Goal: Task Accomplishment & Management: Use online tool/utility

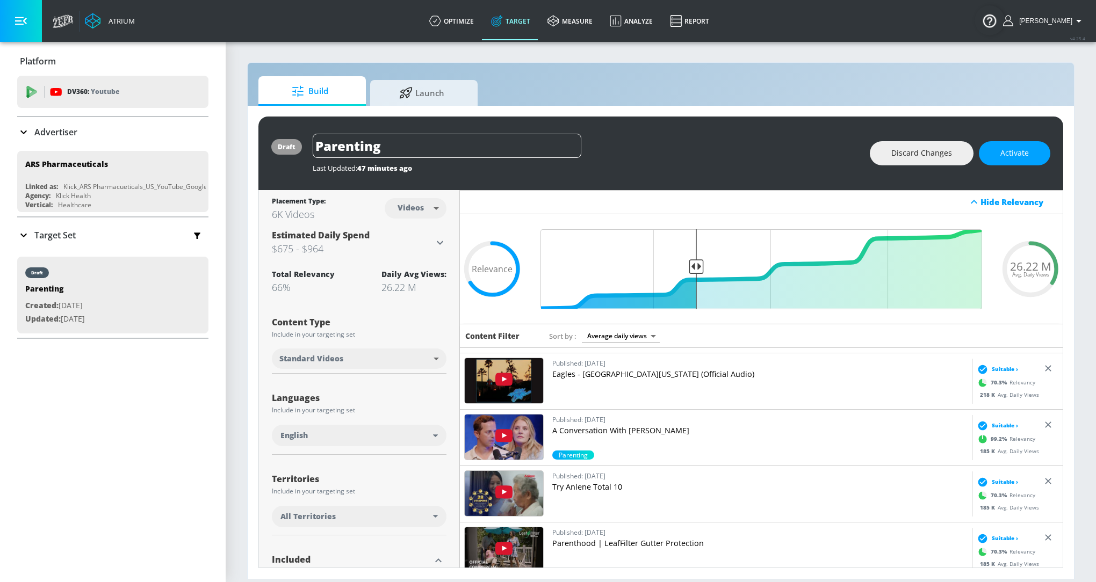
scroll to position [109, 0]
click at [643, 162] on div "Last Updated: 47 minutes ago" at bounding box center [586, 165] width 546 height 15
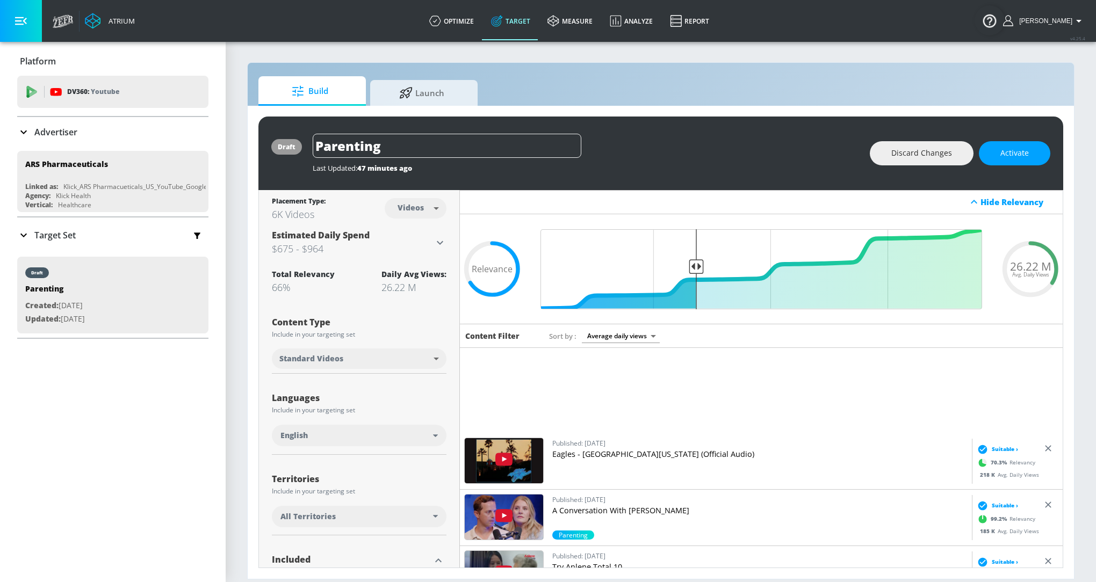
scroll to position [0, 0]
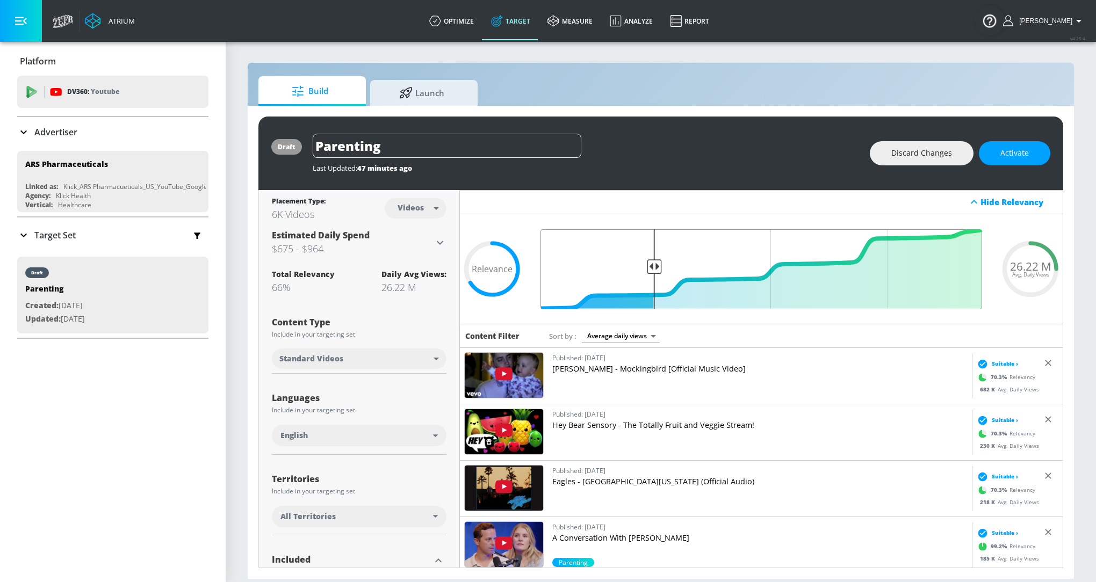
drag, startPoint x: 696, startPoint y: 264, endPoint x: 653, endPoint y: 264, distance: 43.0
click at [653, 264] on input "Final Threshold" at bounding box center [761, 269] width 452 height 80
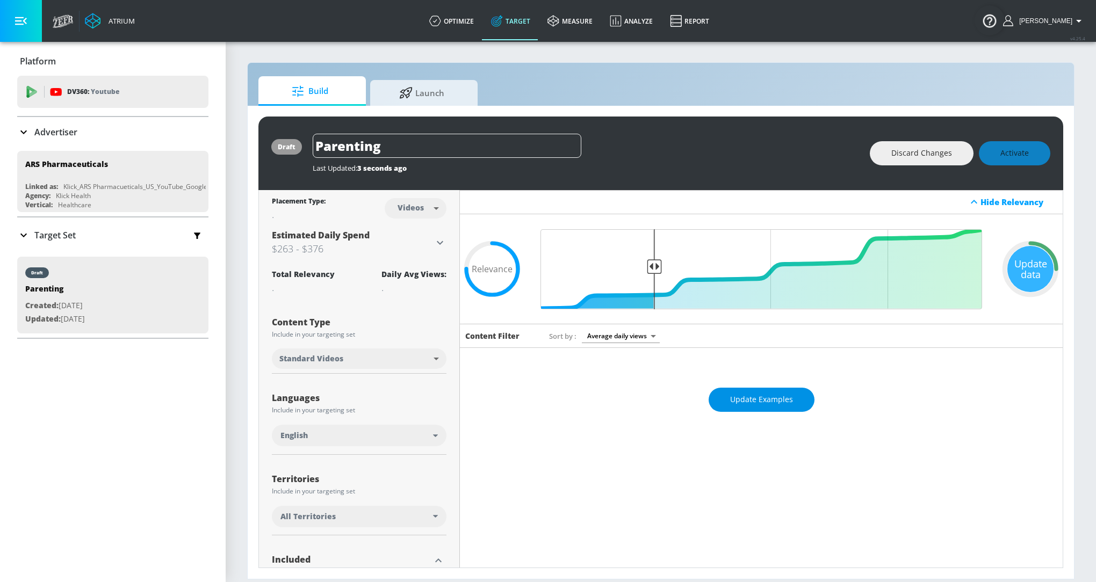
click at [789, 396] on span "Update Examples" at bounding box center [761, 399] width 63 height 13
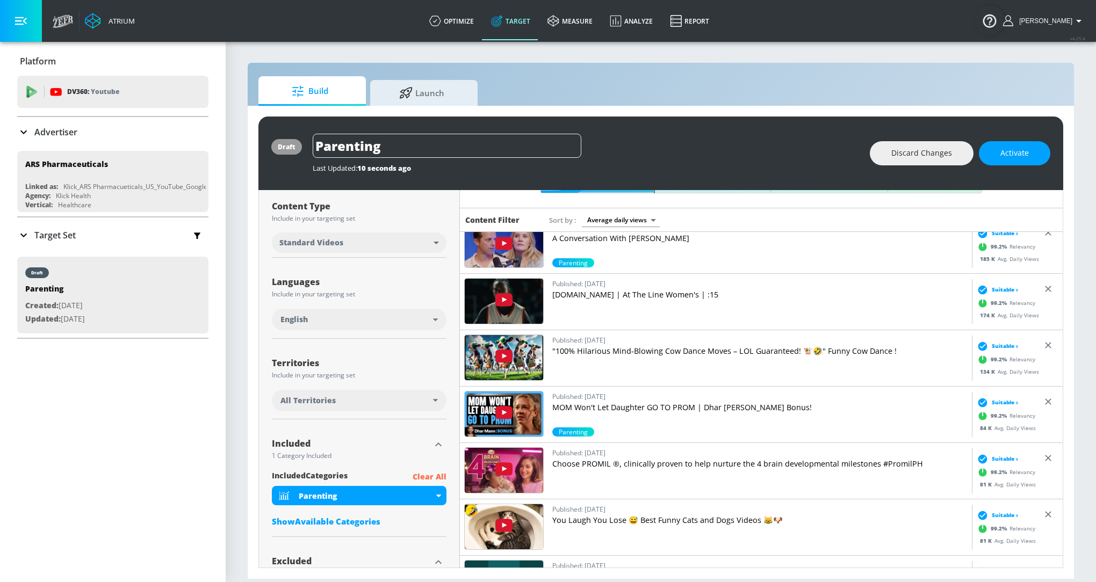
scroll to position [112, 0]
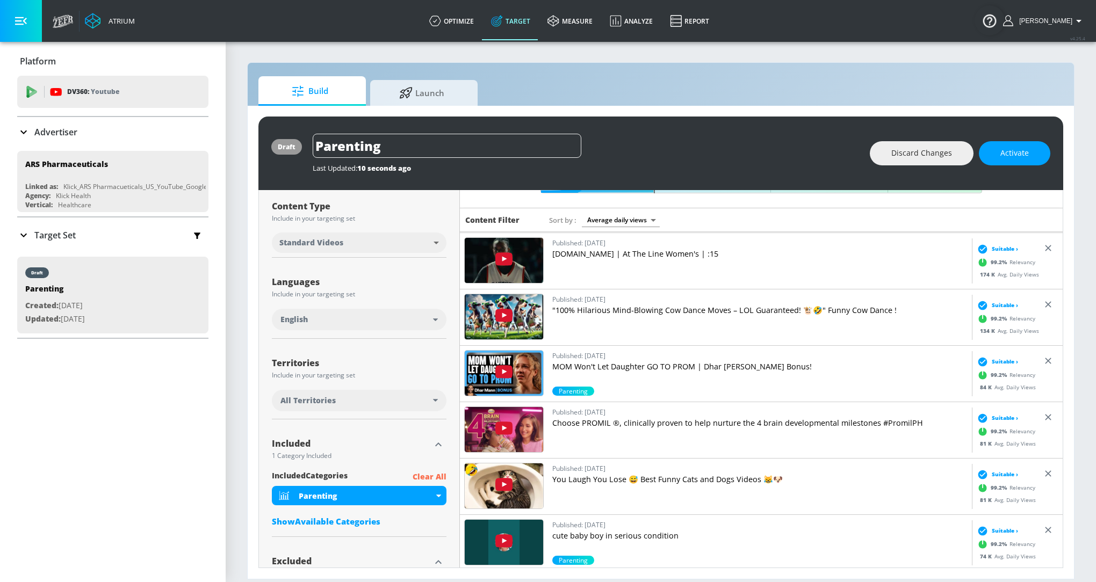
click at [661, 421] on p "Choose PROMIL ®, clinically proven to help nurture the 4 brain developmental mi…" at bounding box center [759, 423] width 415 height 11
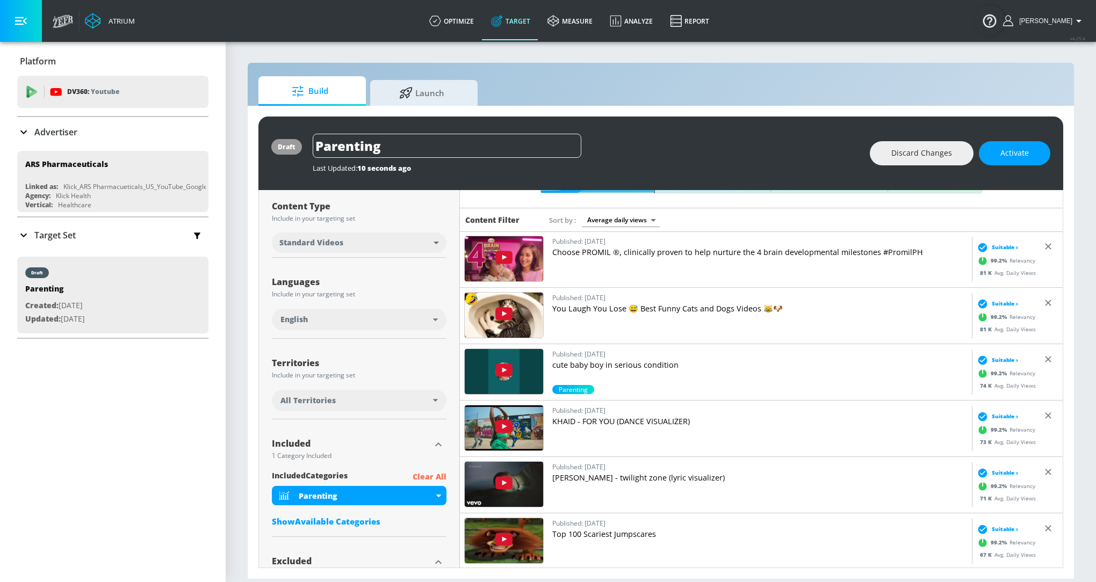
scroll to position [294, 0]
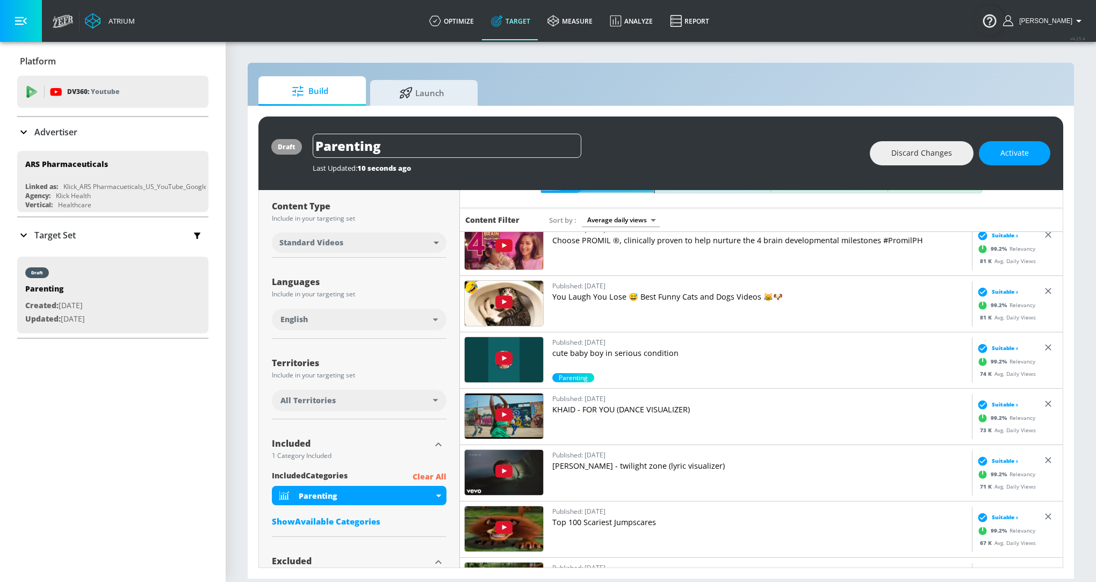
click at [610, 408] on p "KHAID - FOR YOU (DANCE VISUALIZER)" at bounding box center [759, 410] width 415 height 11
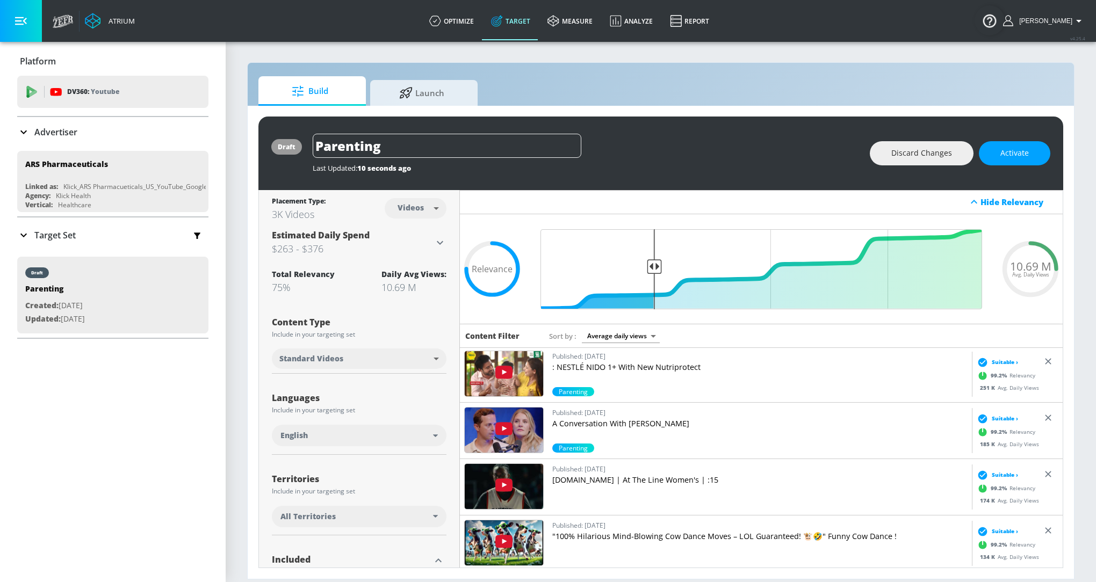
scroll to position [4, 0]
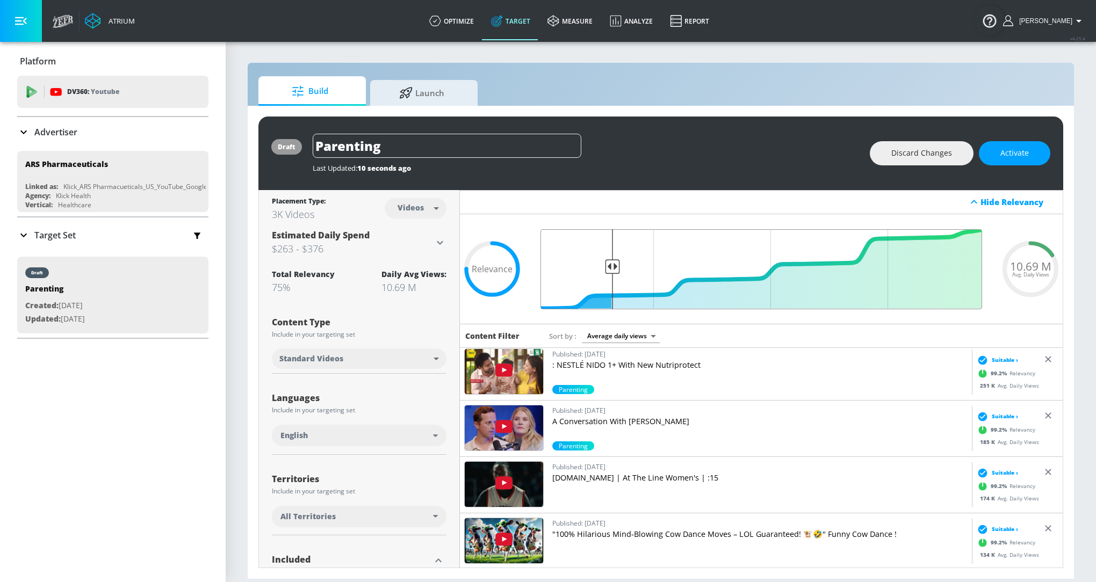
drag, startPoint x: 652, startPoint y: 265, endPoint x: 613, endPoint y: 267, distance: 39.8
type input "0.84"
click at [613, 266] on input "Final Threshold" at bounding box center [761, 269] width 452 height 80
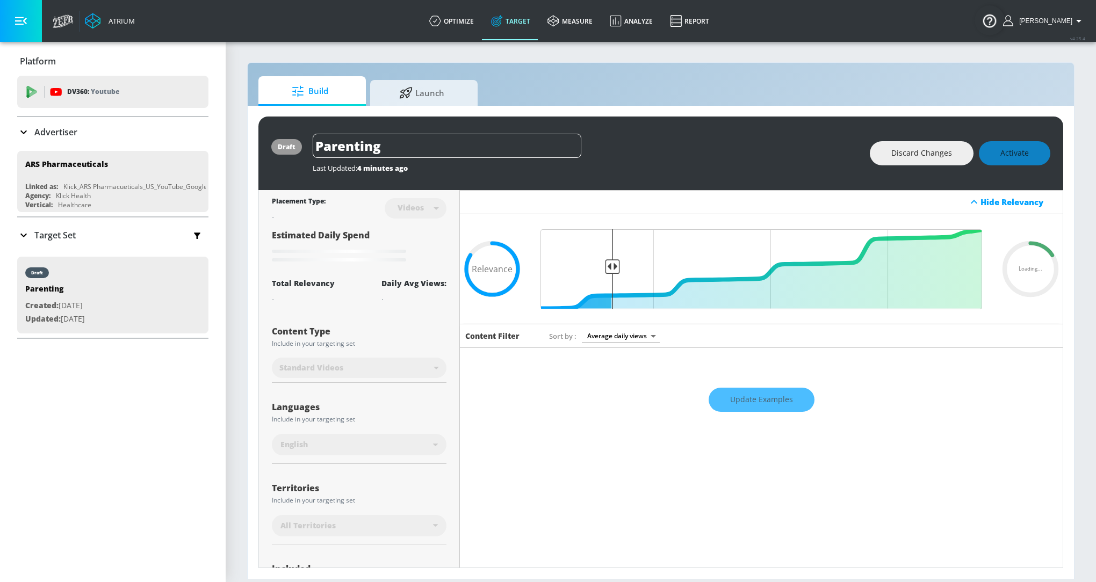
click at [765, 403] on div "Update Examples" at bounding box center [761, 400] width 603 height 38
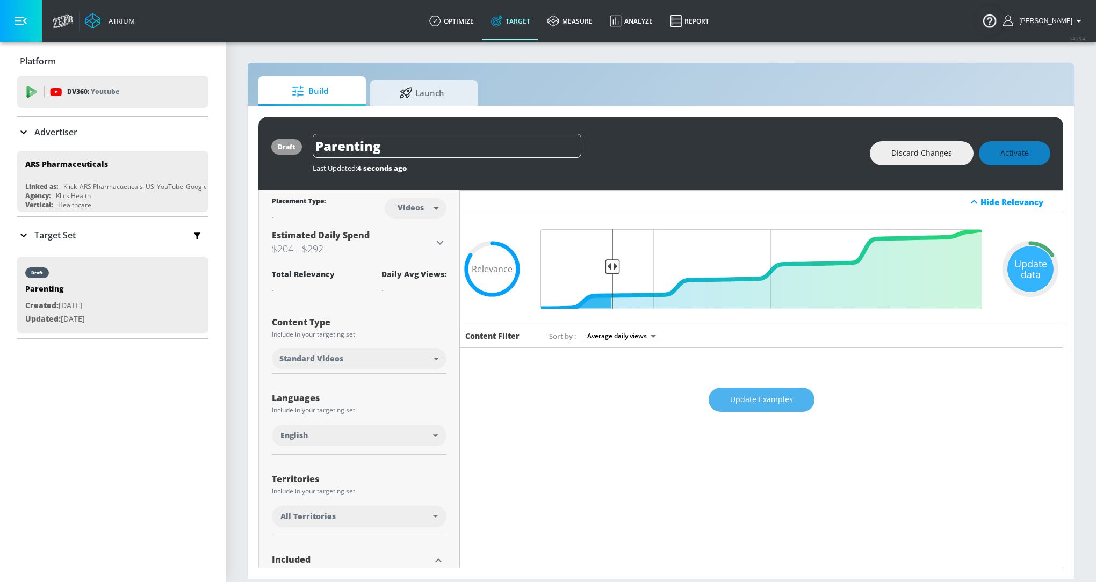
click at [765, 408] on button "Update Examples" at bounding box center [762, 400] width 106 height 24
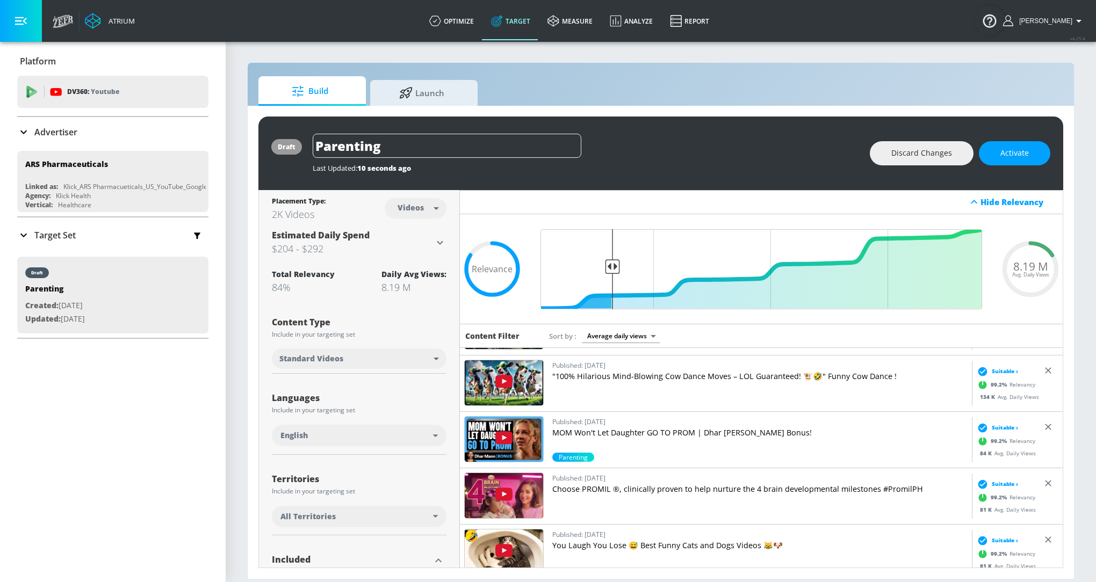
scroll to position [0, 0]
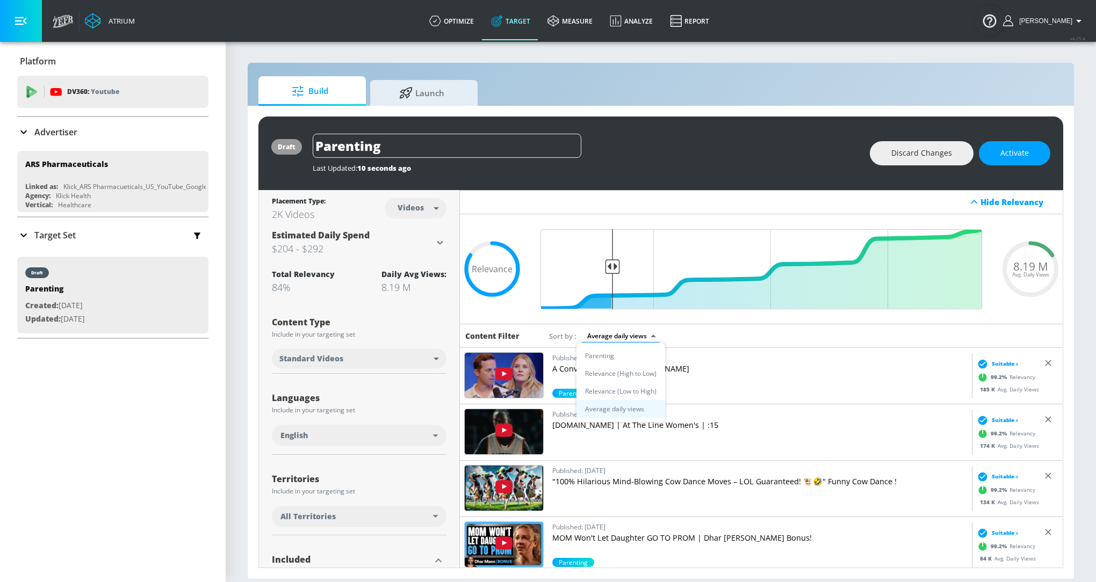
click at [628, 335] on body "Atrium optimize Target measure Analyze Report optimize Target measure Analyze R…" at bounding box center [548, 291] width 1096 height 582
click at [649, 375] on li "Relevance (High to Low)" at bounding box center [621, 374] width 89 height 18
type input "score_desc"
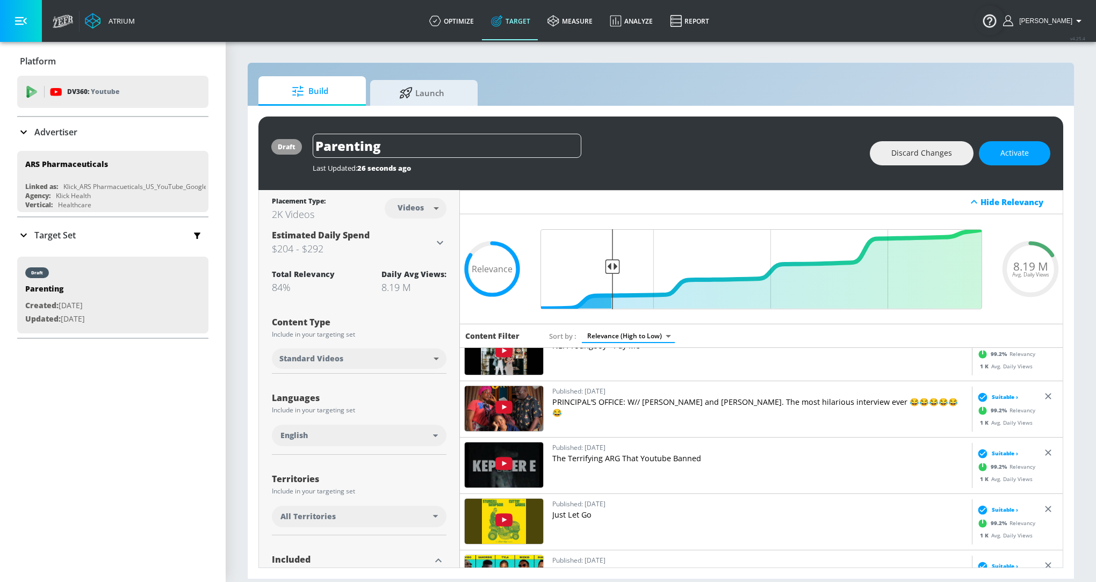
scroll to position [4, 0]
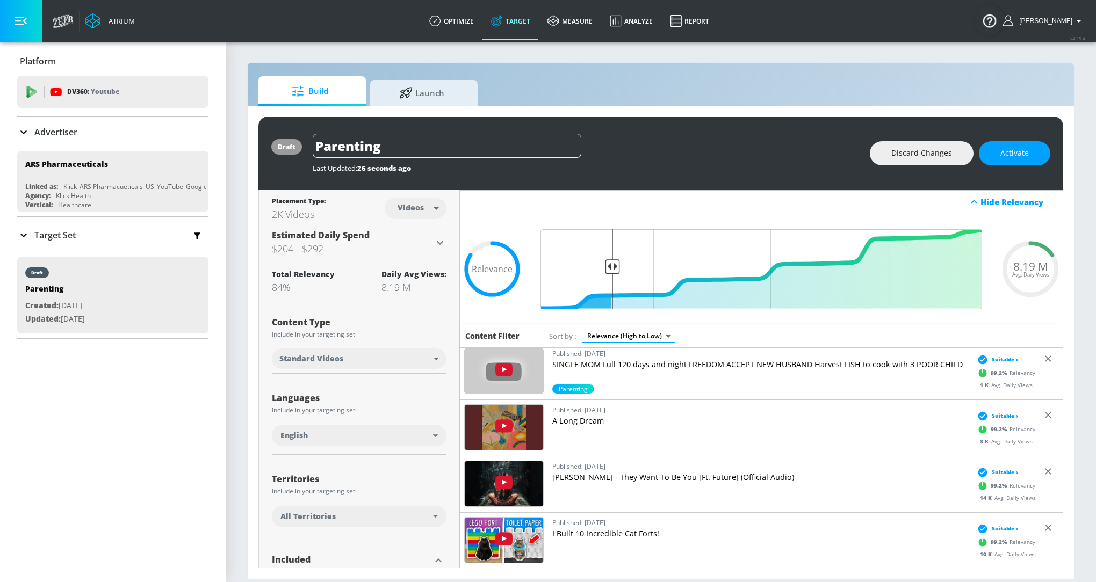
click at [652, 329] on body "Atrium optimize Target measure Analyze Report optimize Target measure Analyze R…" at bounding box center [548, 291] width 1096 height 582
click at [766, 338] on div at bounding box center [548, 291] width 1096 height 582
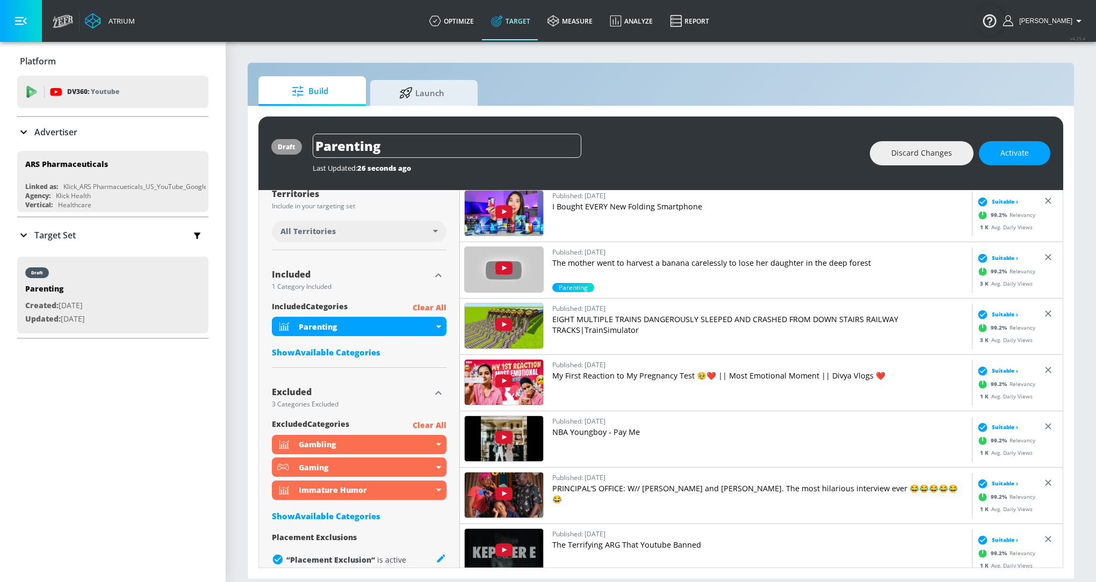
scroll to position [287, 0]
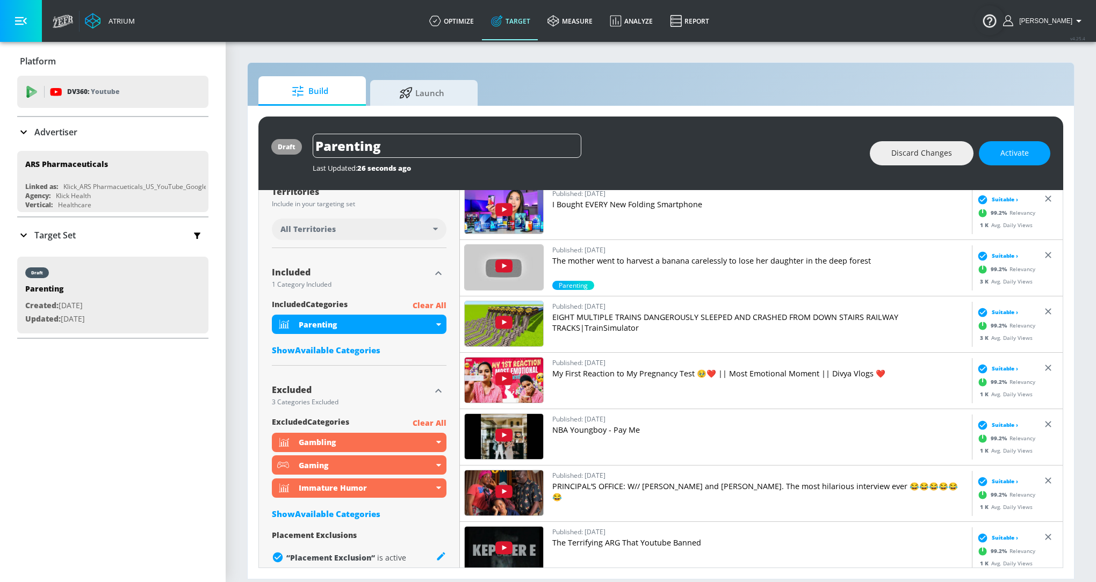
click at [437, 421] on p "Clear All" at bounding box center [430, 423] width 34 height 13
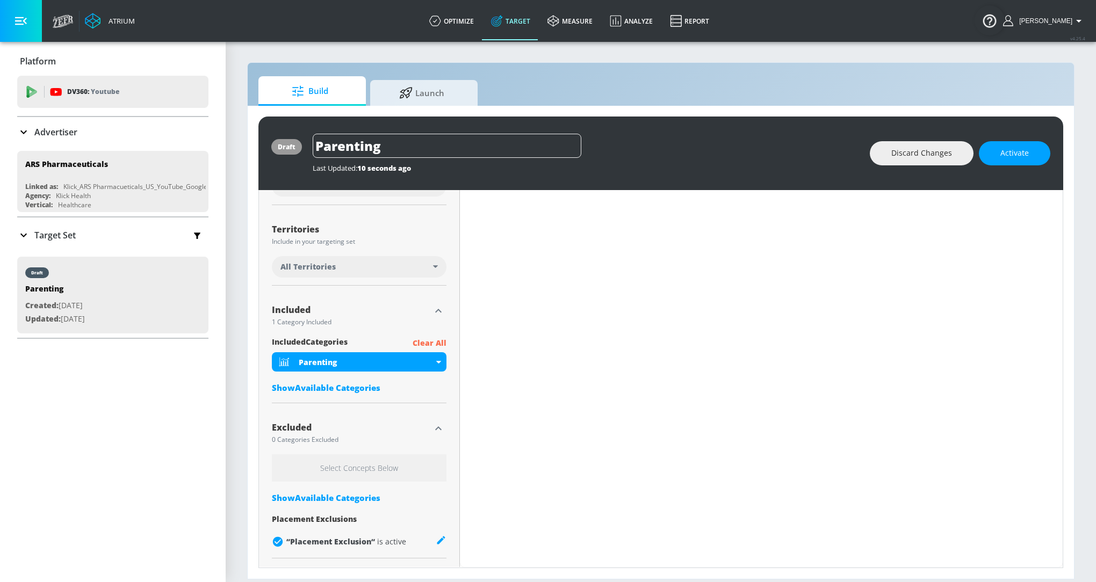
scroll to position [0, 0]
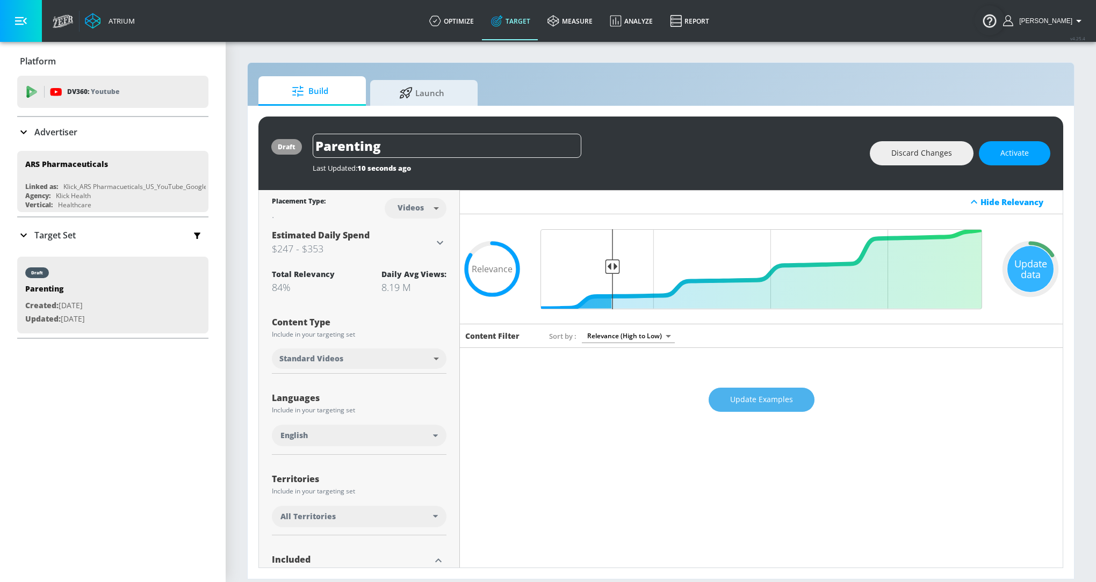
click at [760, 394] on span "Update Examples" at bounding box center [761, 399] width 63 height 13
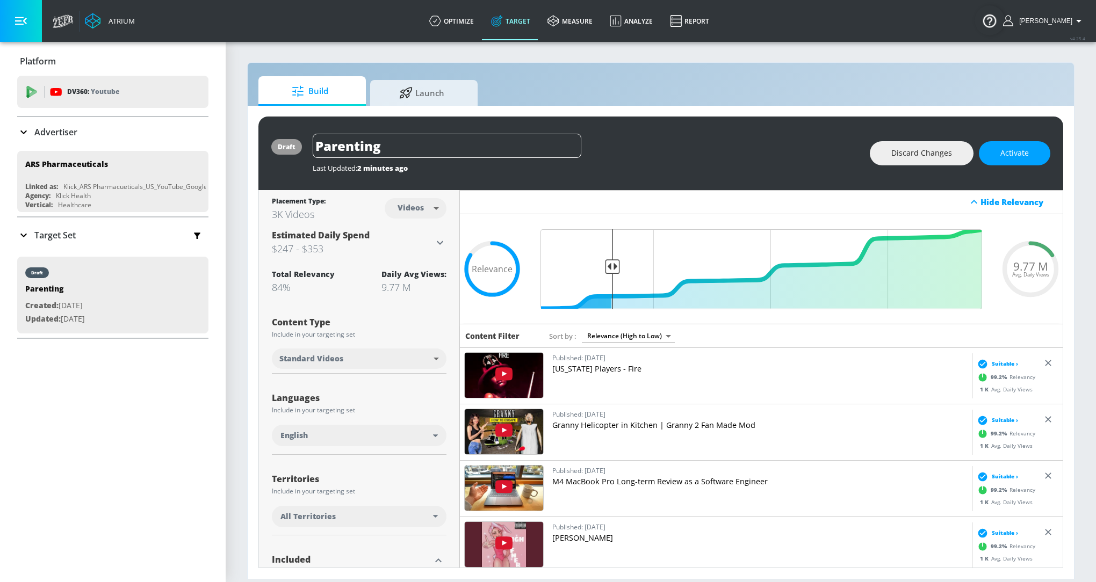
click at [406, 210] on body "Atrium optimize Target measure Analyze Report optimize Target measure Analyze R…" at bounding box center [548, 291] width 1096 height 582
click at [414, 237] on li "Channels" at bounding box center [416, 231] width 56 height 18
type input "channels"
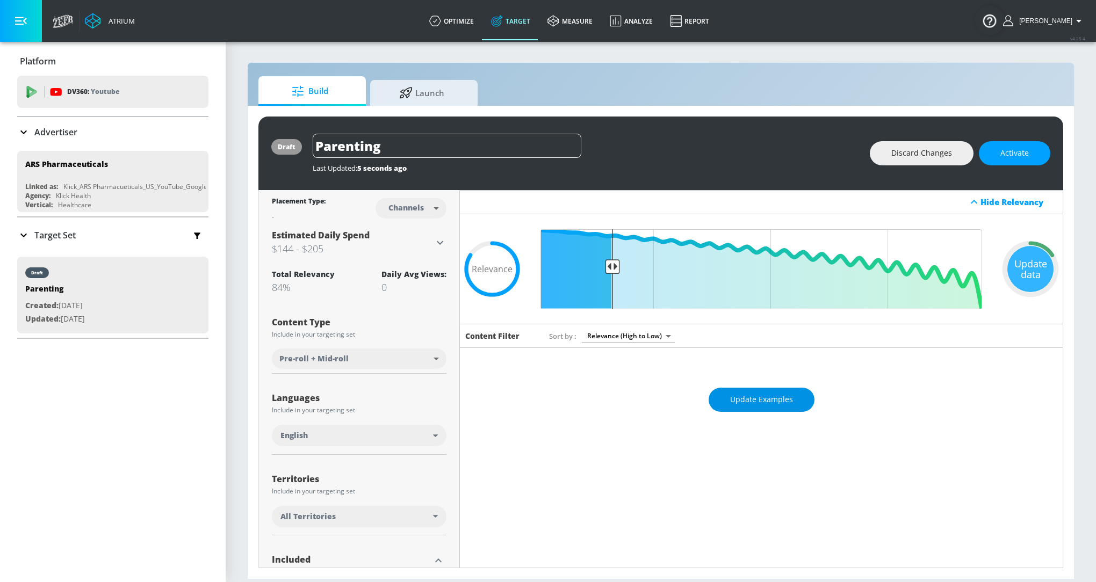
click at [760, 404] on span "Update Examples" at bounding box center [761, 399] width 63 height 13
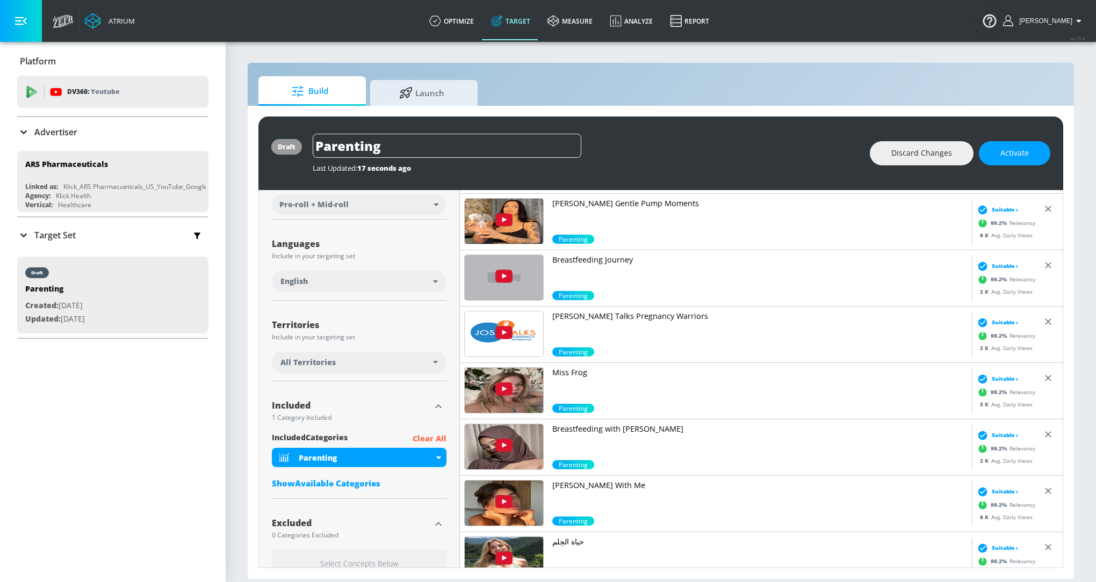
scroll to position [114, 0]
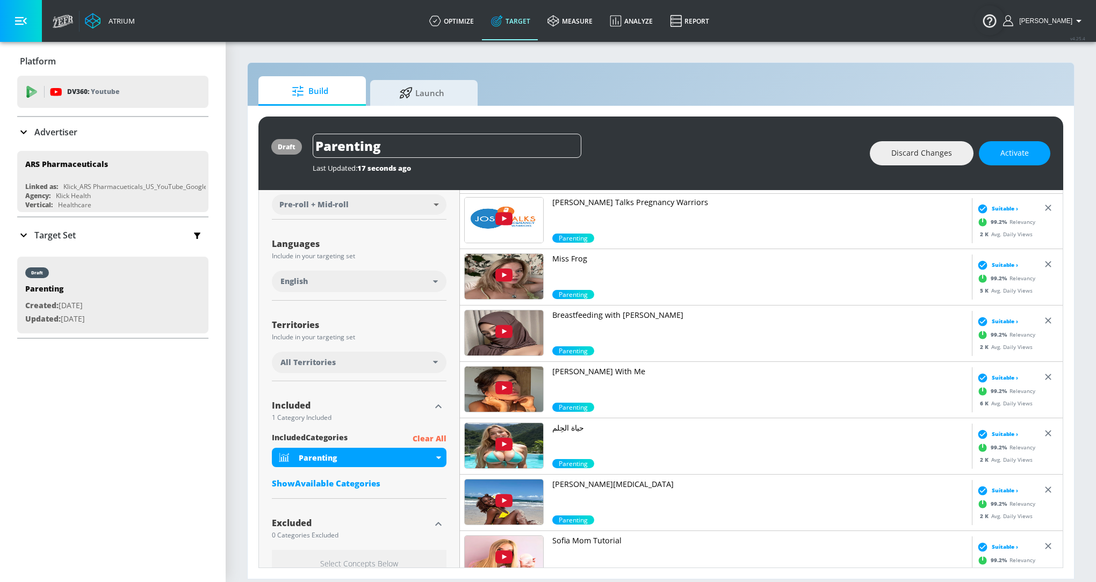
click at [570, 315] on p "Breastfeeding with Elina" at bounding box center [759, 315] width 415 height 11
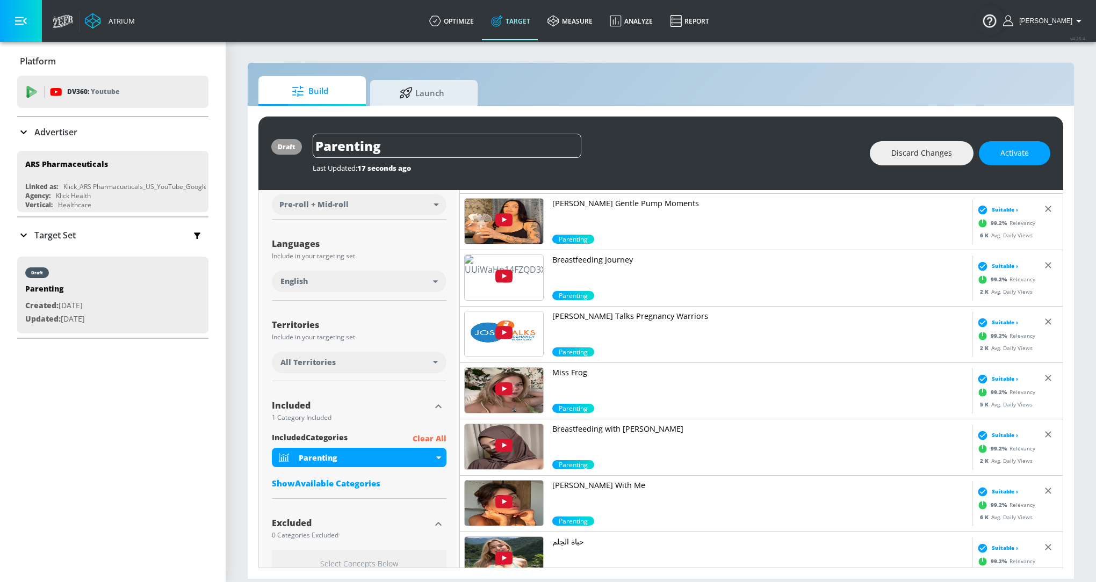
scroll to position [0, 0]
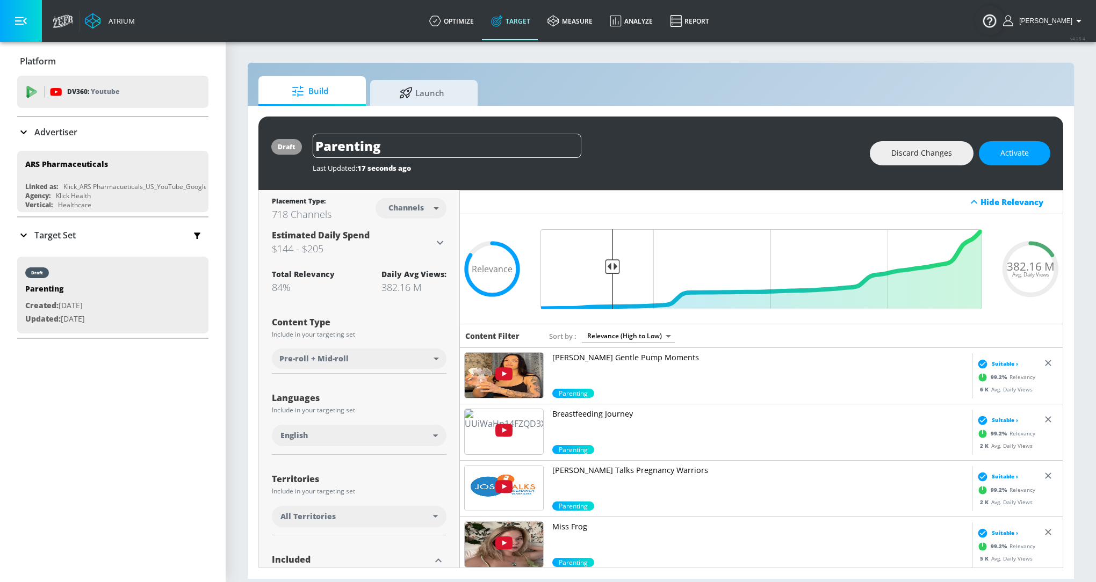
click at [636, 336] on body "Atrium optimize Target measure Analyze Report optimize Target measure Analyze R…" at bounding box center [548, 291] width 1096 height 582
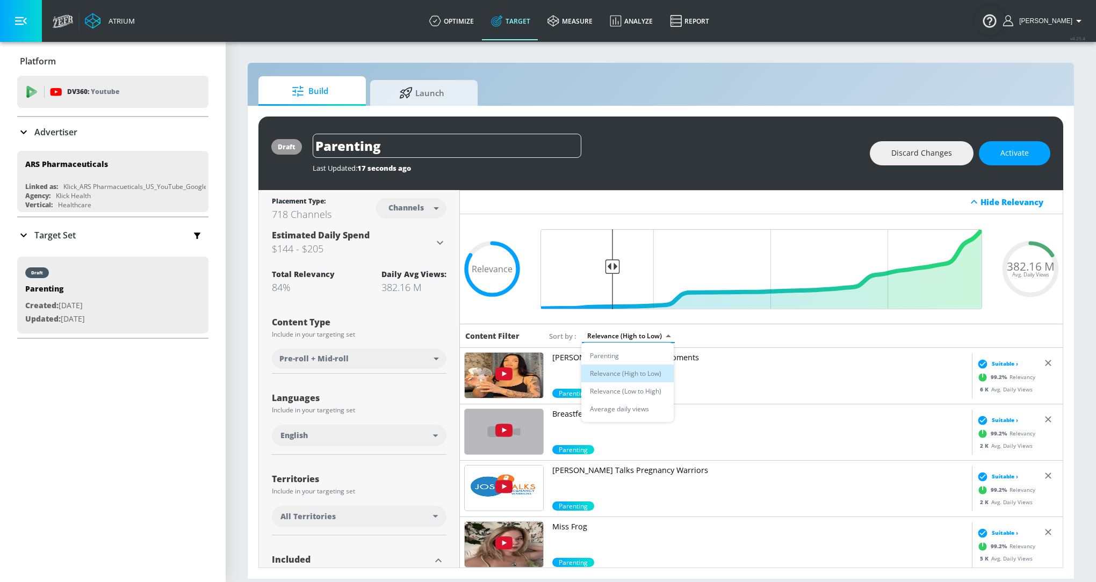
click at [662, 409] on li "Average daily views" at bounding box center [627, 409] width 92 height 18
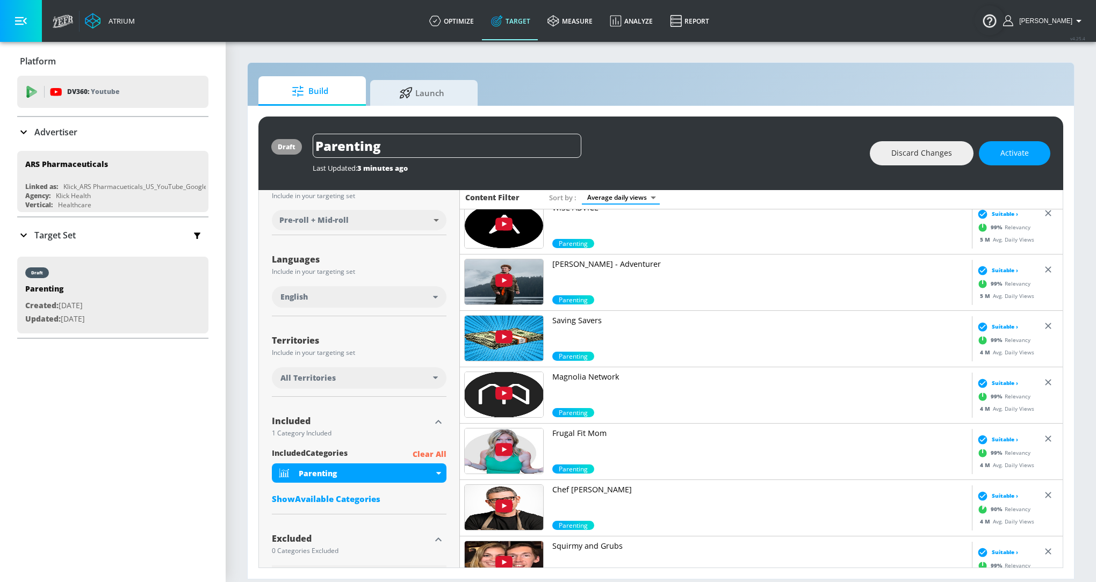
scroll to position [577, 0]
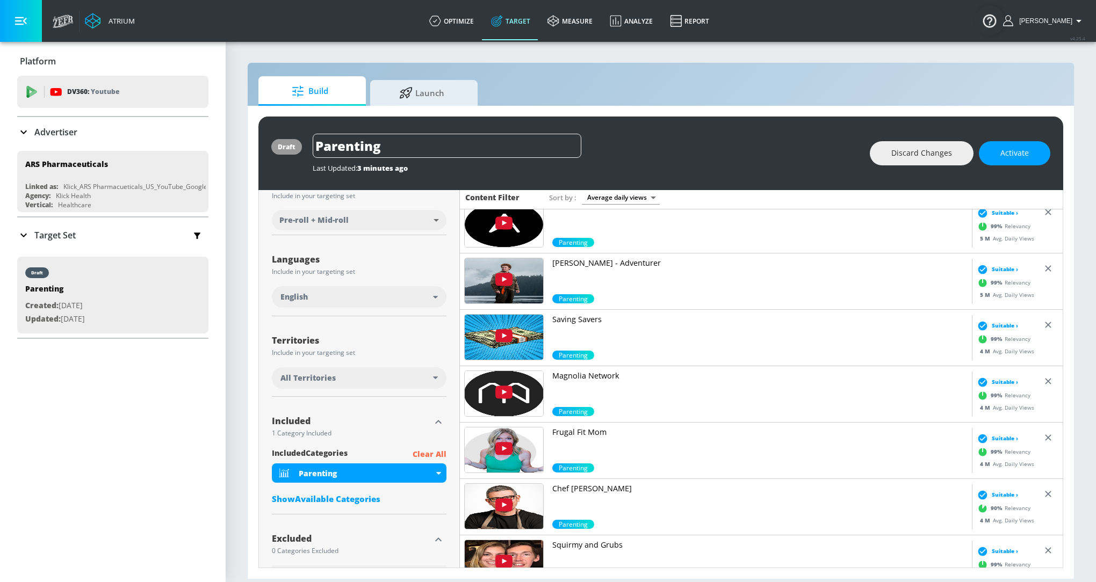
click at [592, 427] on p "Frugal Fit Mom" at bounding box center [759, 432] width 415 height 11
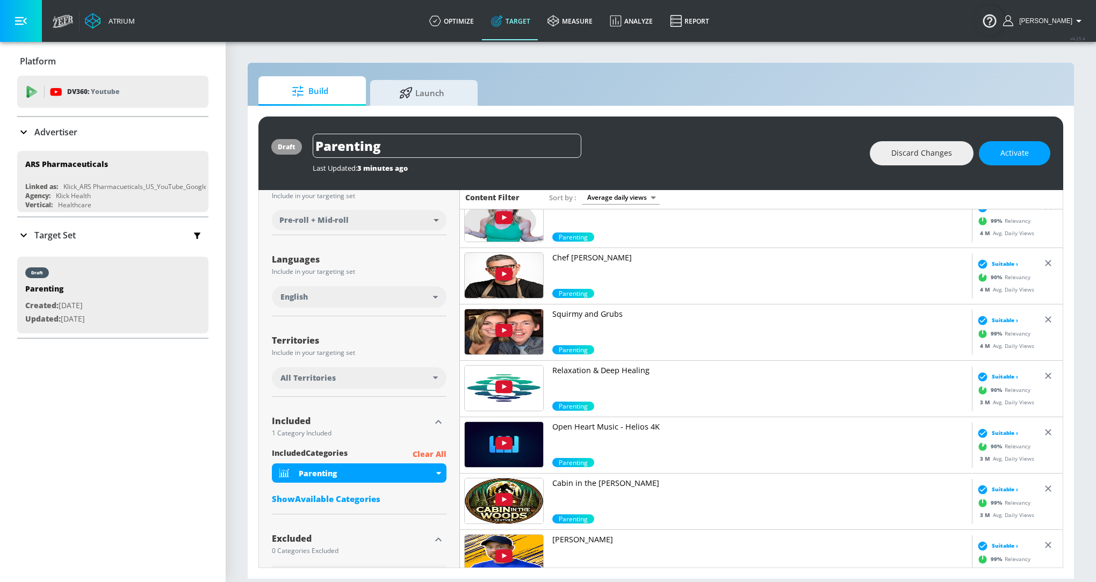
scroll to position [810, 0]
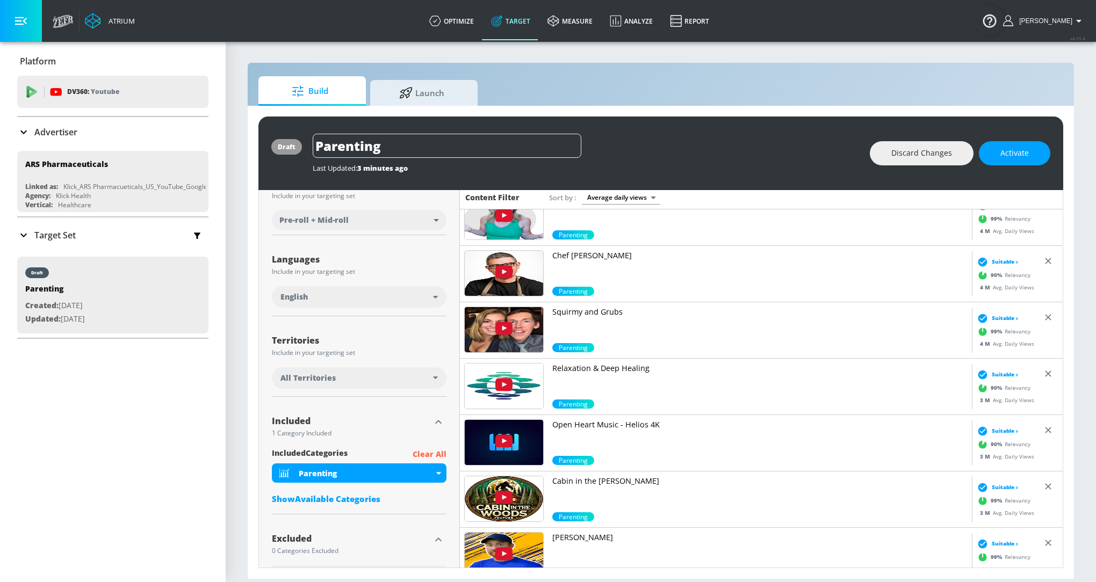
click at [614, 479] on p "Cabin in the Woods" at bounding box center [759, 481] width 415 height 11
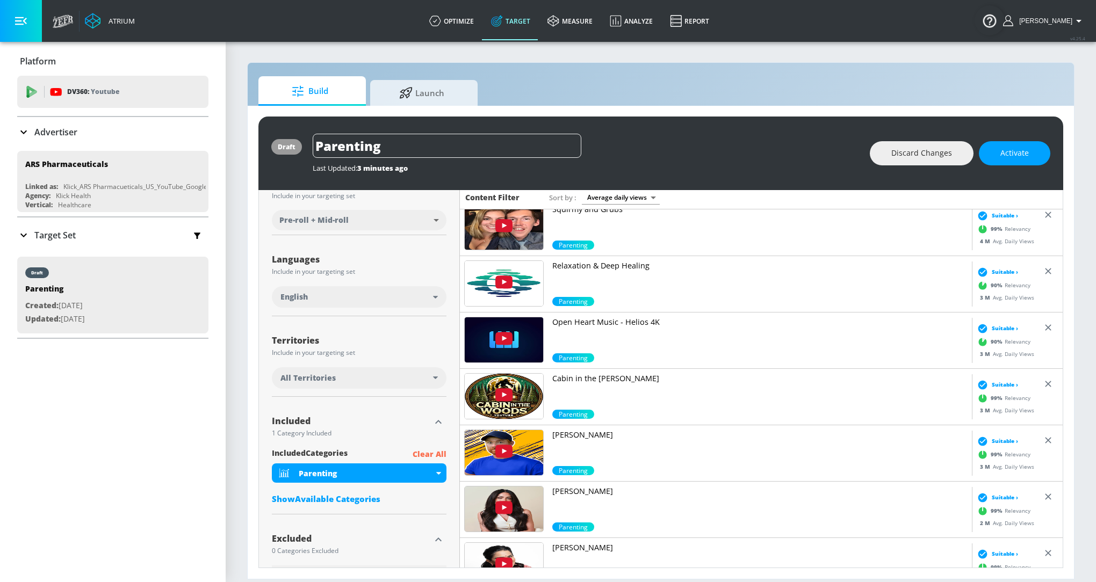
click at [595, 489] on p "Leila Hormozi" at bounding box center [759, 491] width 415 height 11
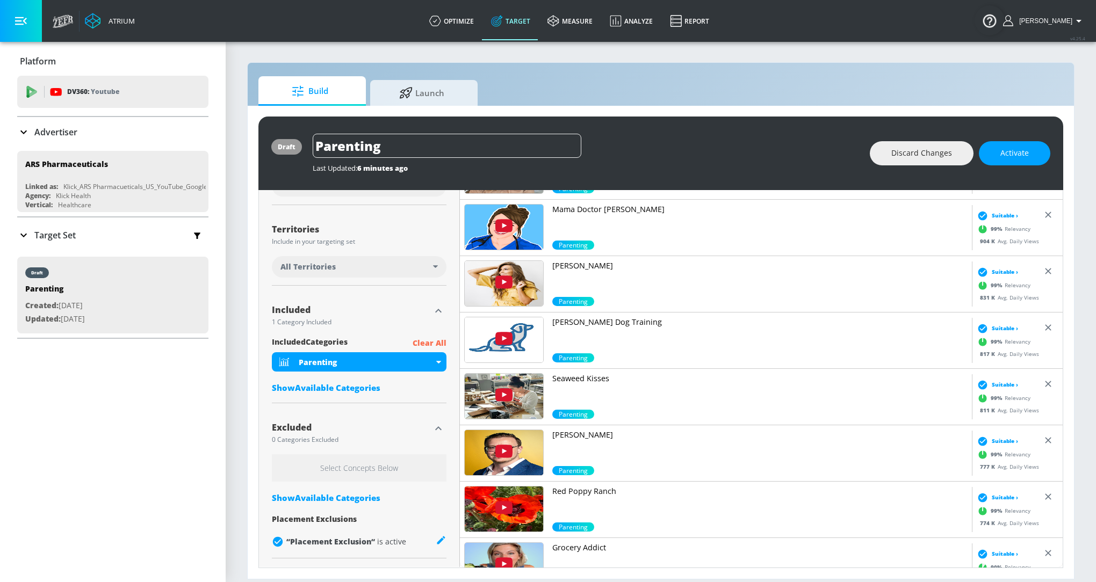
scroll to position [2611, 0]
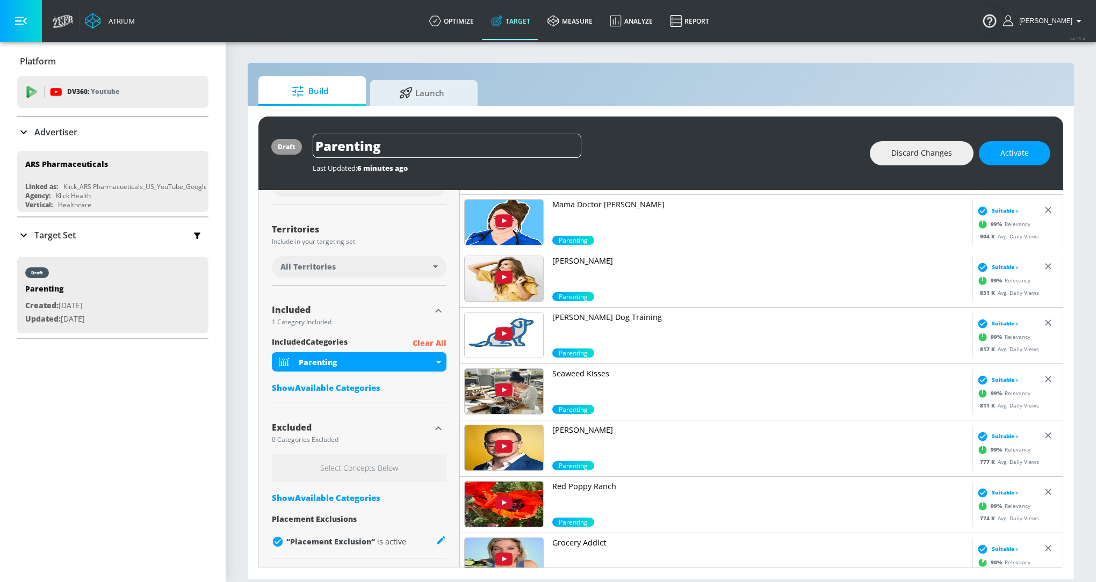
click at [603, 427] on p "Shane Hummus" at bounding box center [759, 430] width 415 height 11
click at [586, 426] on p "Shane Hummus" at bounding box center [759, 430] width 415 height 11
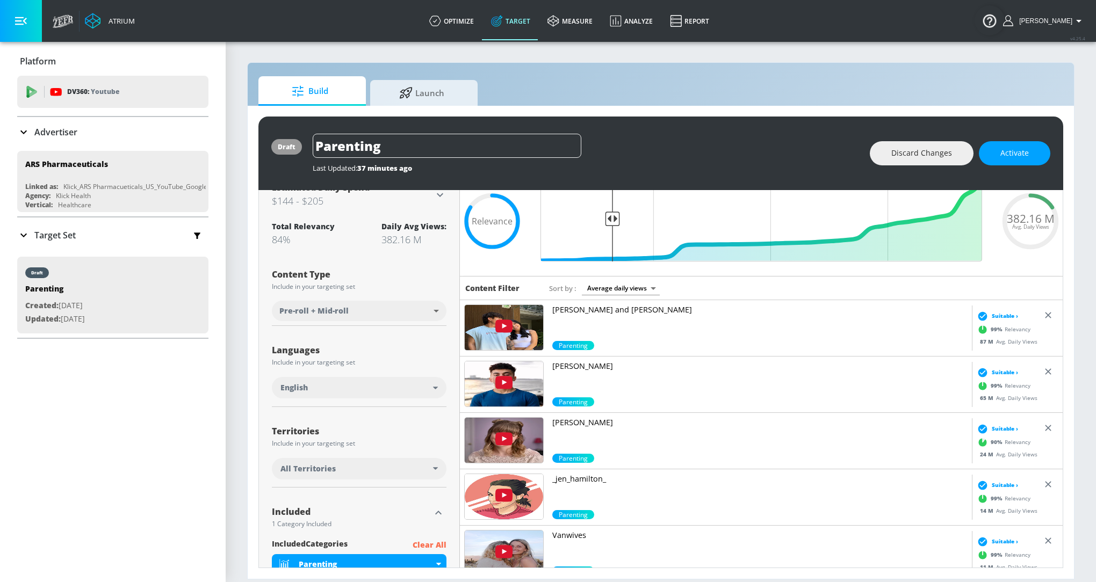
scroll to position [0, 0]
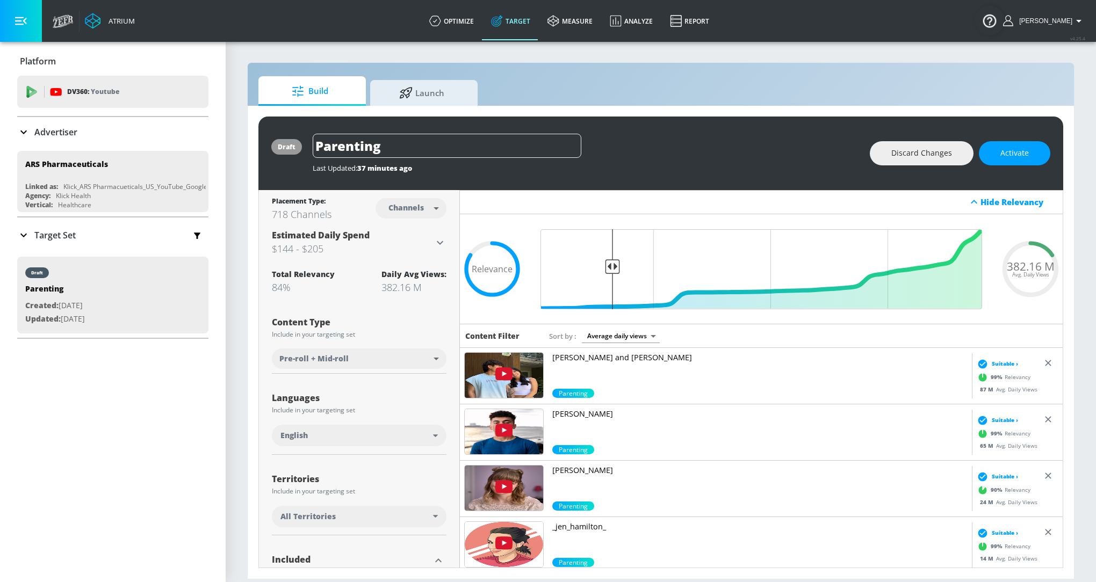
click at [629, 343] on div "Content Filter Sort by Average daily views avg_daily_views_last_7_days" at bounding box center [761, 336] width 603 height 24
click at [629, 338] on body "Atrium optimize Target measure Analyze Report optimize Target measure Analyze R…" at bounding box center [548, 291] width 1096 height 582
click at [624, 371] on li "Relevance (High to Low)" at bounding box center [621, 374] width 89 height 18
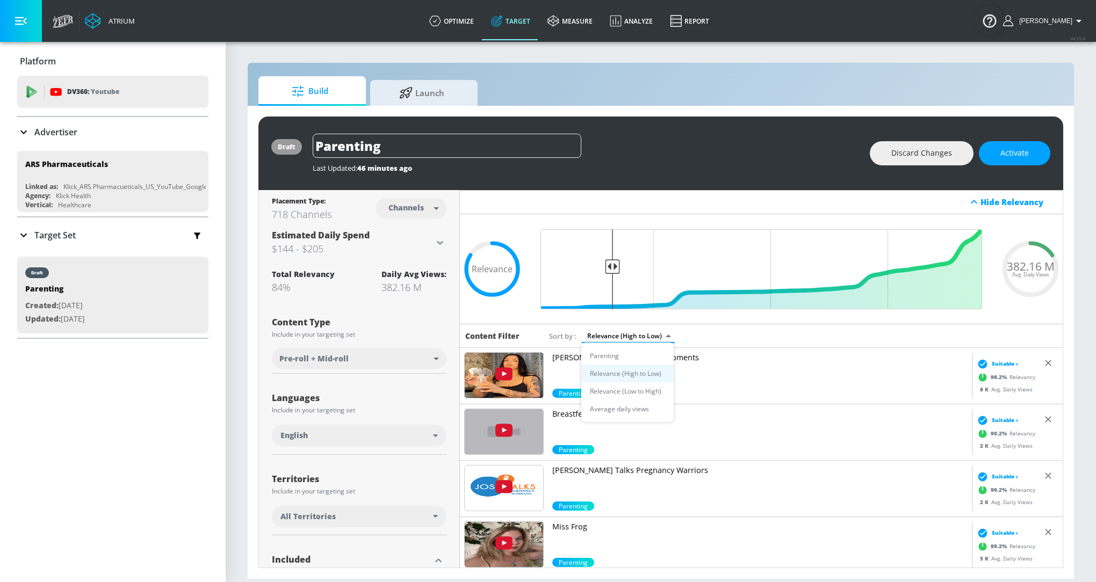
click at [659, 335] on body "Atrium optimize Target measure Analyze Report optimize Target measure Analyze R…" at bounding box center [548, 291] width 1096 height 582
click at [647, 408] on li "Average daily views" at bounding box center [627, 409] width 92 height 18
type input "avg_daily_views_last_7_days"
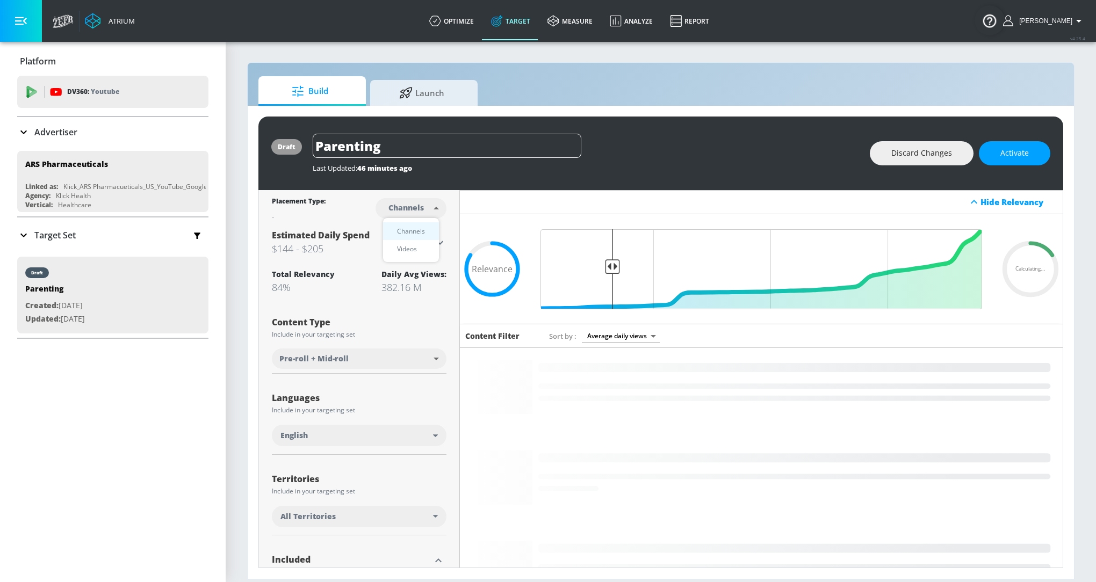
click at [421, 200] on body "Atrium optimize Target measure Analyze Report optimize Target measure Analyze R…" at bounding box center [548, 291] width 1096 height 582
click at [409, 247] on div "Videos" at bounding box center [407, 248] width 31 height 11
type input "videos"
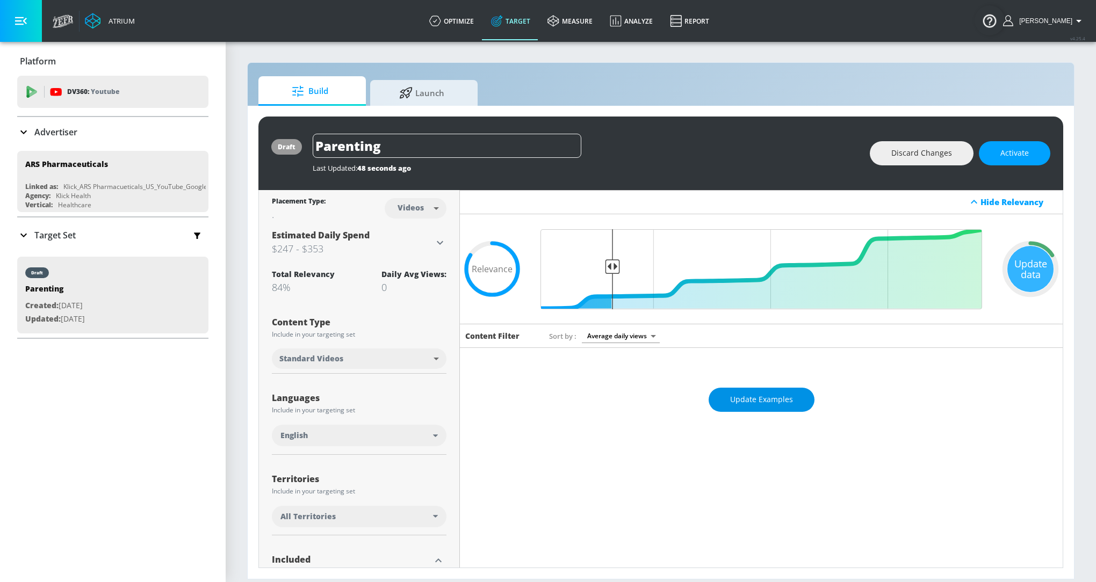
click at [752, 400] on span "Update Examples" at bounding box center [761, 399] width 63 height 13
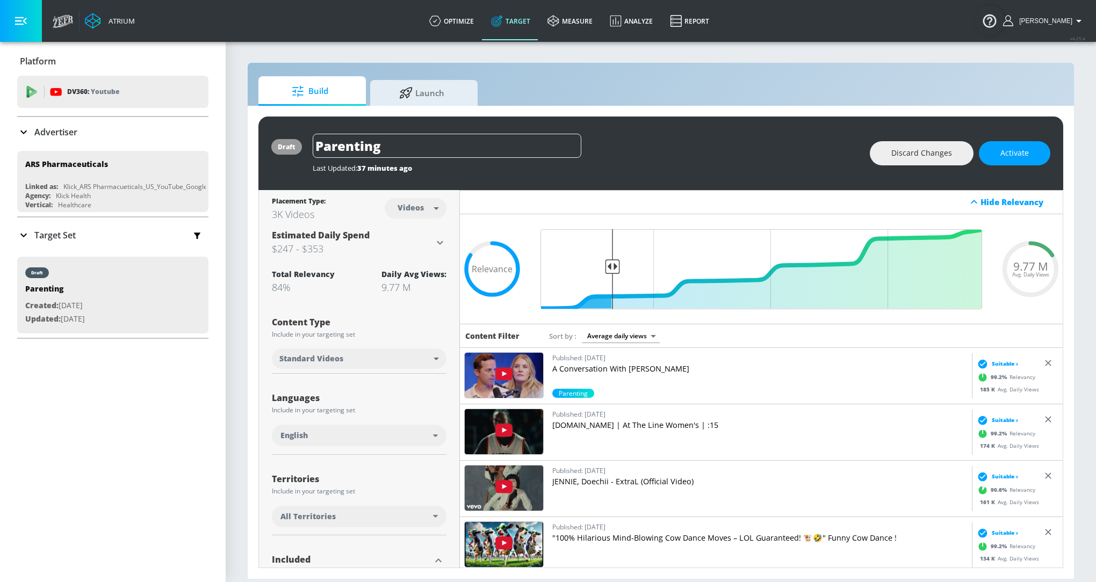
click at [52, 237] on p "Target Set" at bounding box center [54, 235] width 41 height 12
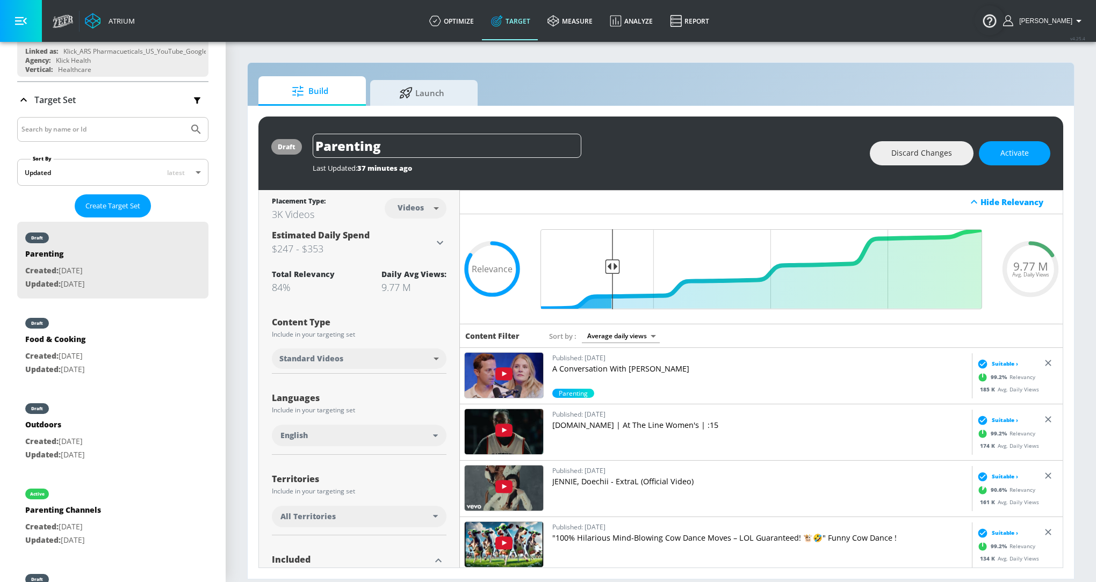
scroll to position [141, 0]
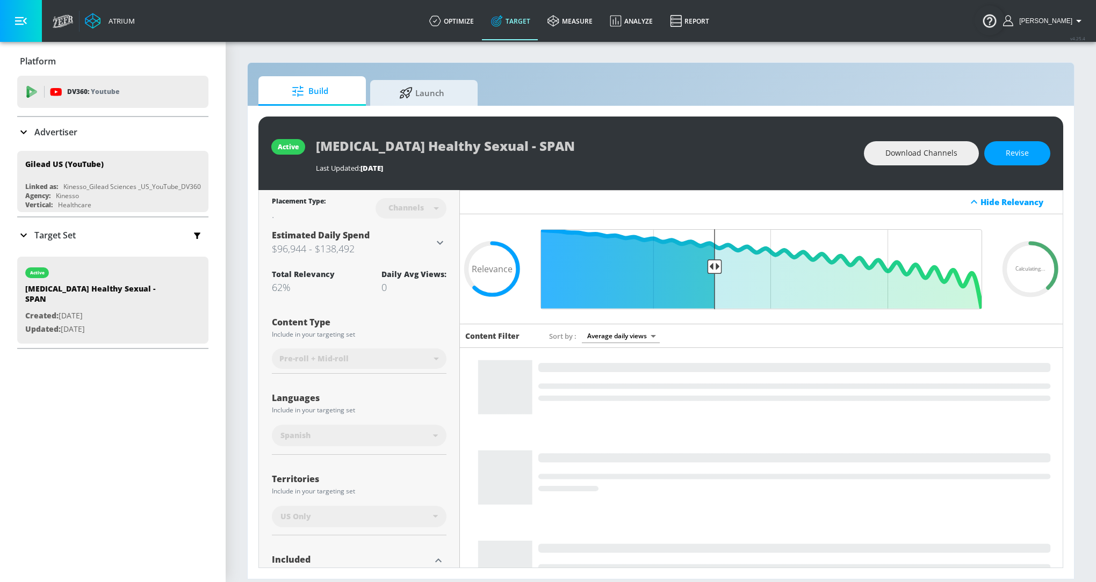
click at [123, 129] on div "Advertiser" at bounding box center [112, 132] width 191 height 13
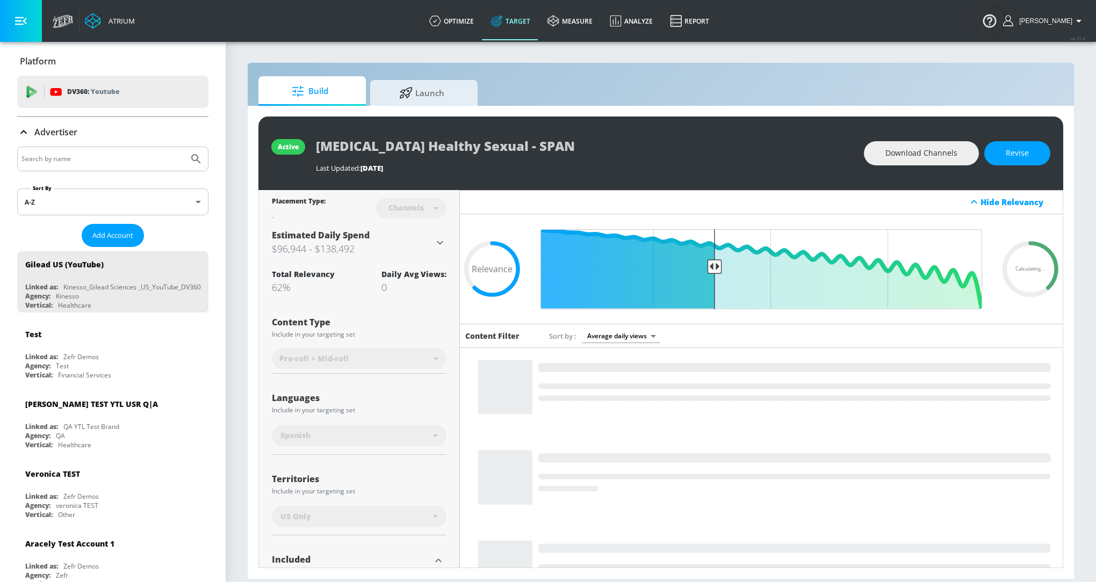
click at [82, 159] on input "Search by name" at bounding box center [102, 159] width 163 height 14
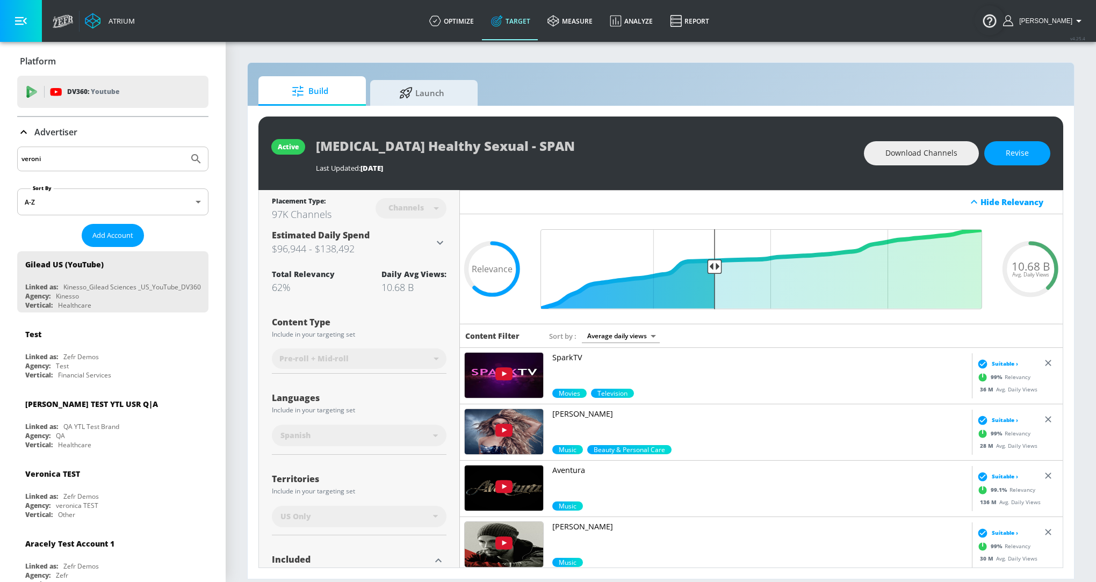
type input "veroni"
click at [200, 149] on button "Submit Search" at bounding box center [196, 159] width 24 height 24
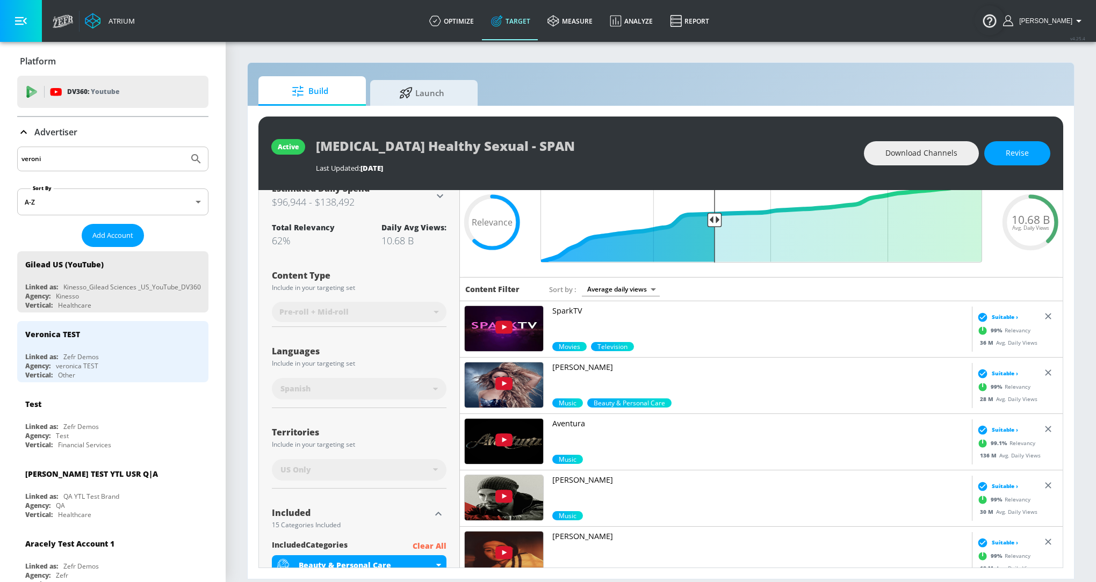
scroll to position [46, 0]
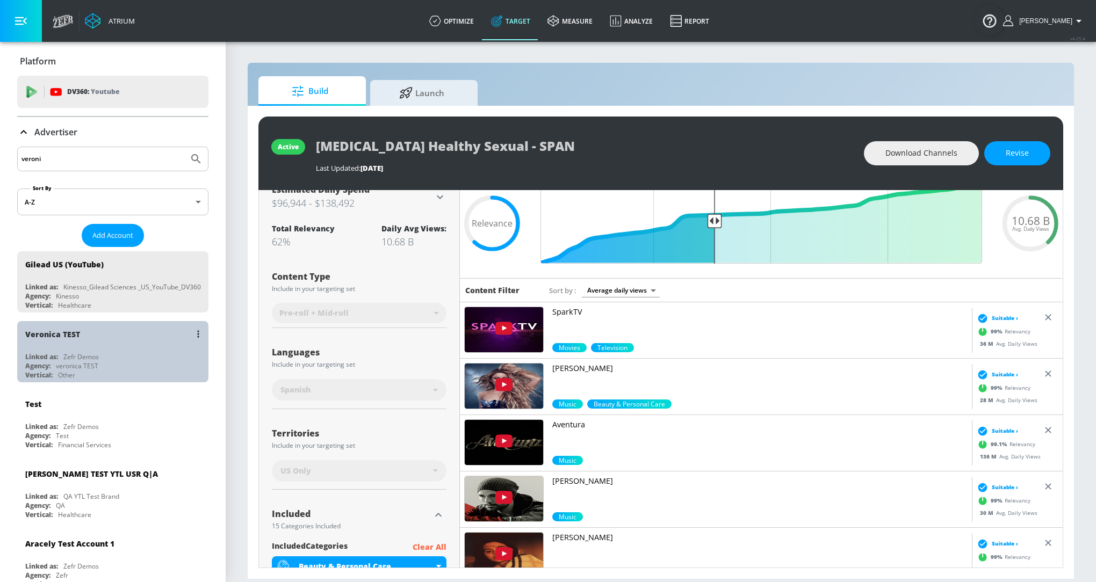
click at [141, 354] on div "Linked as: Zefr Demos" at bounding box center [115, 356] width 181 height 9
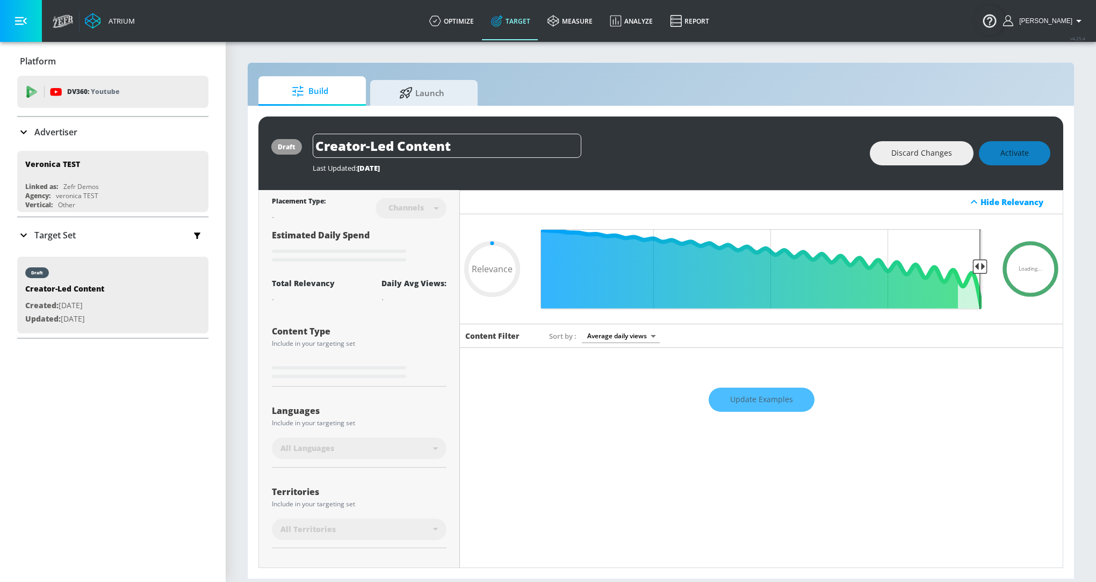
type input "0.78"
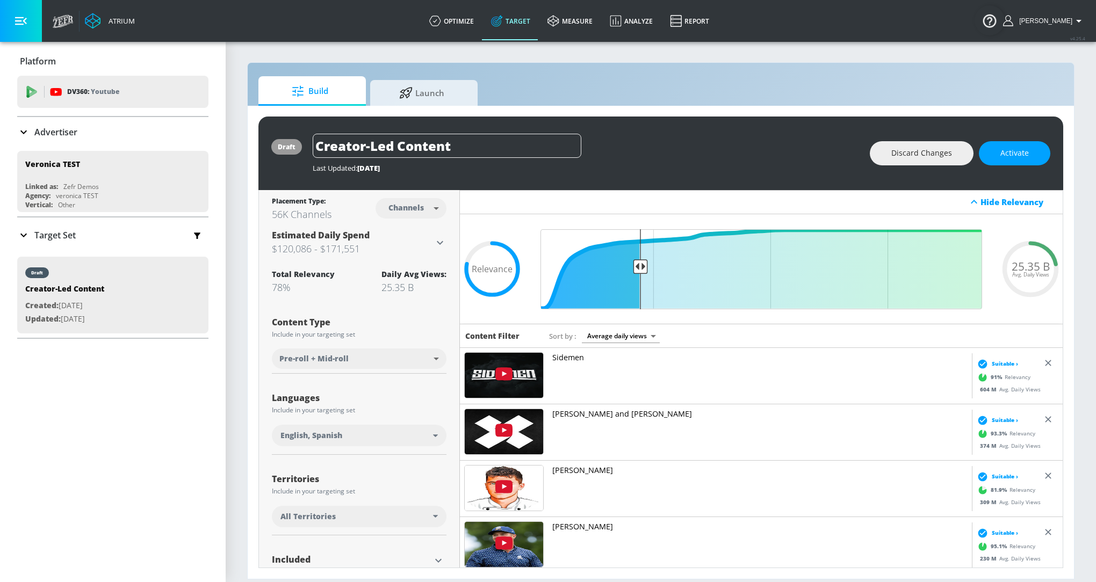
scroll to position [88, 0]
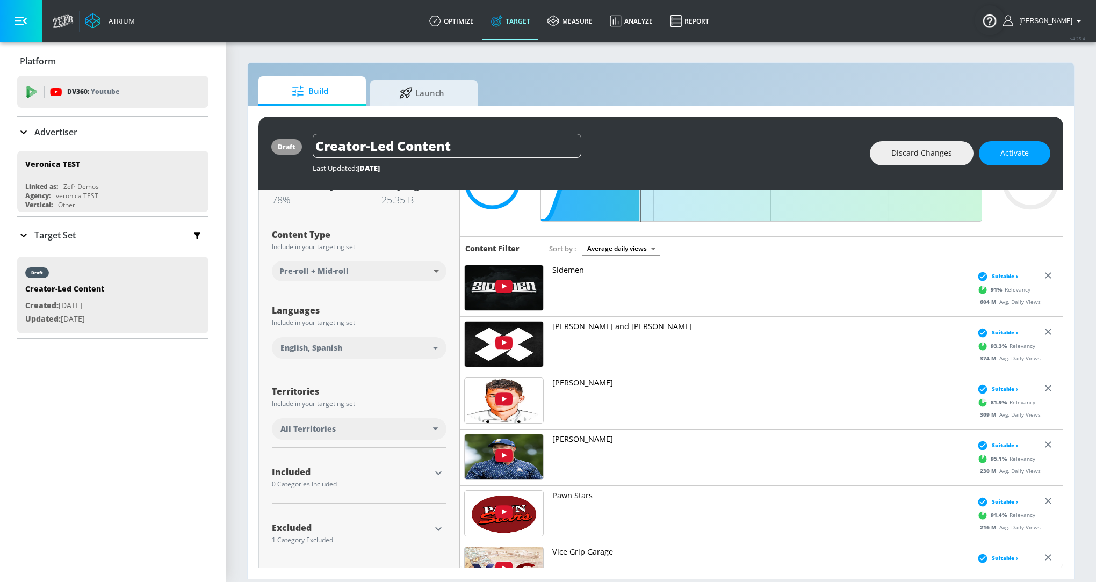
click at [442, 529] on icon "button" at bounding box center [438, 529] width 13 height 13
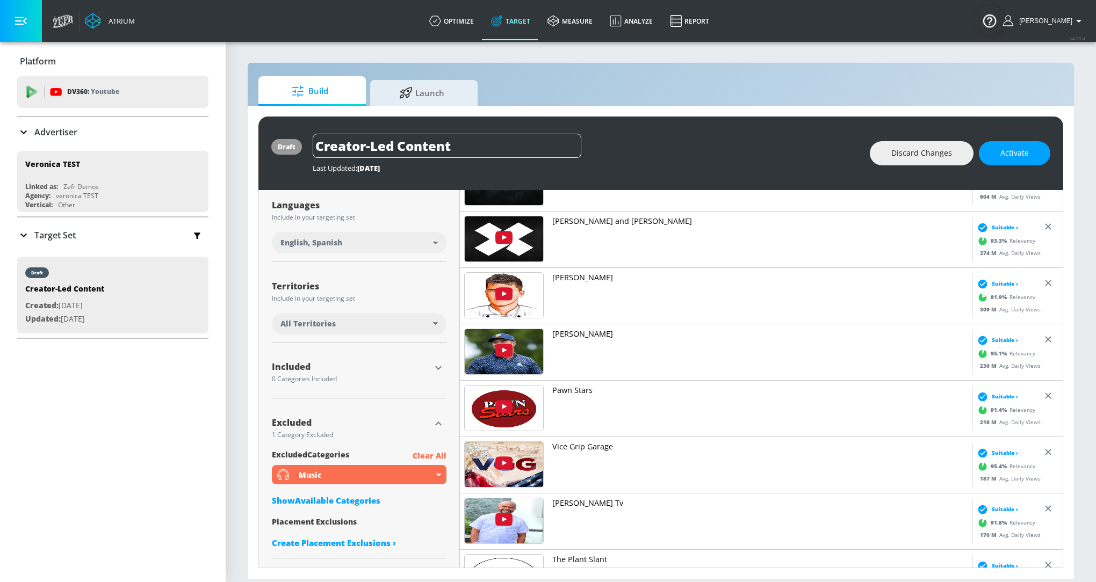
click at [428, 455] on p "Clear All" at bounding box center [430, 456] width 34 height 13
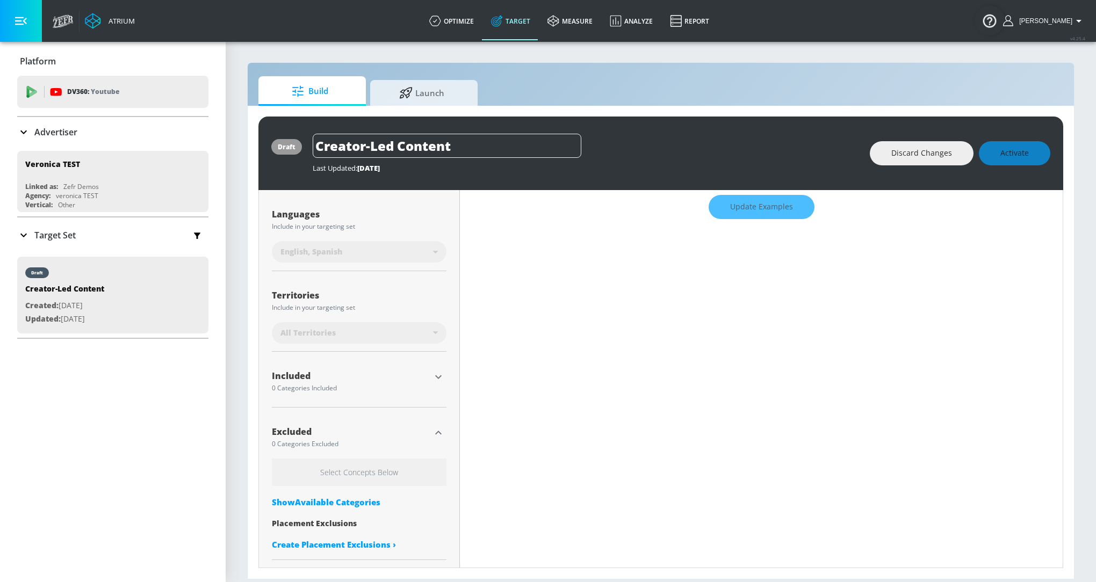
scroll to position [194, 0]
click at [440, 378] on icon "button" at bounding box center [438, 376] width 13 height 13
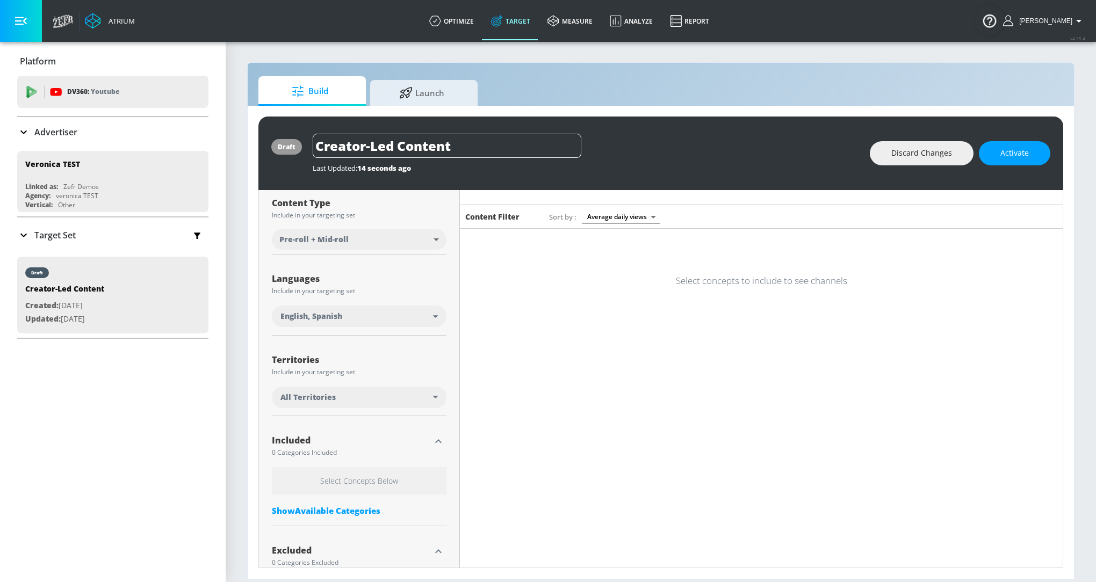
scroll to position [143, 0]
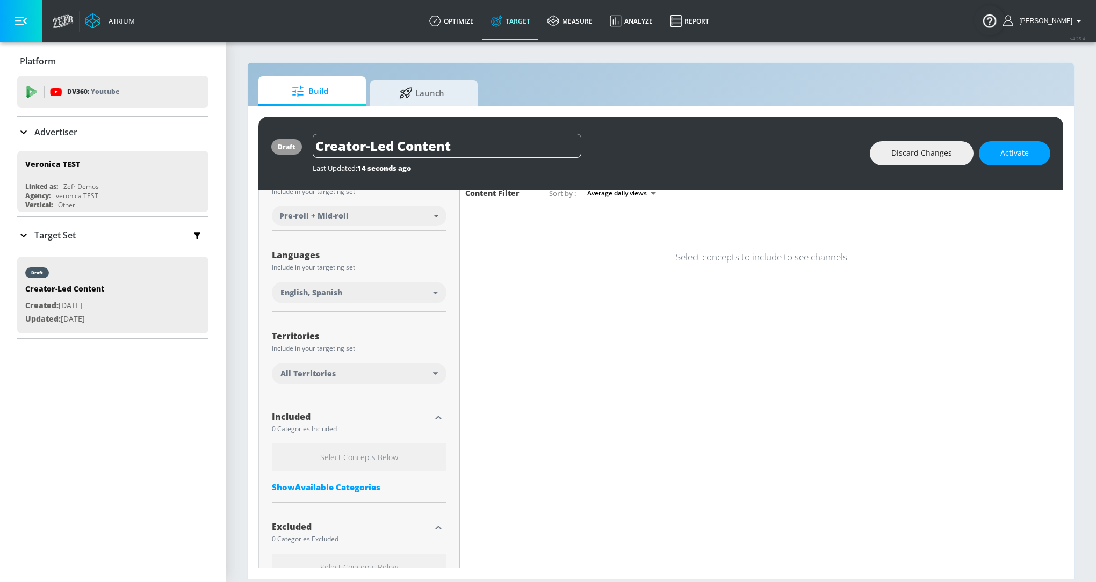
click at [356, 449] on h6 "Select Concepts Below" at bounding box center [359, 457] width 175 height 27
click at [353, 483] on div "Show Available Categories" at bounding box center [359, 487] width 175 height 11
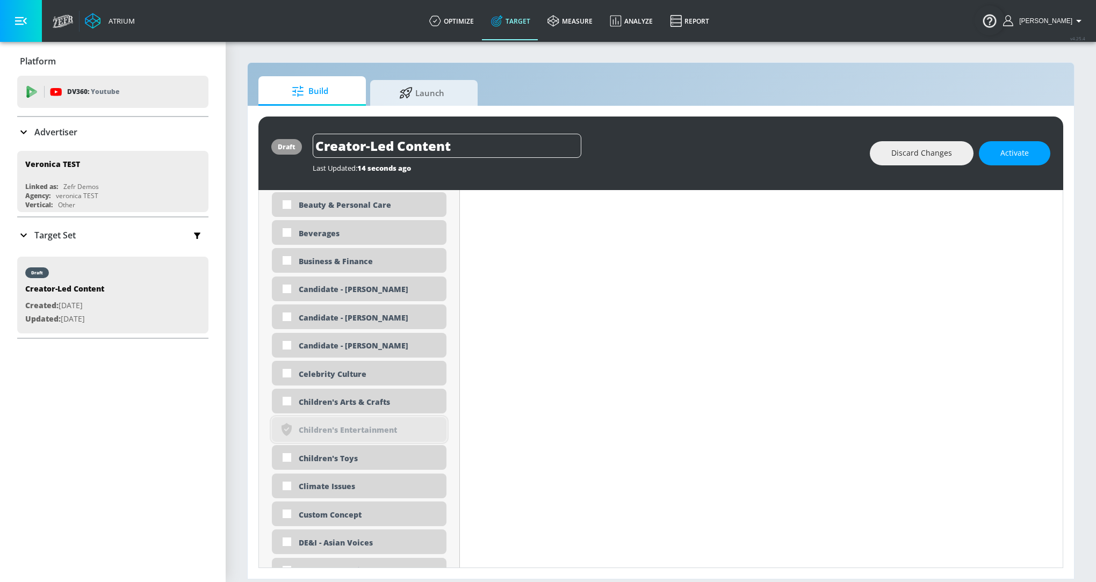
scroll to position [670, 0]
click at [345, 209] on div "Beauty & Personal Care" at bounding box center [369, 208] width 140 height 10
checkbox input "true"
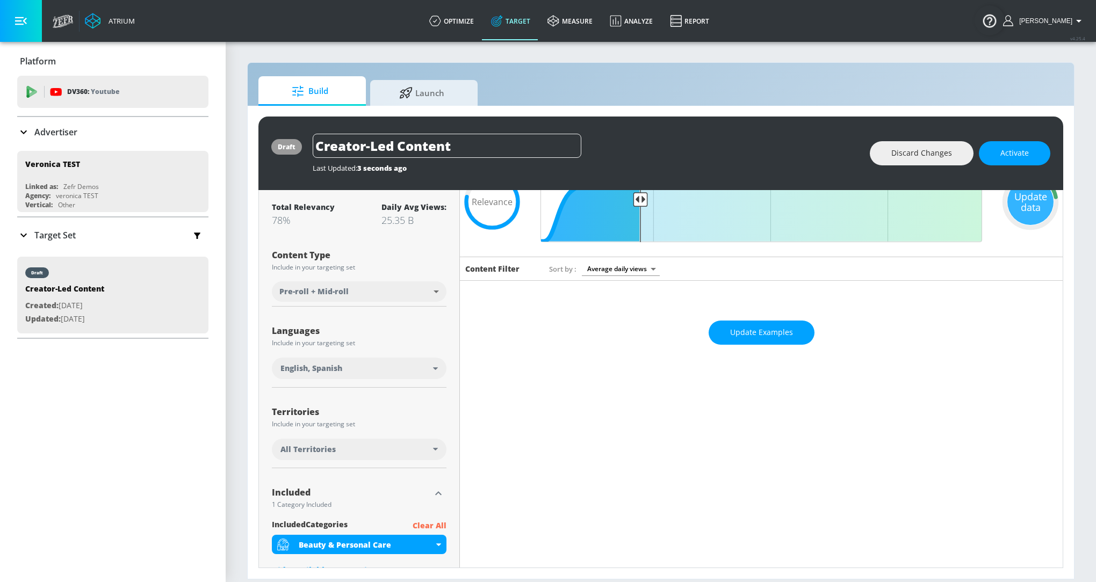
scroll to position [74, 0]
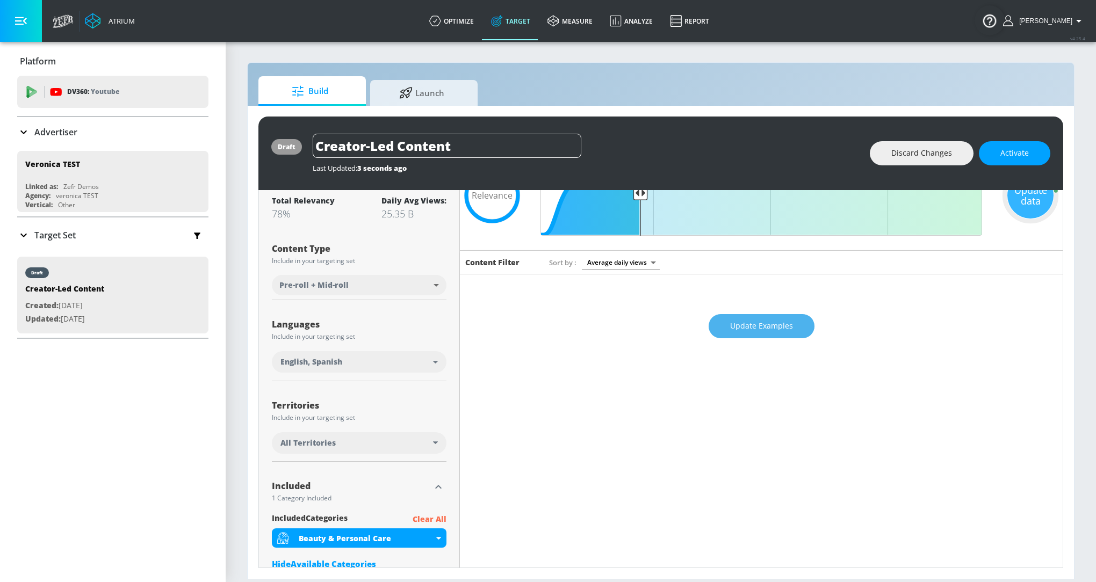
click at [778, 335] on button "Update Examples" at bounding box center [762, 326] width 106 height 24
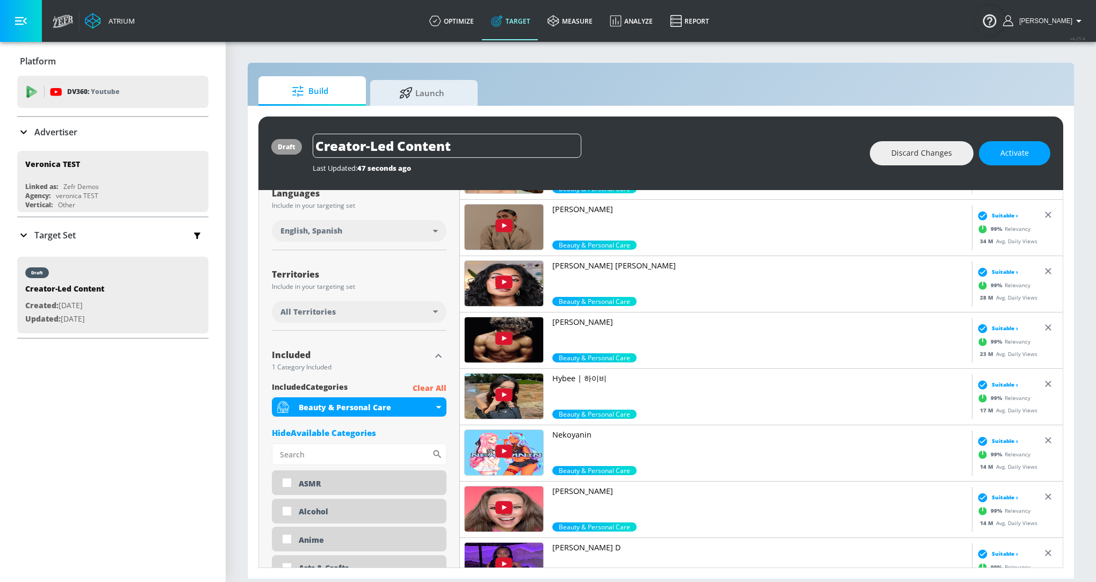
scroll to position [0, 0]
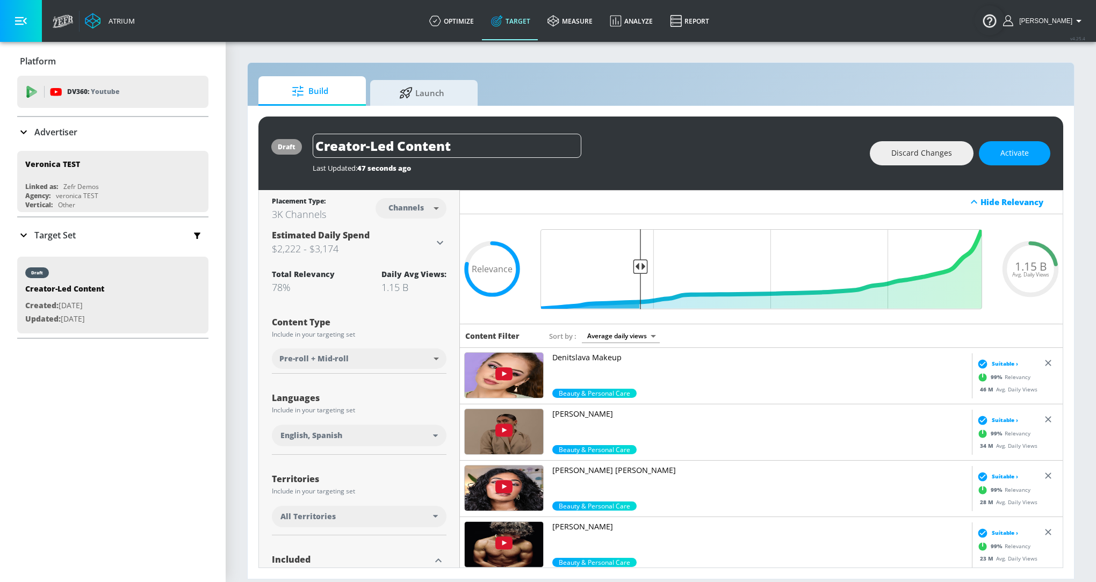
click at [436, 429] on div "English, Spanish" at bounding box center [359, 435] width 175 height 21
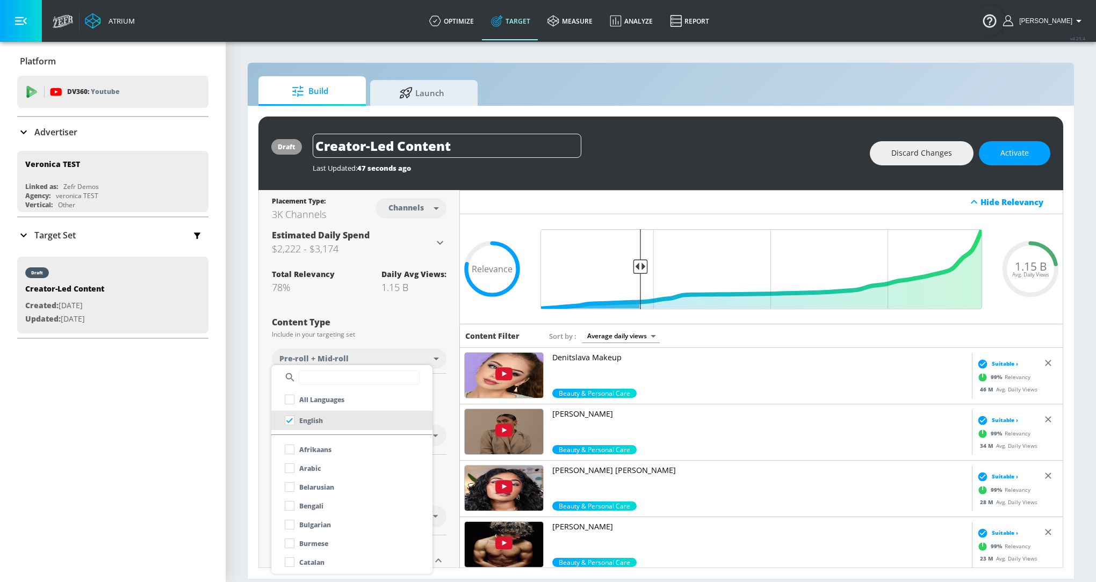
click at [424, 333] on div at bounding box center [548, 291] width 1096 height 582
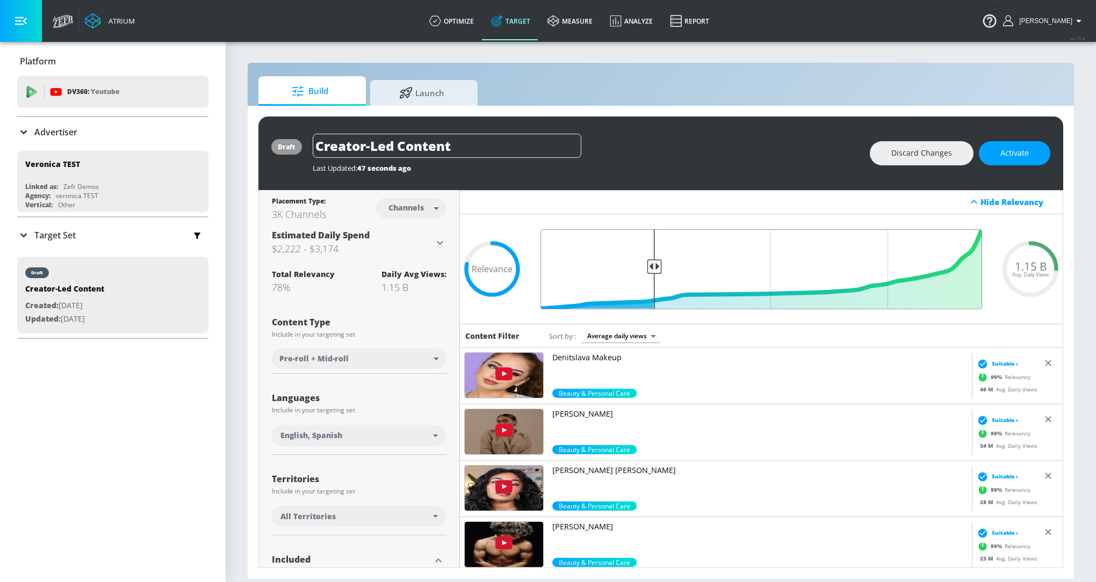
drag, startPoint x: 638, startPoint y: 264, endPoint x: 654, endPoint y: 265, distance: 15.6
type input "0.75"
click at [654, 265] on input "Final Threshold" at bounding box center [761, 269] width 452 height 80
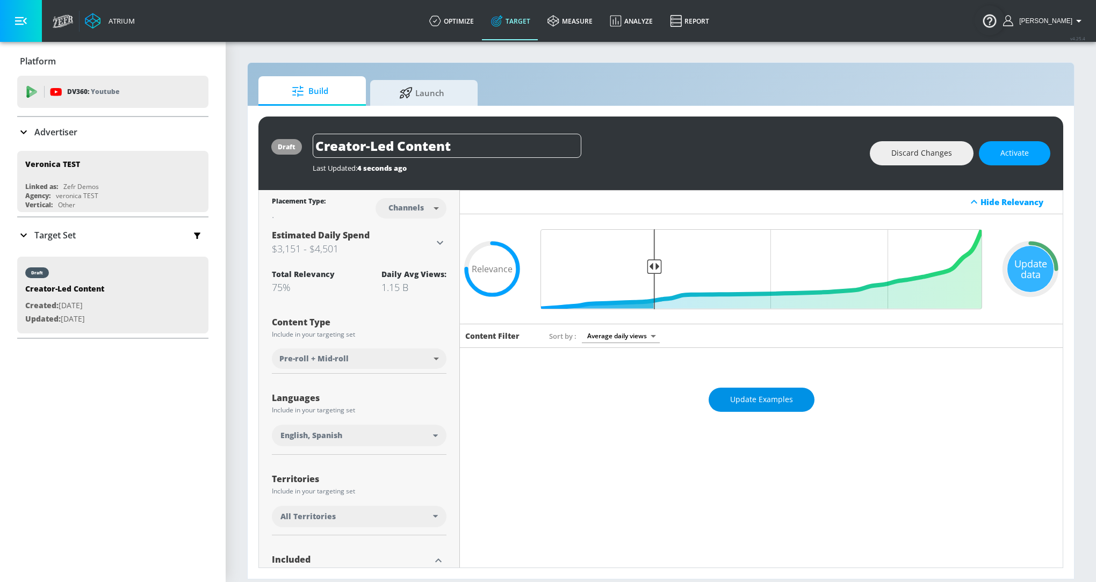
click at [754, 393] on span "Update Examples" at bounding box center [761, 399] width 63 height 13
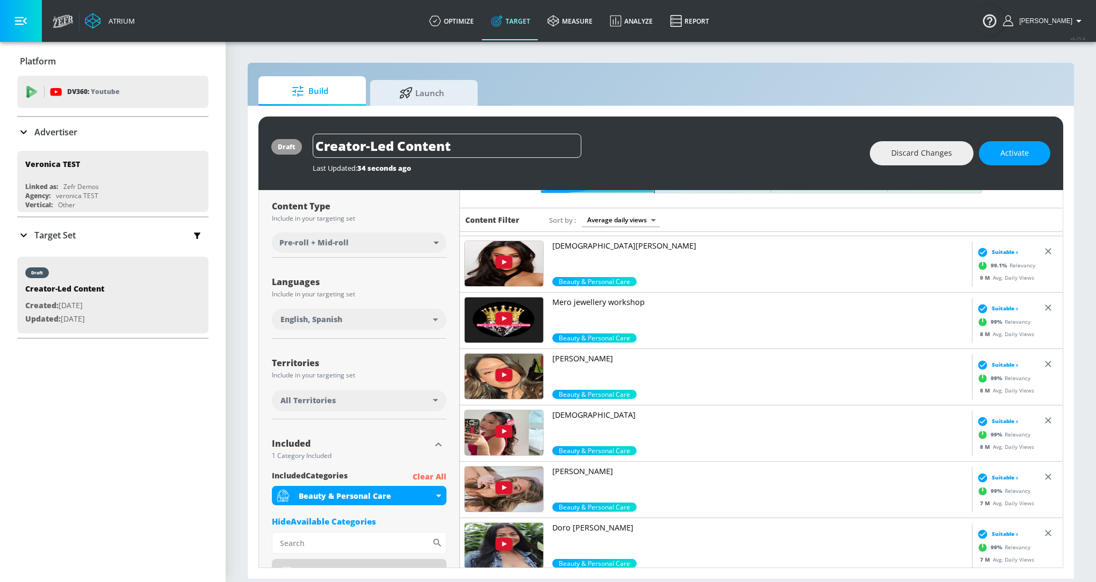
scroll to position [912, 0]
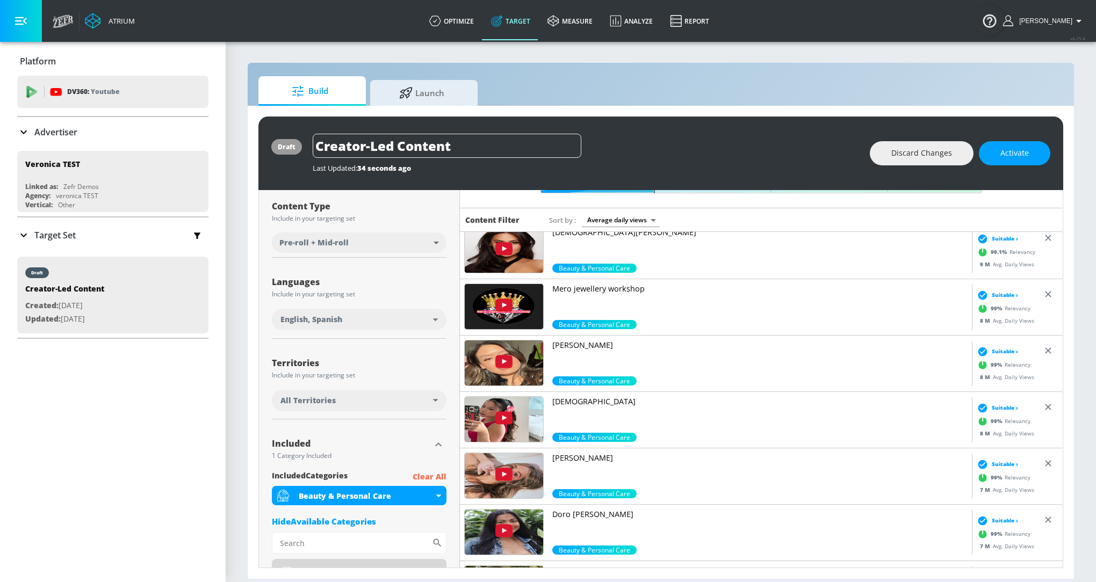
click at [577, 398] on p "Christxiee" at bounding box center [759, 402] width 415 height 11
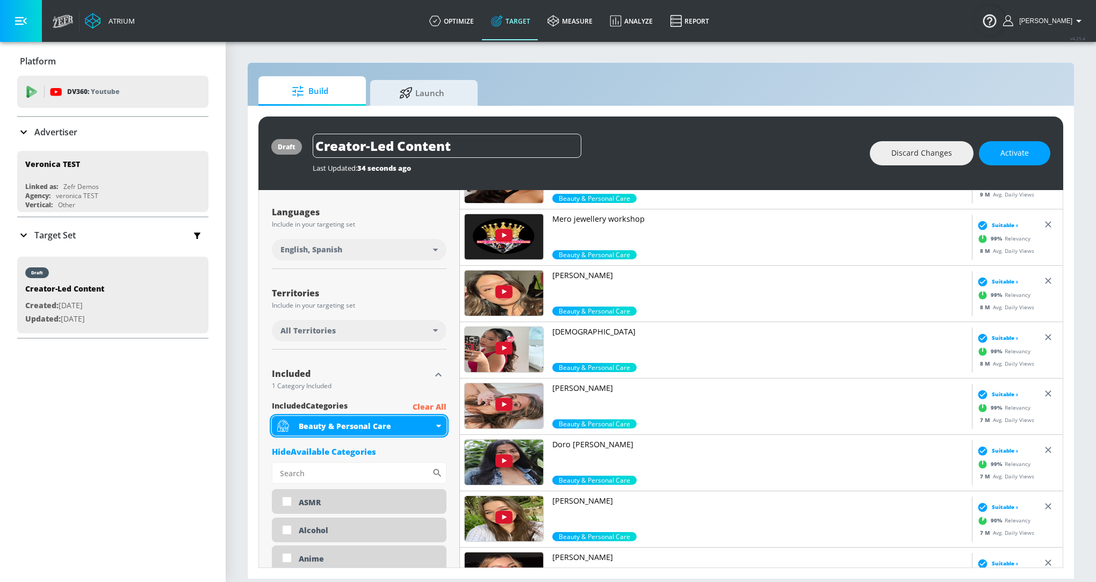
scroll to position [205, 0]
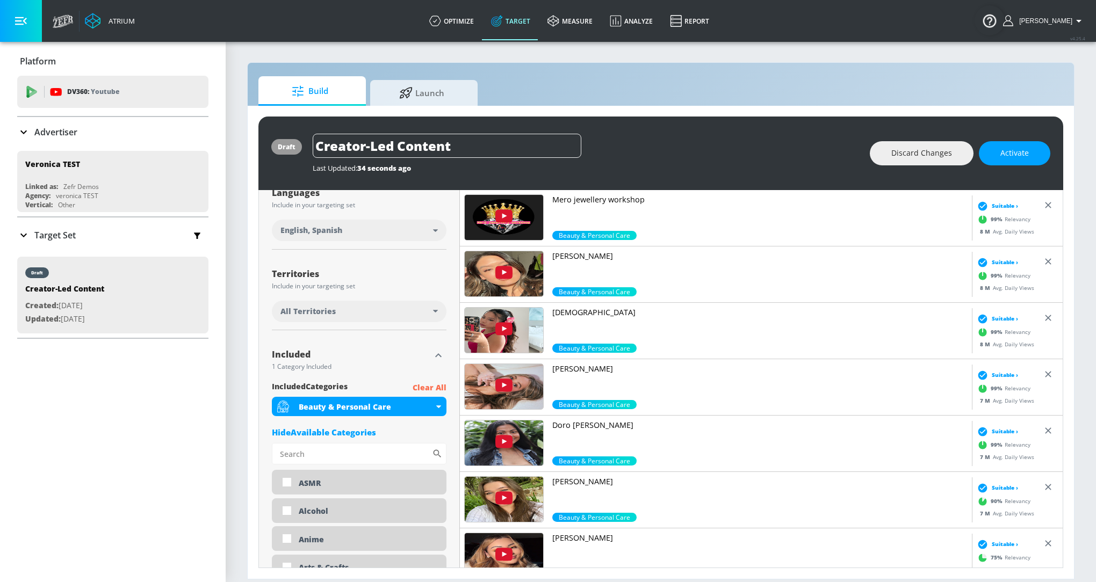
click at [422, 389] on p "Clear All" at bounding box center [430, 387] width 34 height 13
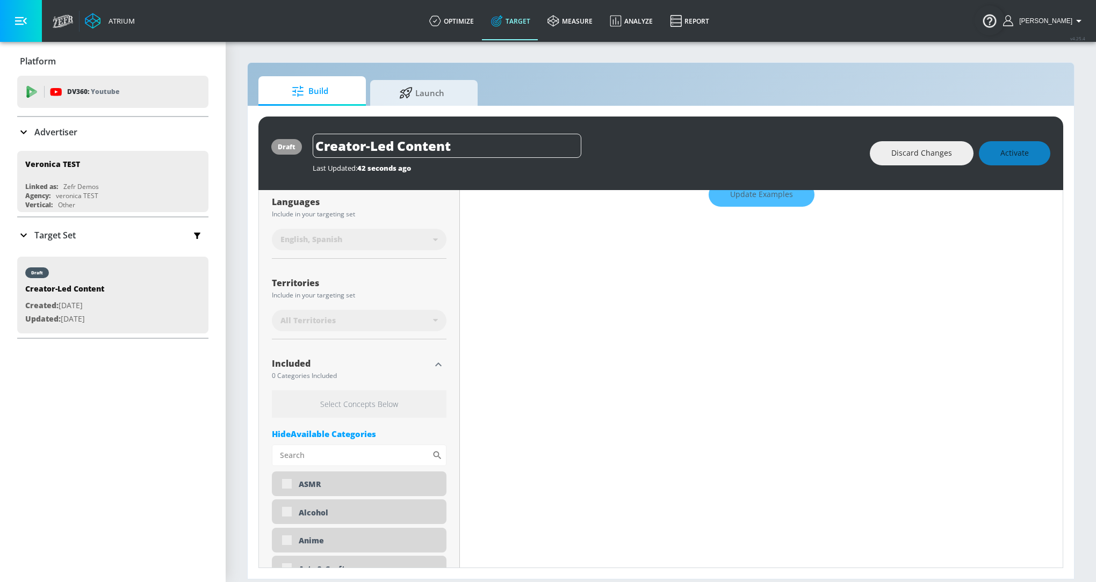
scroll to position [214, 0]
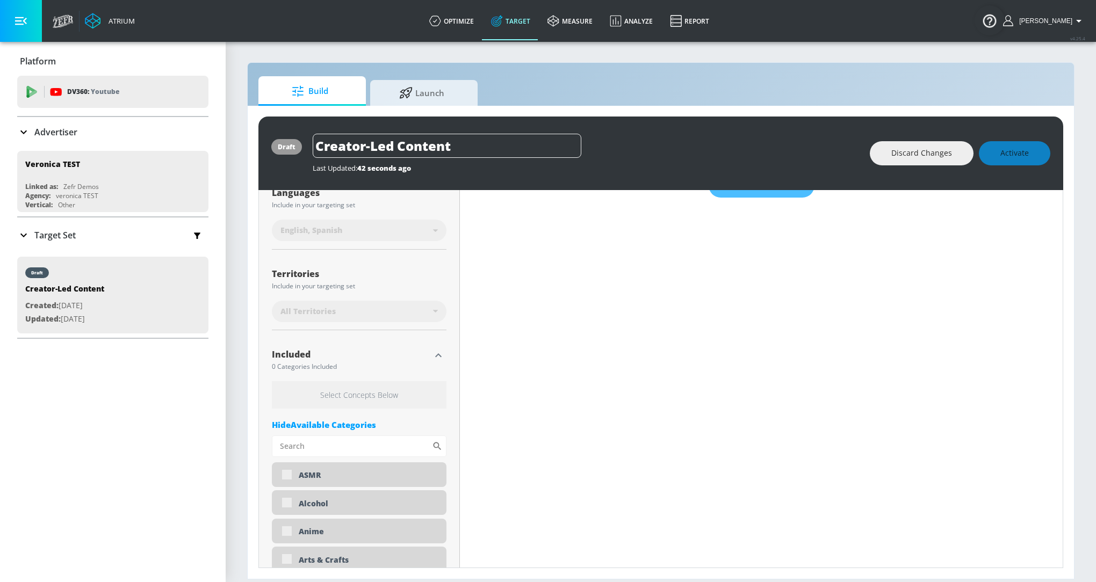
click at [365, 394] on h6 "Select Concepts Below" at bounding box center [359, 394] width 175 height 27
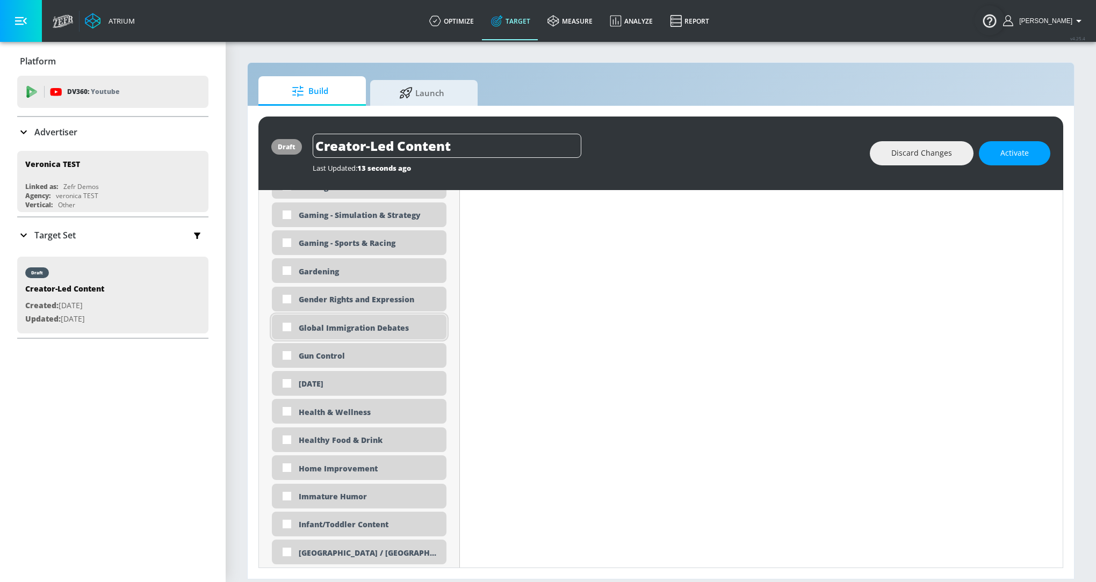
scroll to position [1595, 0]
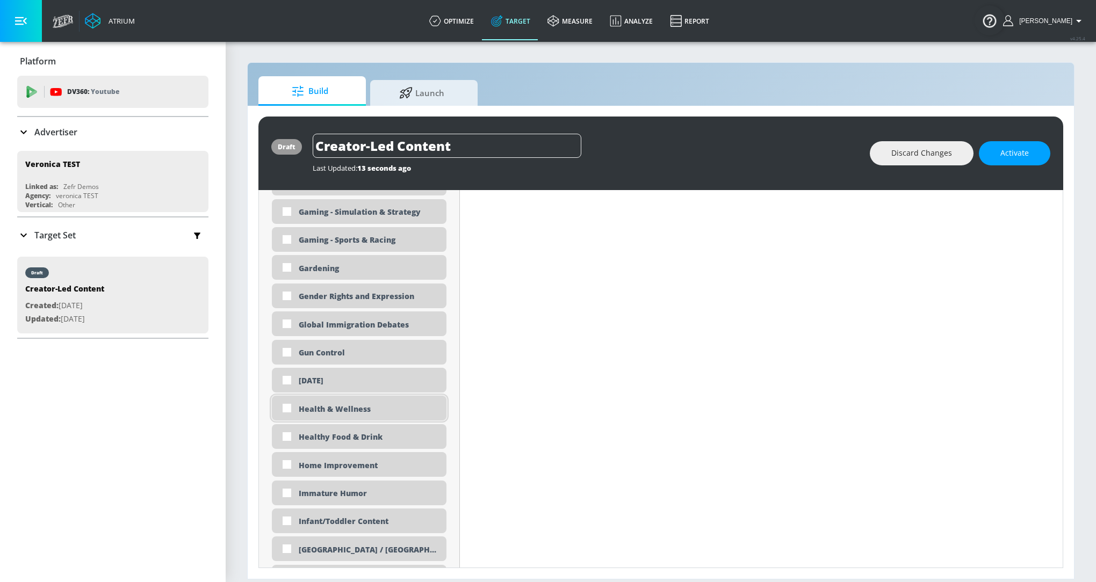
click at [359, 410] on div "Health & Wellness" at bounding box center [369, 409] width 140 height 10
checkbox input "true"
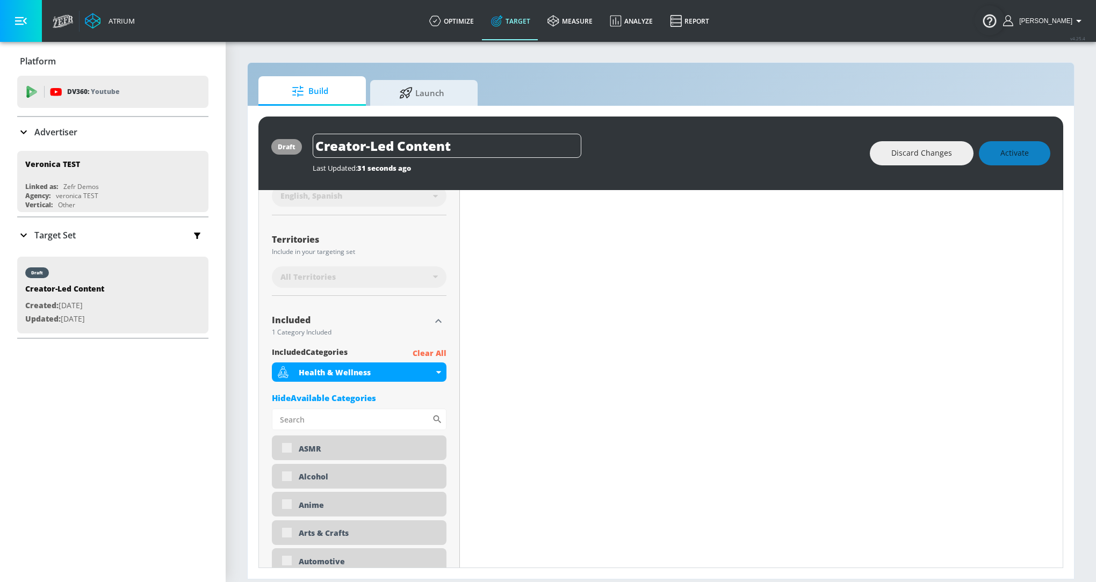
scroll to position [0, 0]
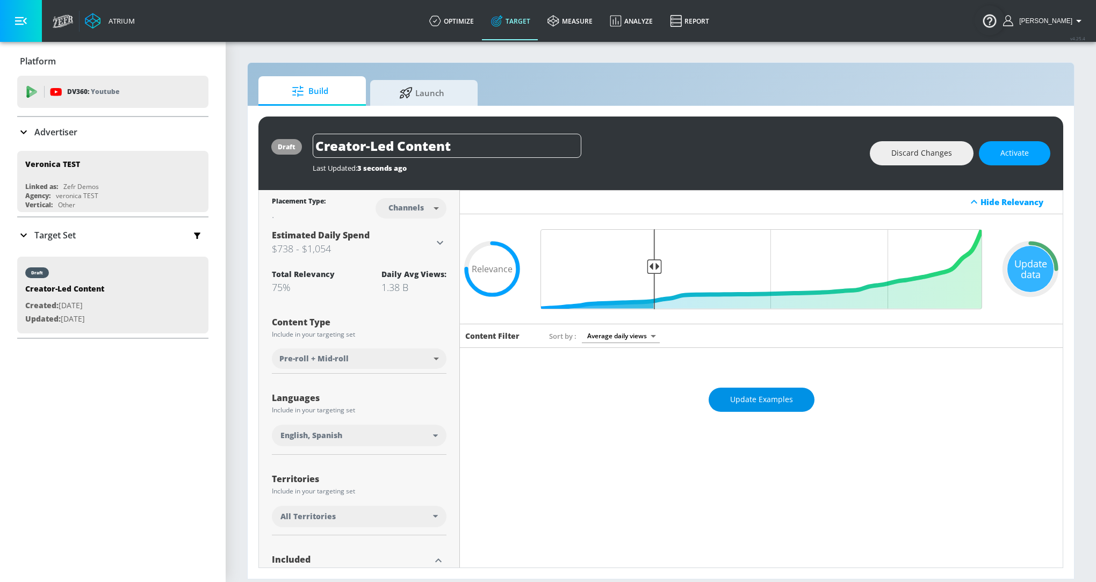
click at [746, 400] on span "Update Examples" at bounding box center [761, 399] width 63 height 13
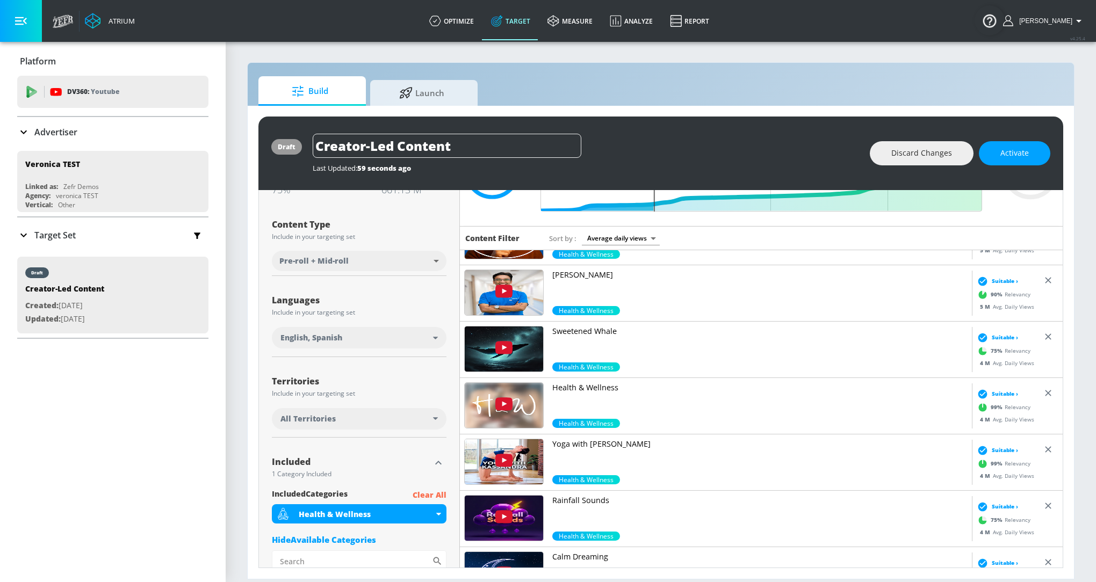
scroll to position [1000, 0]
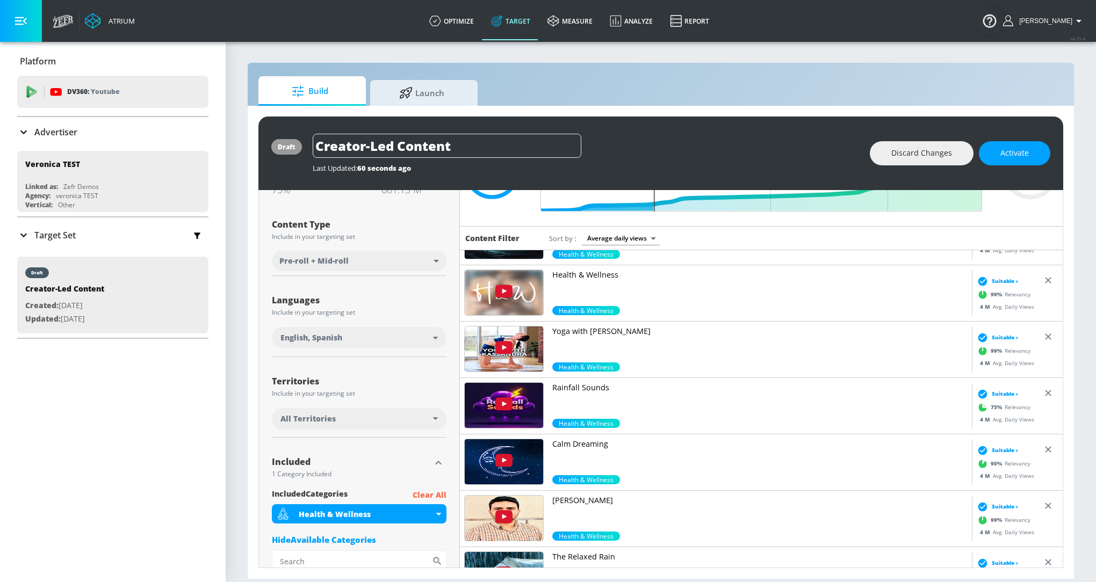
click at [602, 446] on p "Calm Dreaming" at bounding box center [759, 444] width 415 height 11
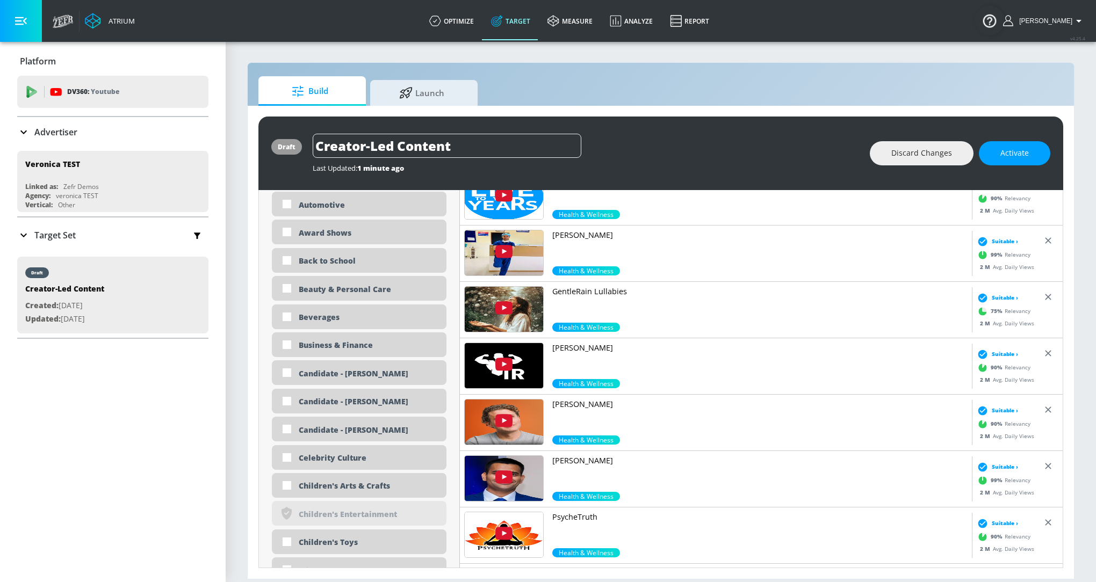
scroll to position [1963, 0]
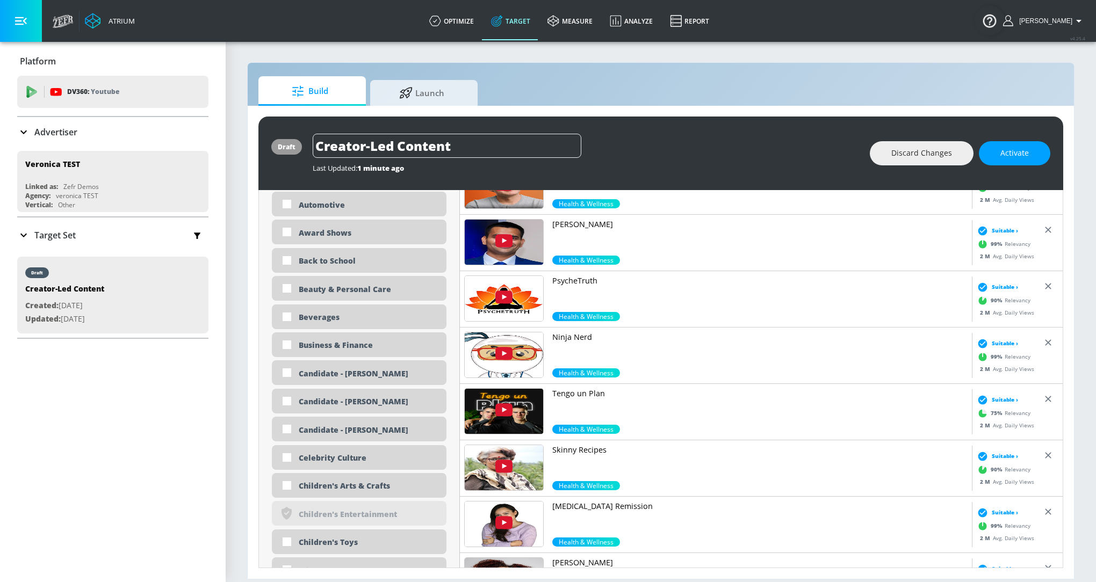
click at [597, 389] on p "Tengo un Plan" at bounding box center [759, 393] width 415 height 11
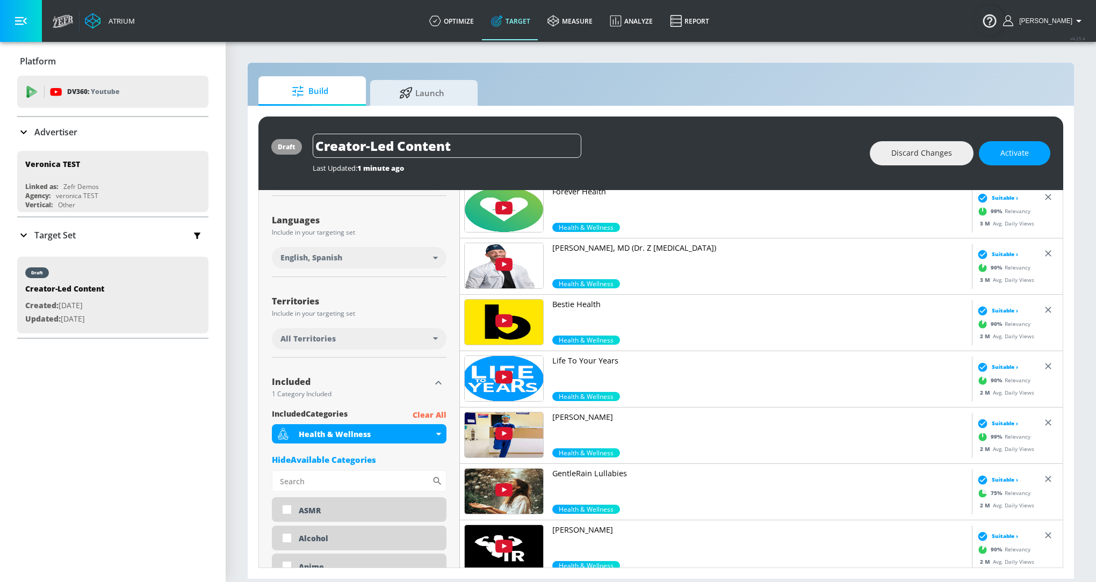
scroll to position [260, 0]
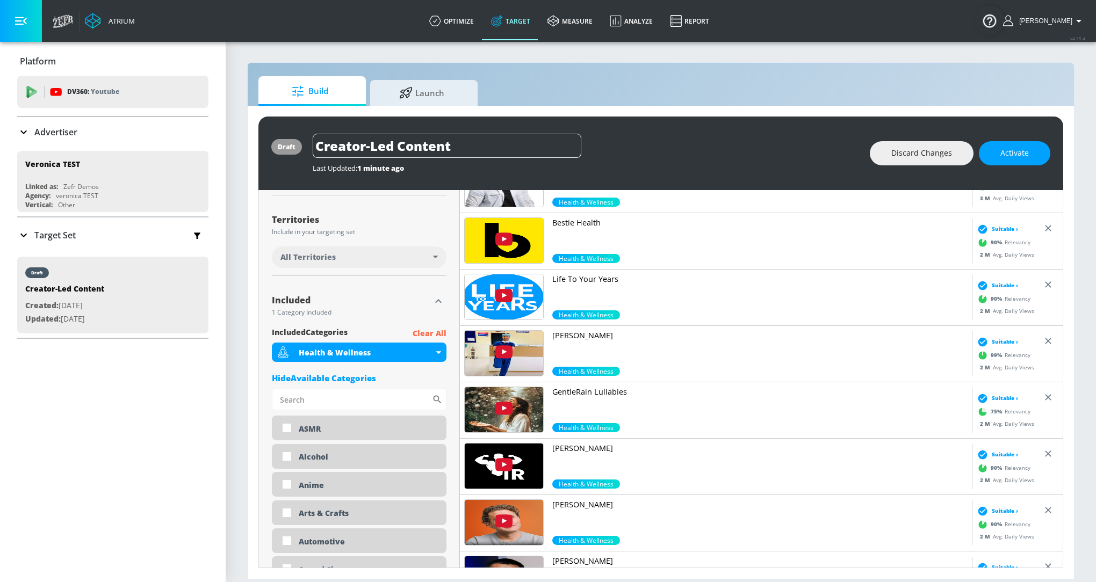
click at [434, 332] on p "Clear All" at bounding box center [430, 333] width 34 height 13
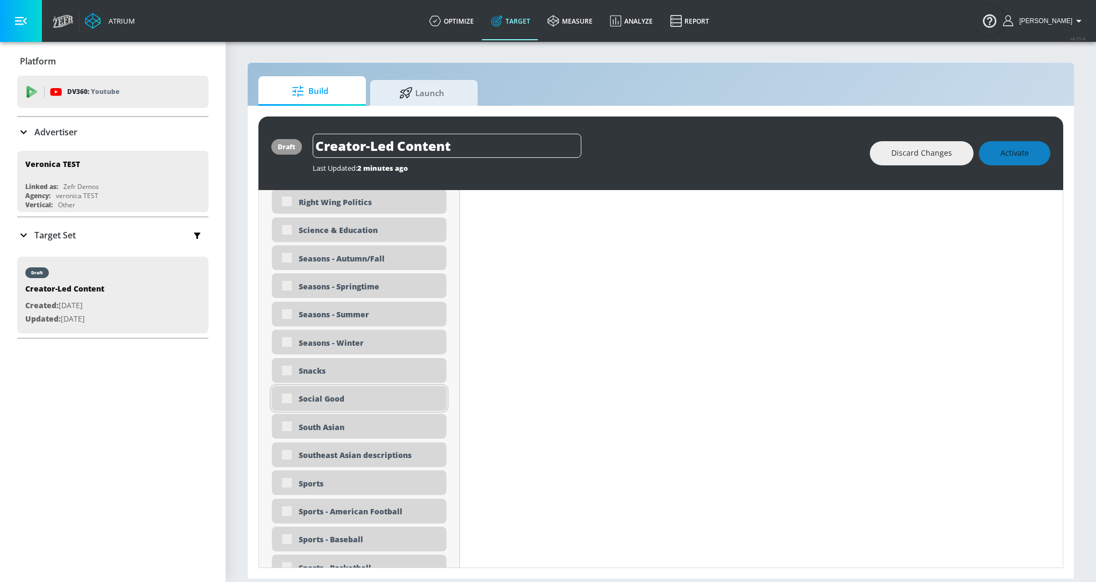
scroll to position [2740, 0]
click at [359, 473] on div "Sports" at bounding box center [359, 482] width 175 height 25
click at [287, 480] on div "Sports" at bounding box center [359, 482] width 175 height 25
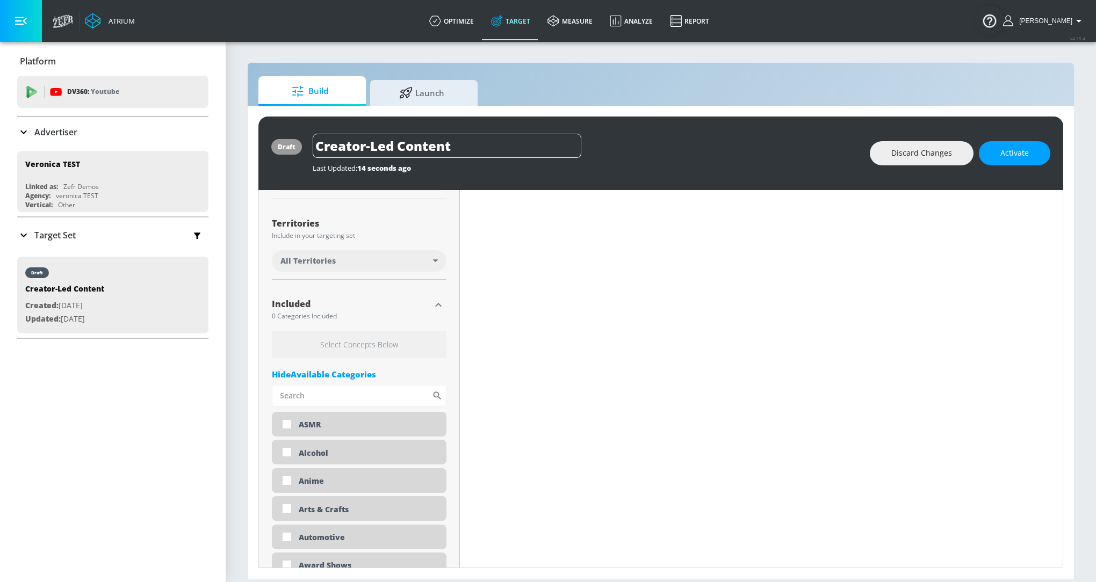
scroll to position [266, 0]
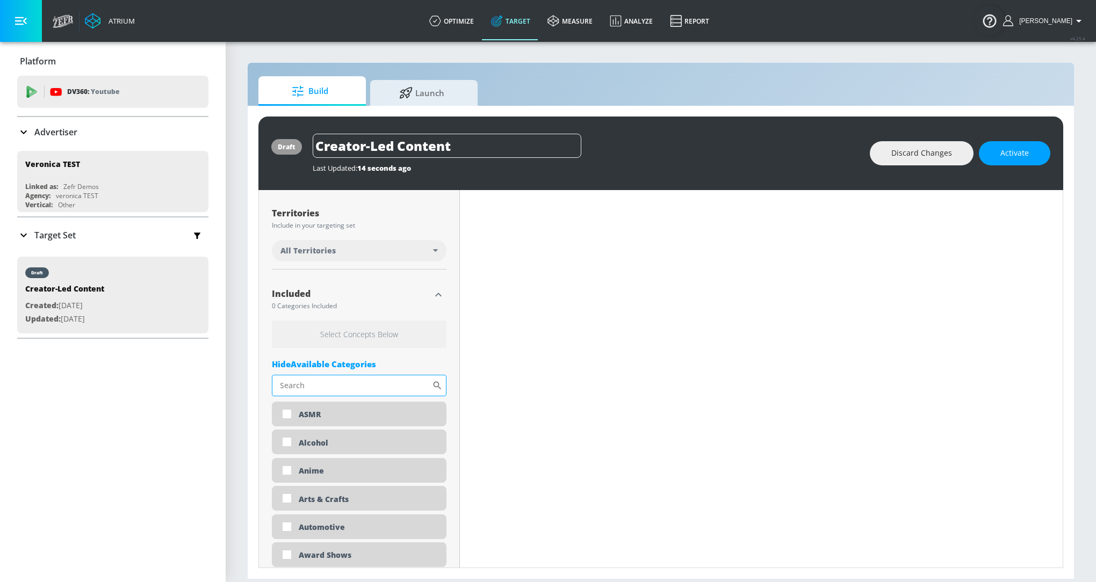
click at [373, 388] on input "Sort By" at bounding box center [352, 385] width 160 height 21
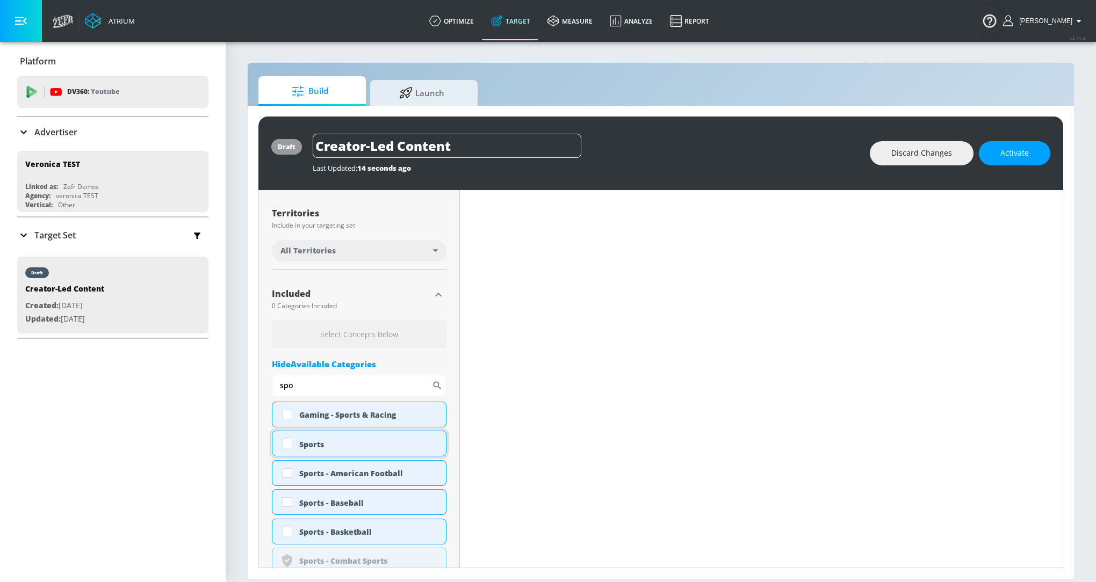
type input "spo"
click at [344, 444] on div "Sports" at bounding box center [368, 445] width 139 height 10
checkbox input "true"
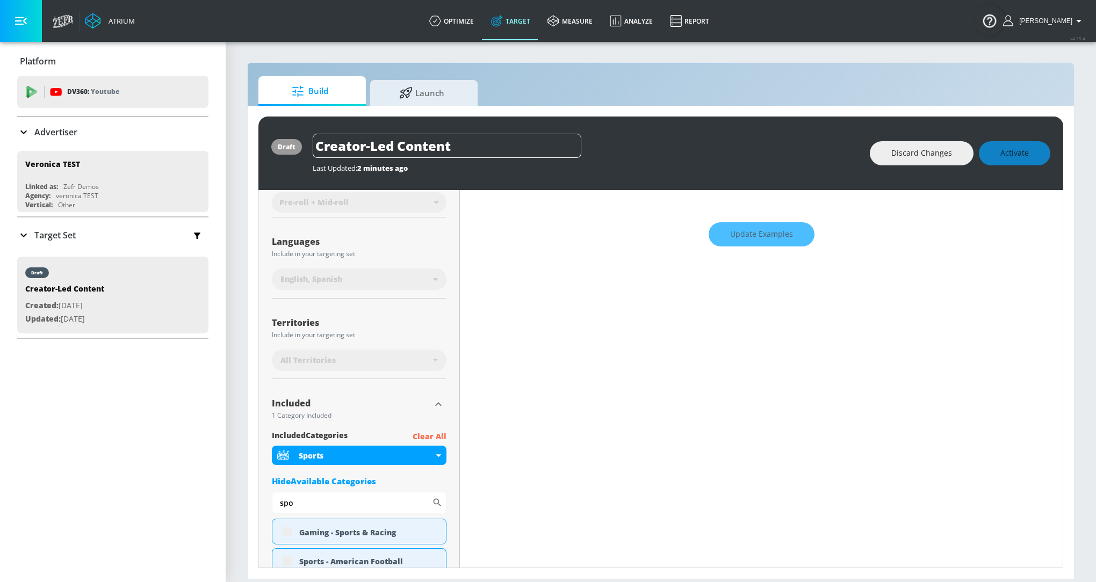
scroll to position [0, 0]
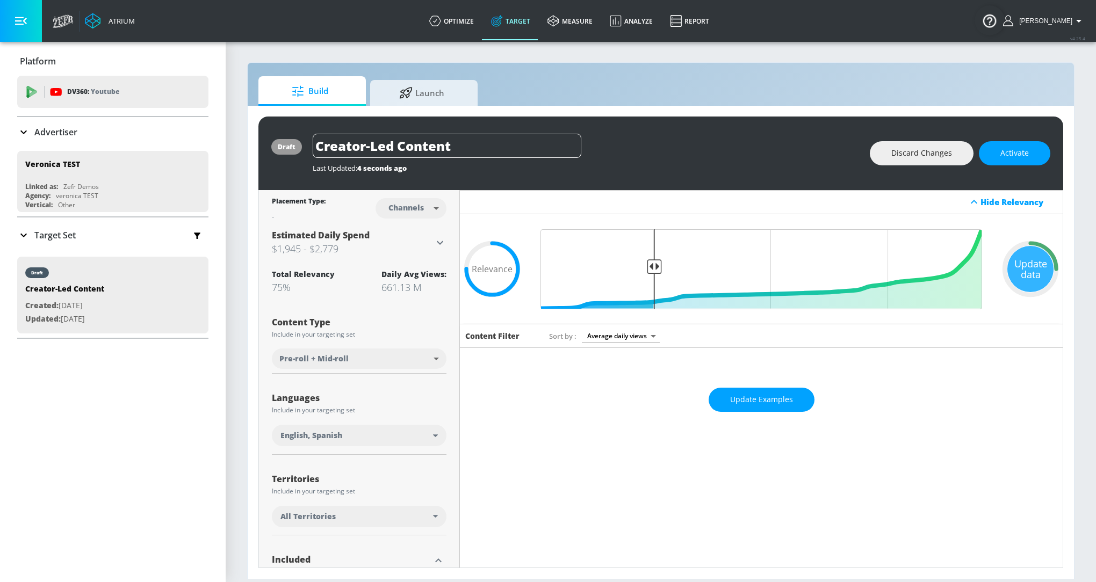
click at [768, 395] on span "Update Examples" at bounding box center [761, 399] width 63 height 13
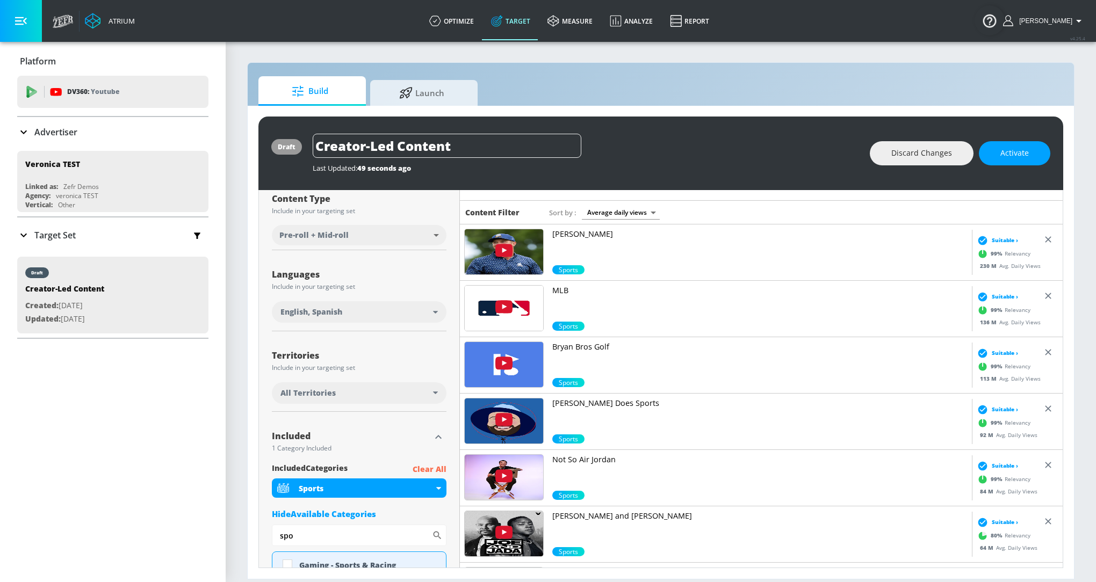
click at [592, 517] on p "Joe and Jada" at bounding box center [759, 516] width 415 height 11
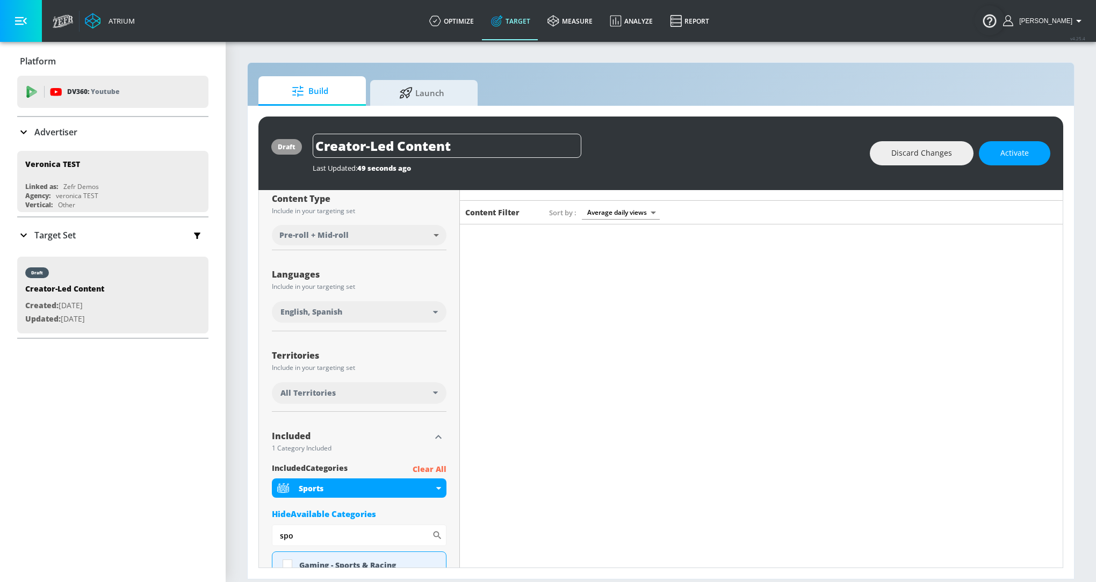
scroll to position [1078, 0]
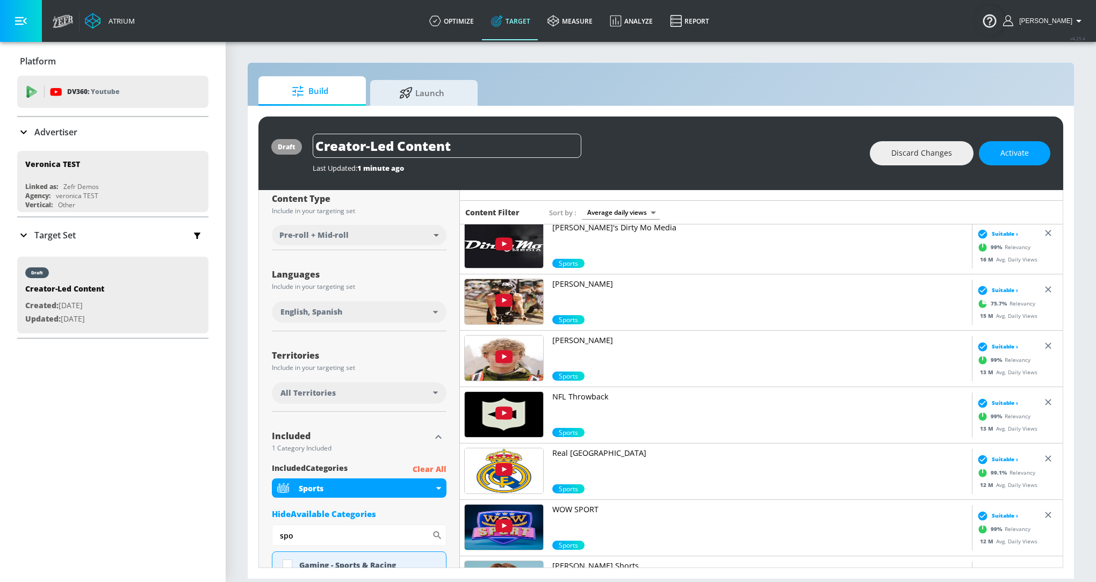
click at [433, 466] on p "Clear All" at bounding box center [430, 469] width 34 height 13
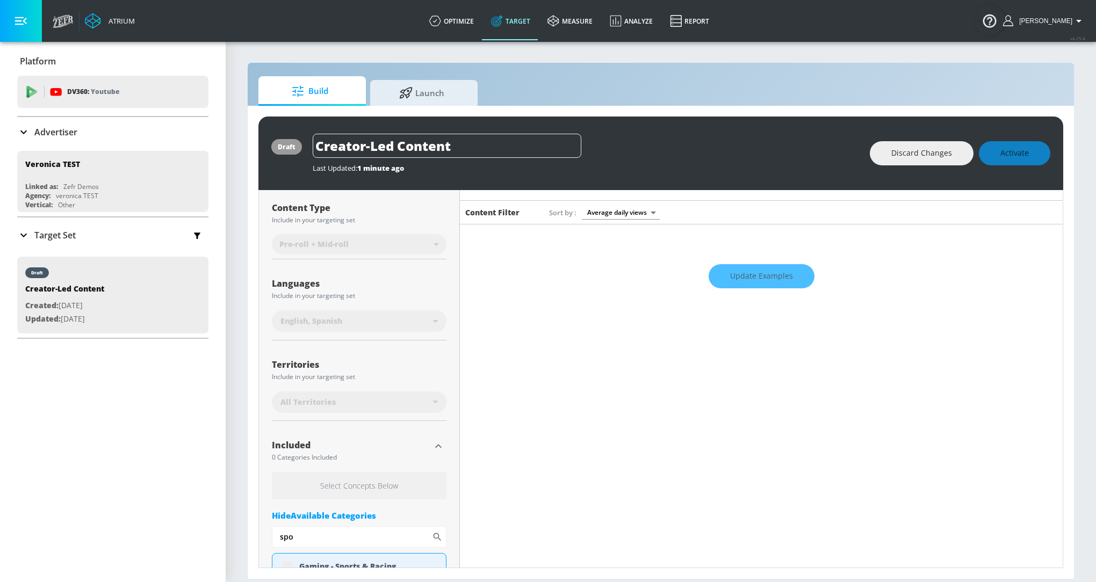
scroll to position [132, 0]
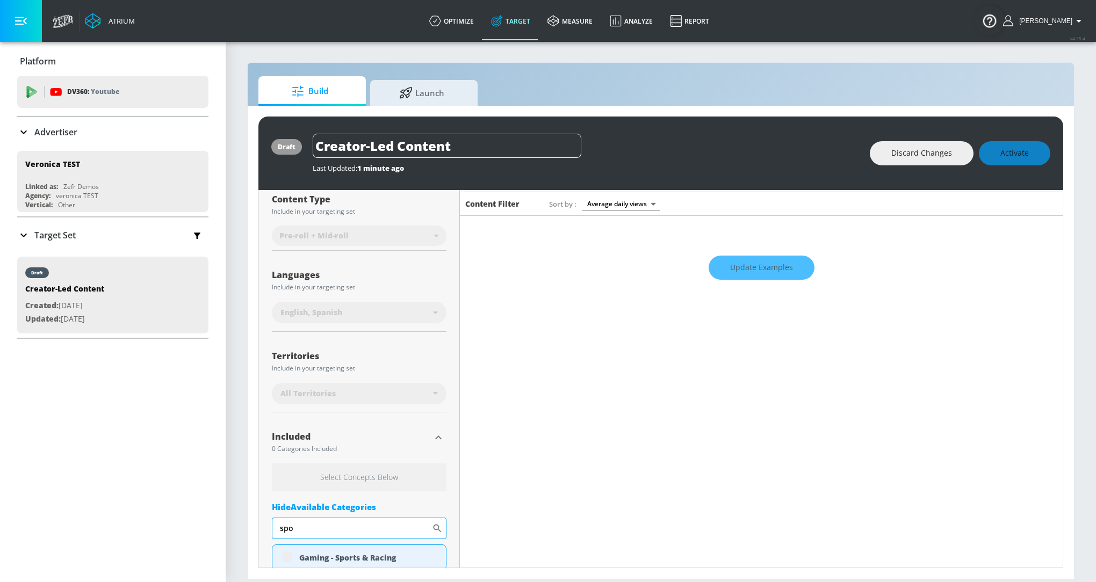
click at [374, 532] on input "spo" at bounding box center [352, 528] width 160 height 21
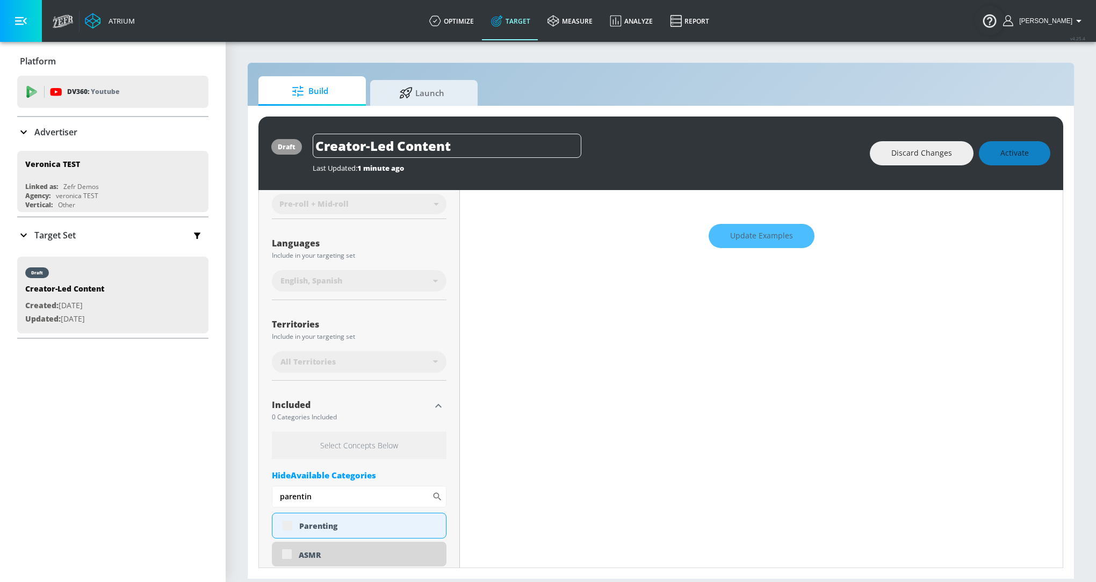
scroll to position [174, 0]
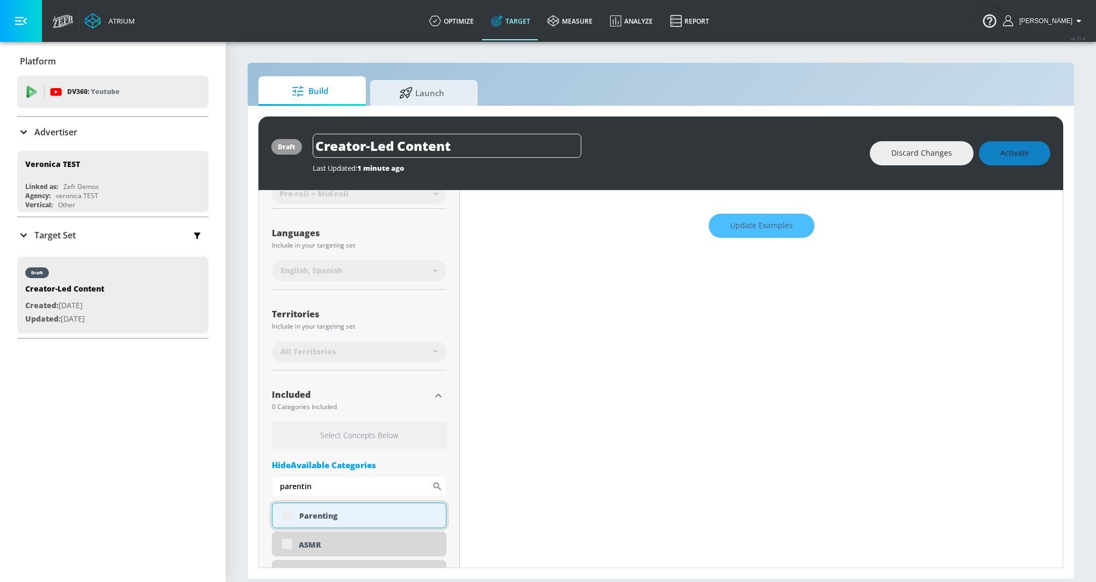
click at [359, 514] on div "Parenting" at bounding box center [368, 516] width 139 height 10
click at [378, 494] on input "parentin" at bounding box center [352, 486] width 160 height 21
click at [287, 512] on div "Parenting" at bounding box center [359, 516] width 175 height 26
click at [322, 490] on input "parentin" at bounding box center [352, 486] width 160 height 21
type input "parenting"
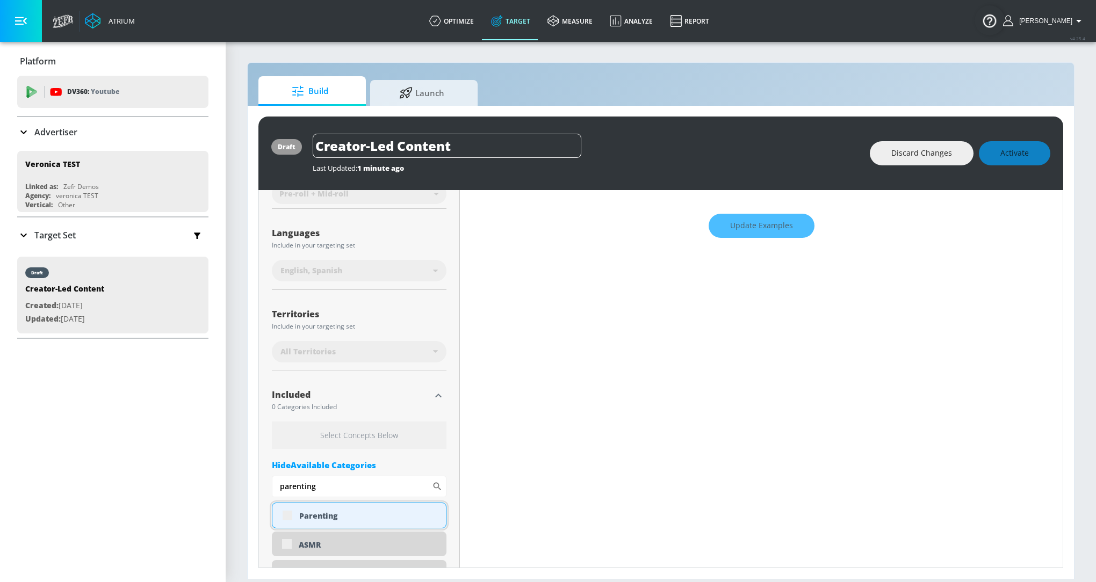
click at [287, 516] on div "Parenting" at bounding box center [359, 516] width 175 height 26
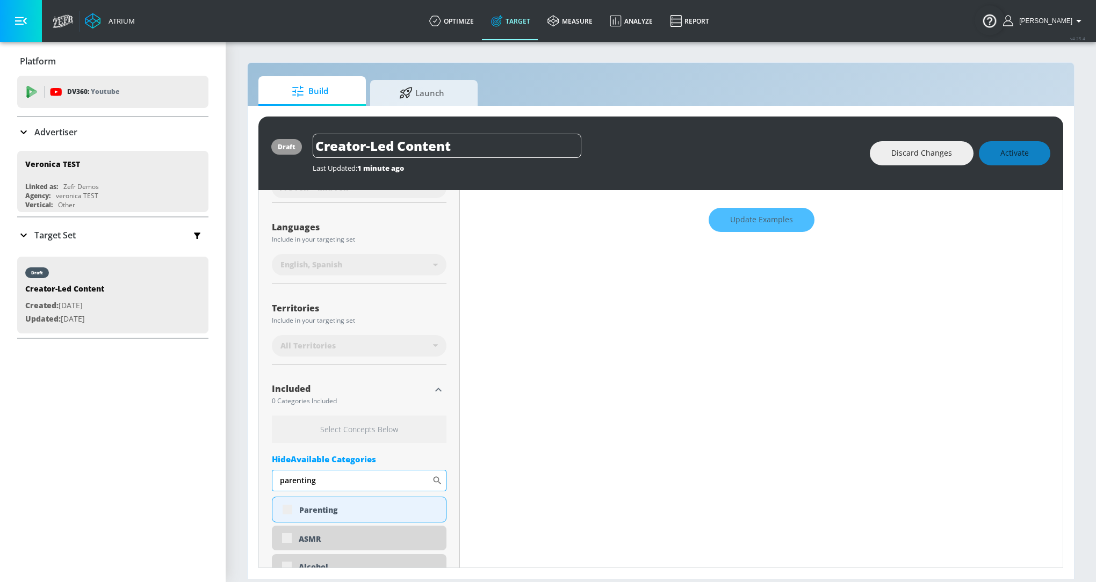
click at [411, 480] on input "parenting" at bounding box center [352, 480] width 160 height 21
click at [365, 458] on div "Hide Available Categories" at bounding box center [359, 459] width 175 height 11
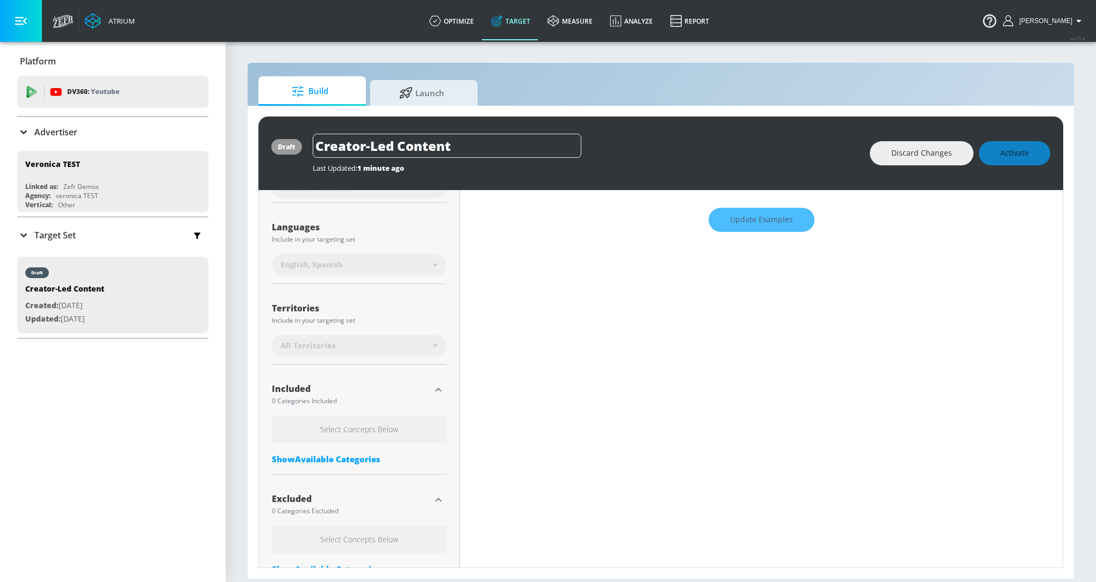
click at [365, 458] on div "Show Available Categories" at bounding box center [359, 459] width 175 height 11
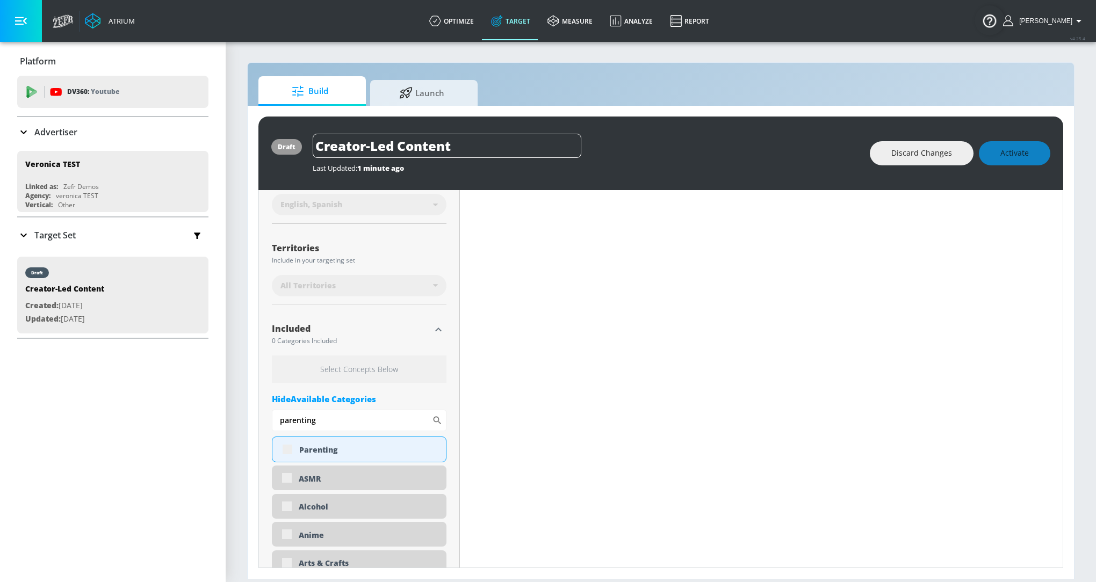
scroll to position [248, 0]
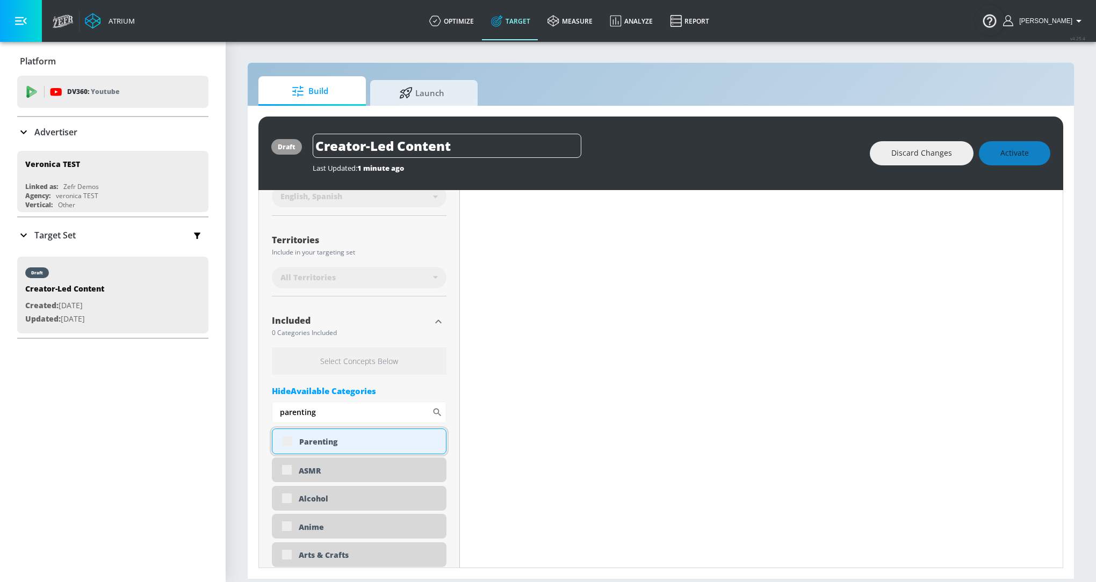
click at [289, 445] on div "Parenting" at bounding box center [359, 442] width 175 height 26
click at [290, 472] on div "ASMR" at bounding box center [359, 470] width 175 height 25
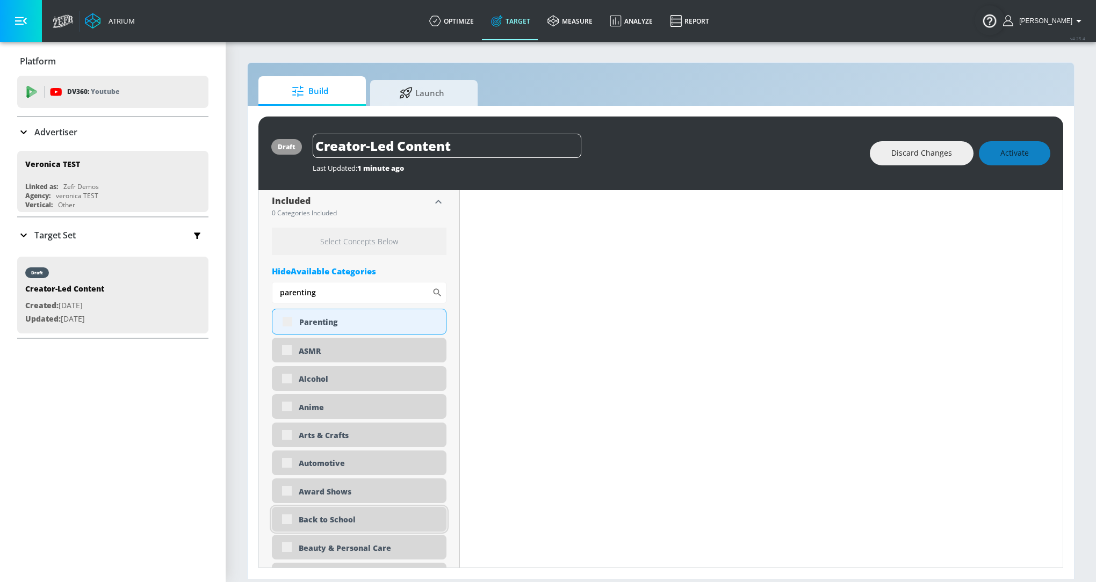
scroll to position [311, 0]
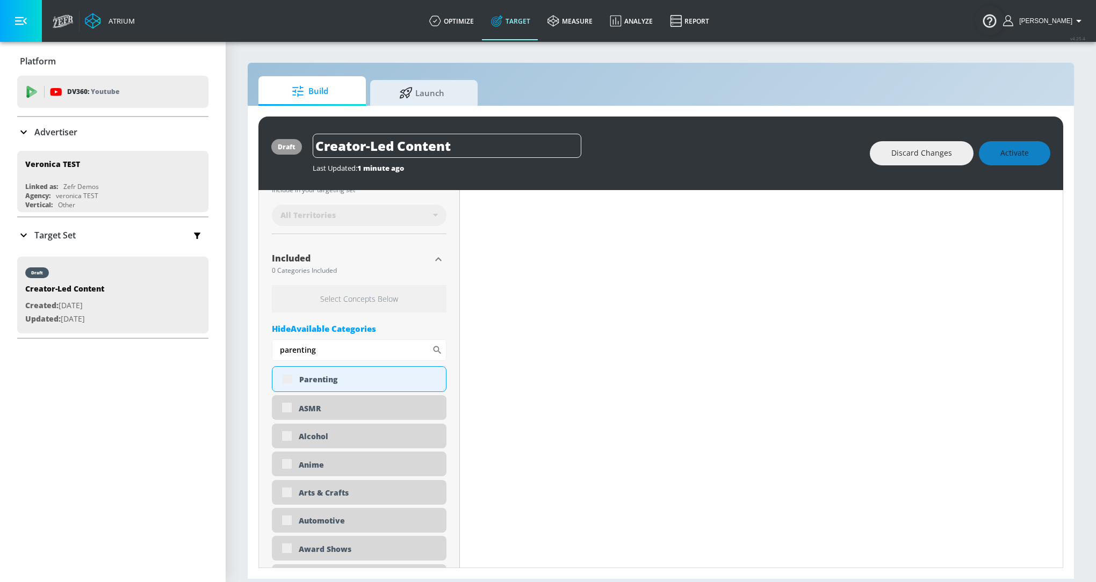
click at [62, 237] on p "Target Set" at bounding box center [54, 235] width 41 height 12
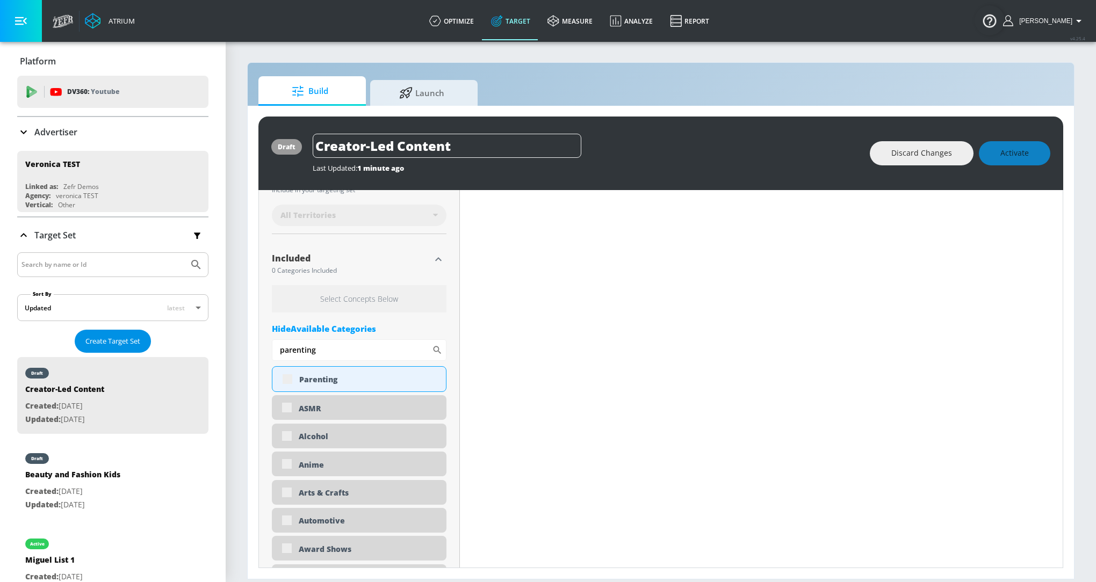
click at [115, 340] on span "Create Target Set" at bounding box center [112, 341] width 55 height 12
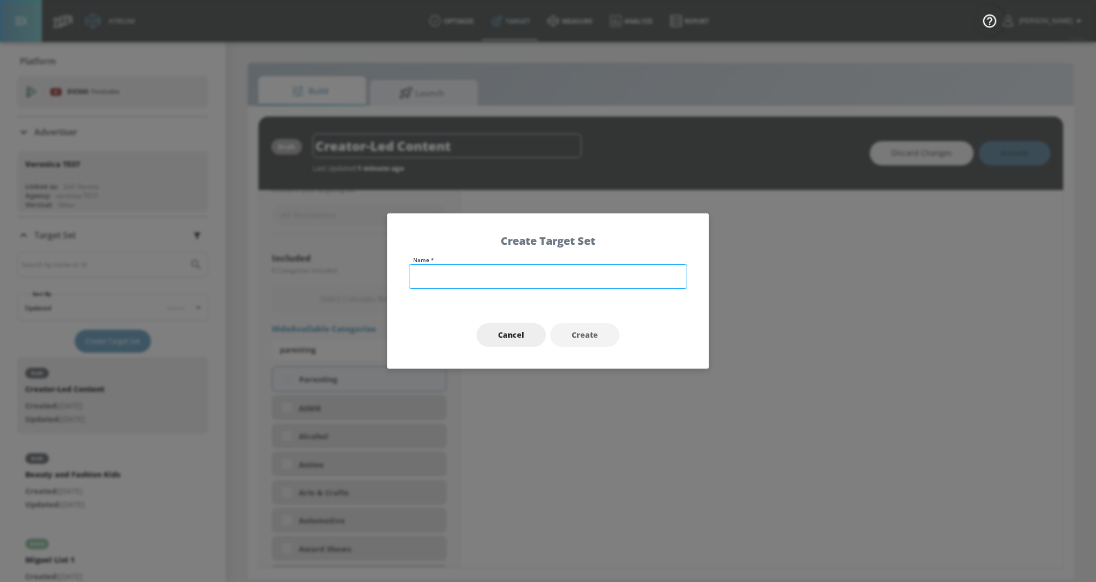
click at [443, 268] on input "text" at bounding box center [548, 276] width 278 height 25
type input "Parenting"
click at [573, 335] on span "Create" at bounding box center [585, 335] width 26 height 13
type input "Parenting"
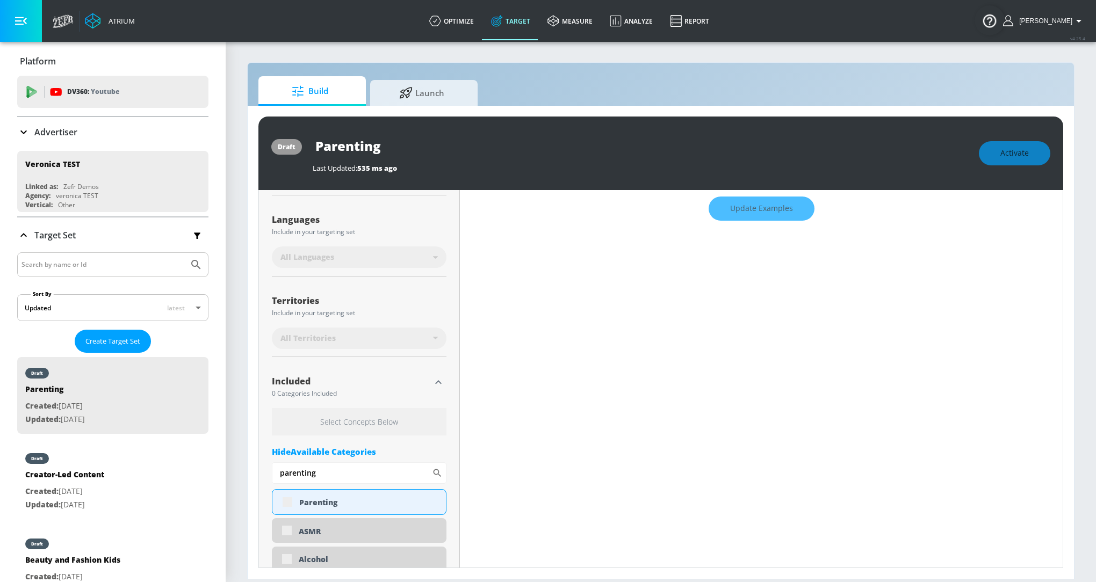
scroll to position [140, 0]
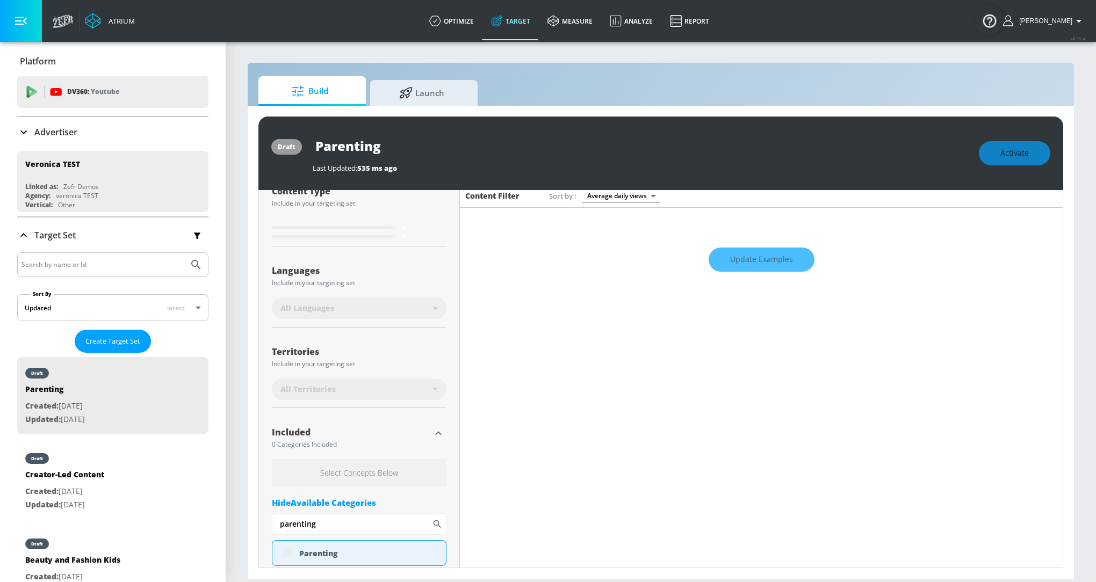
type input "0.05"
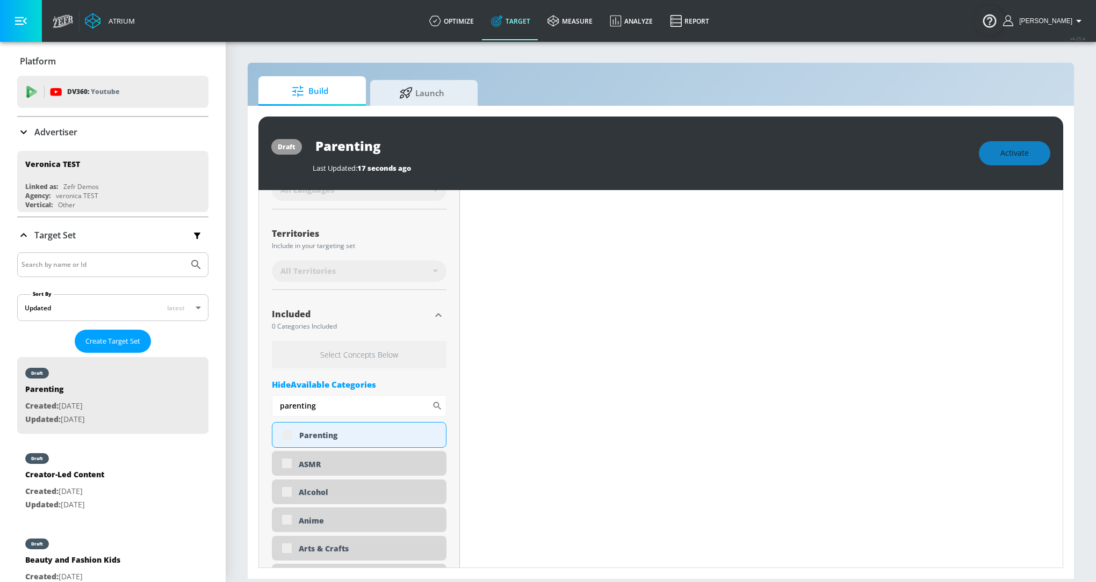
scroll to position [269, 0]
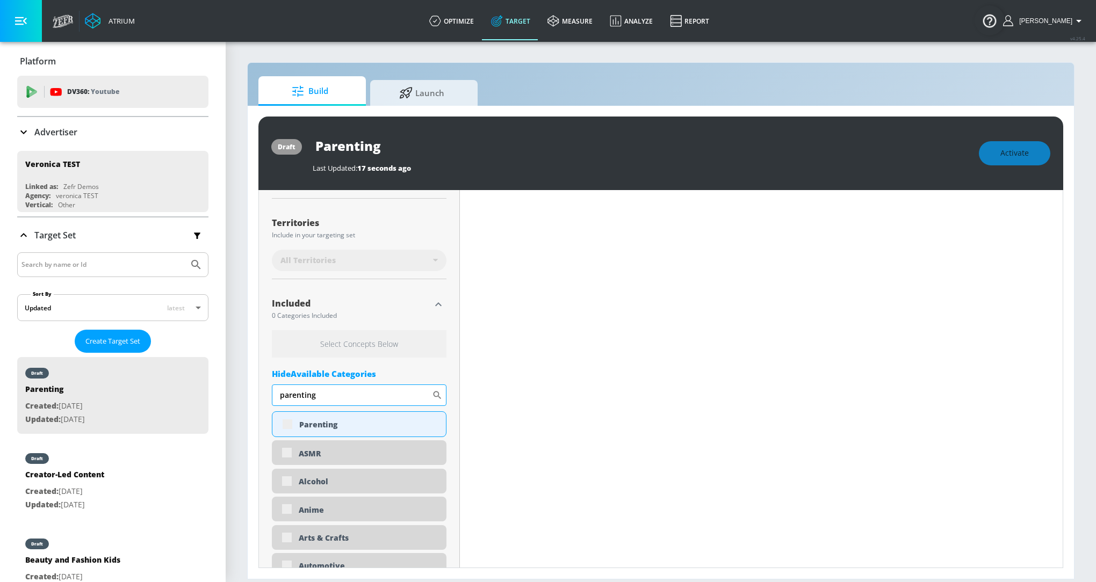
click at [394, 389] on input "parenting" at bounding box center [352, 395] width 160 height 21
click at [418, 394] on input "parenting" at bounding box center [352, 395] width 160 height 21
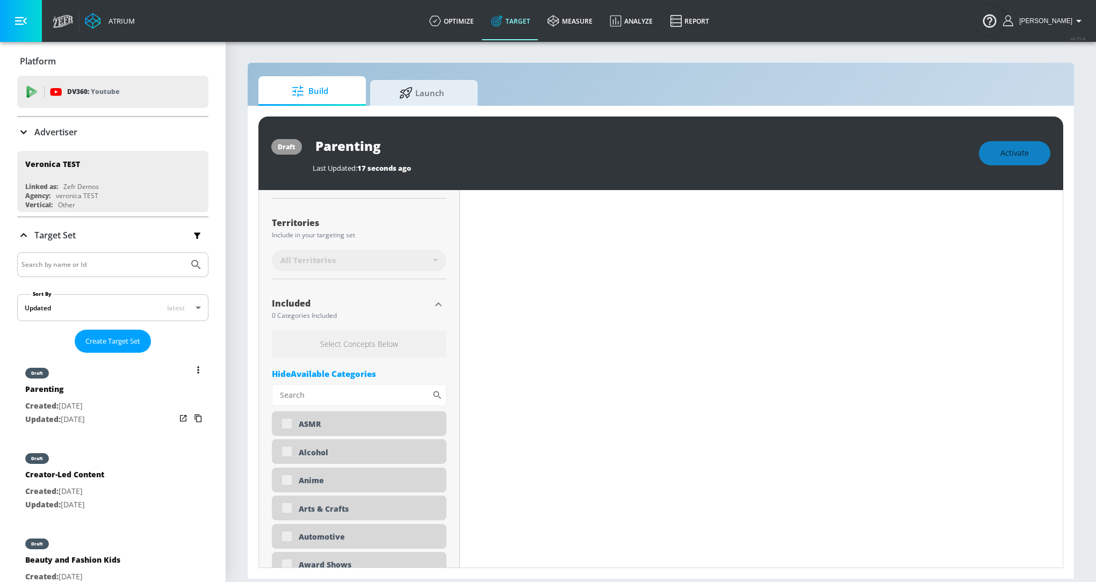
click at [129, 385] on div "draft Parenting Created: Sep. 23, 2025 Updated: Sep. 23, 2025" at bounding box center [112, 395] width 191 height 77
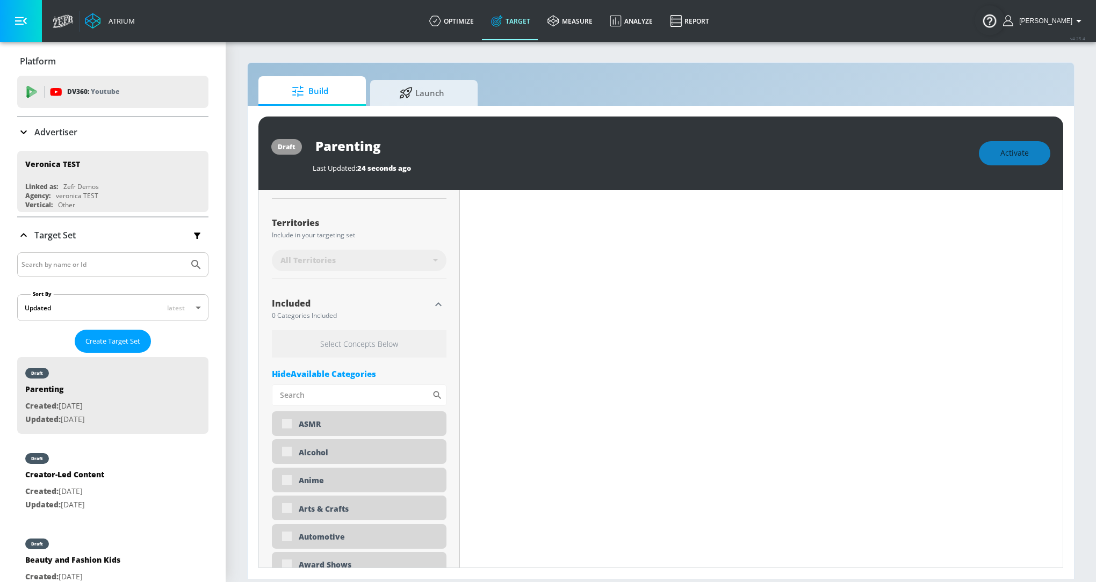
type input "0.6"
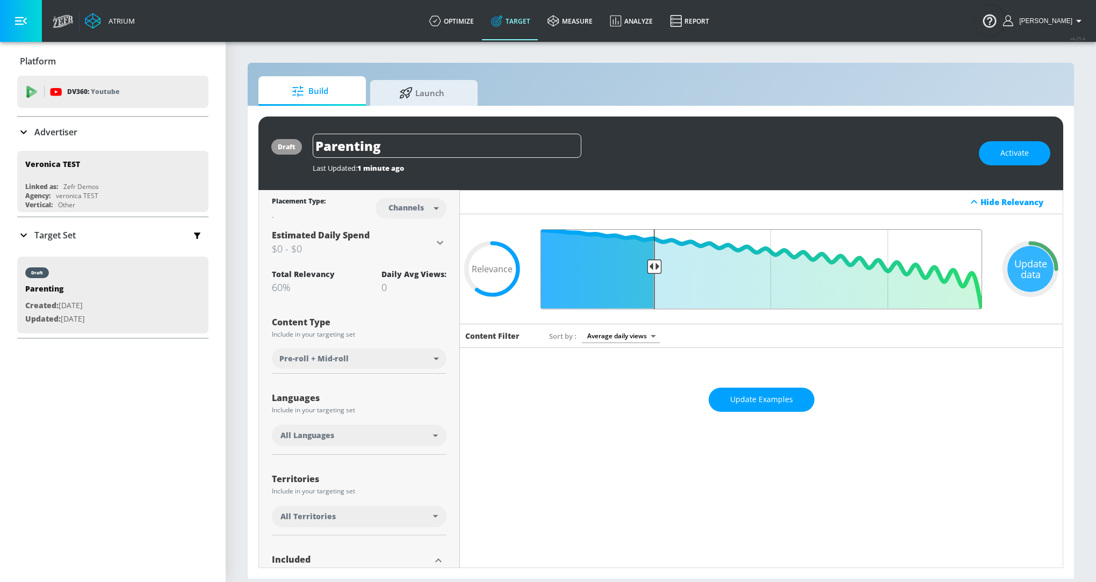
drag, startPoint x: 723, startPoint y: 266, endPoint x: 653, endPoint y: 269, distance: 70.5
type input "0.75"
click at [653, 269] on input "Final Threshold" at bounding box center [761, 269] width 452 height 80
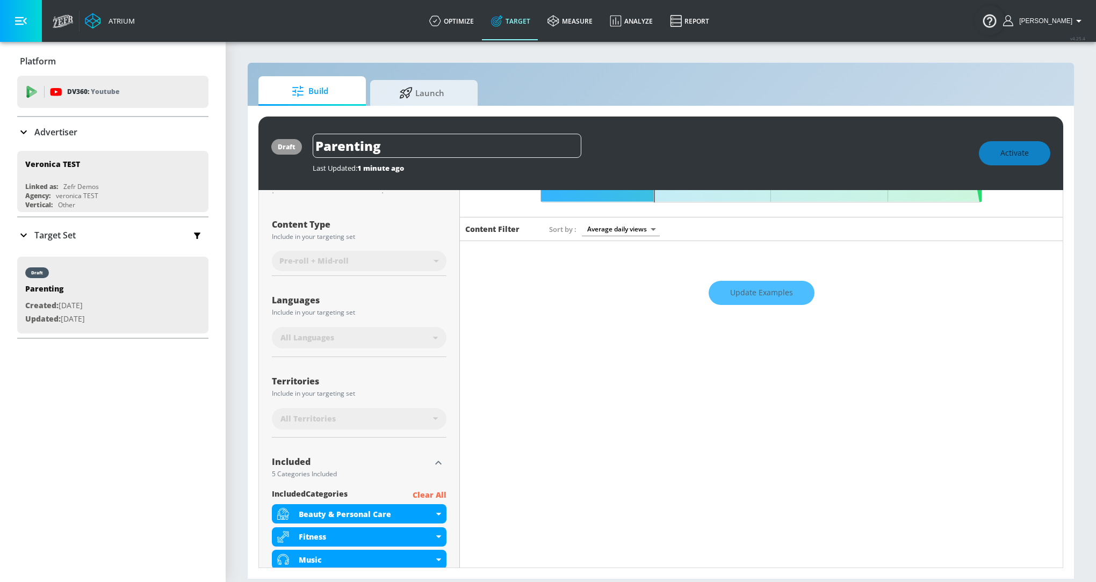
click at [441, 496] on p "Clear All" at bounding box center [430, 495] width 34 height 13
click at [430, 492] on p "Clear All" at bounding box center [430, 495] width 34 height 13
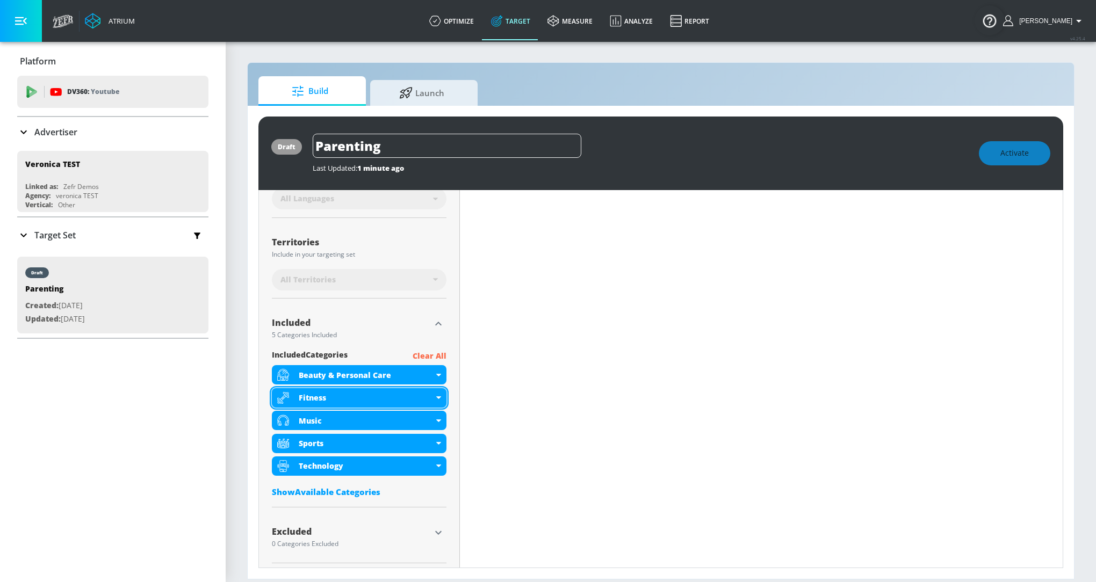
scroll to position [250, 0]
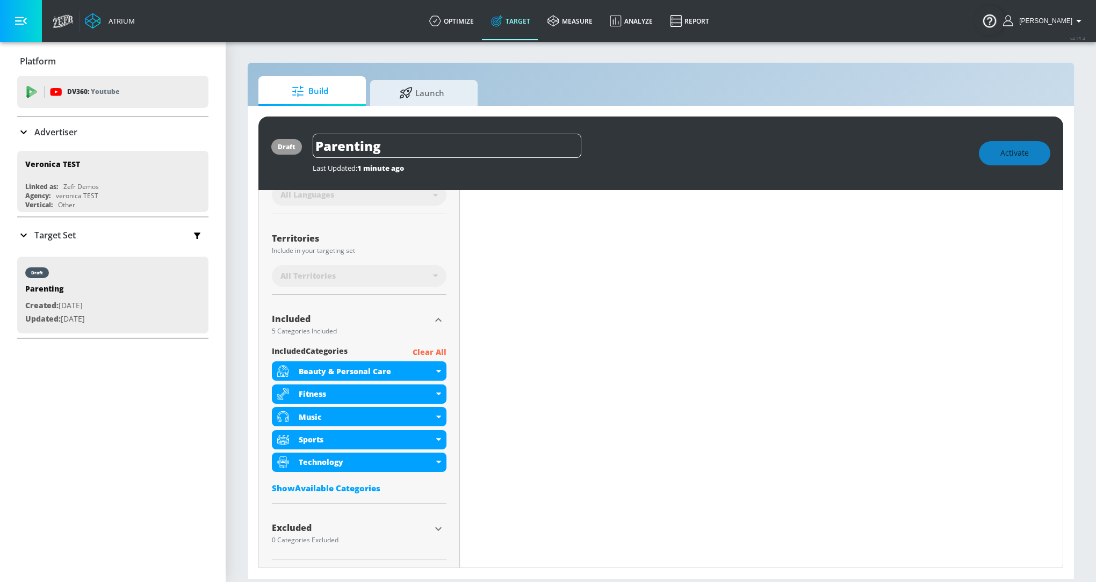
click at [433, 350] on p "Clear All" at bounding box center [430, 352] width 34 height 13
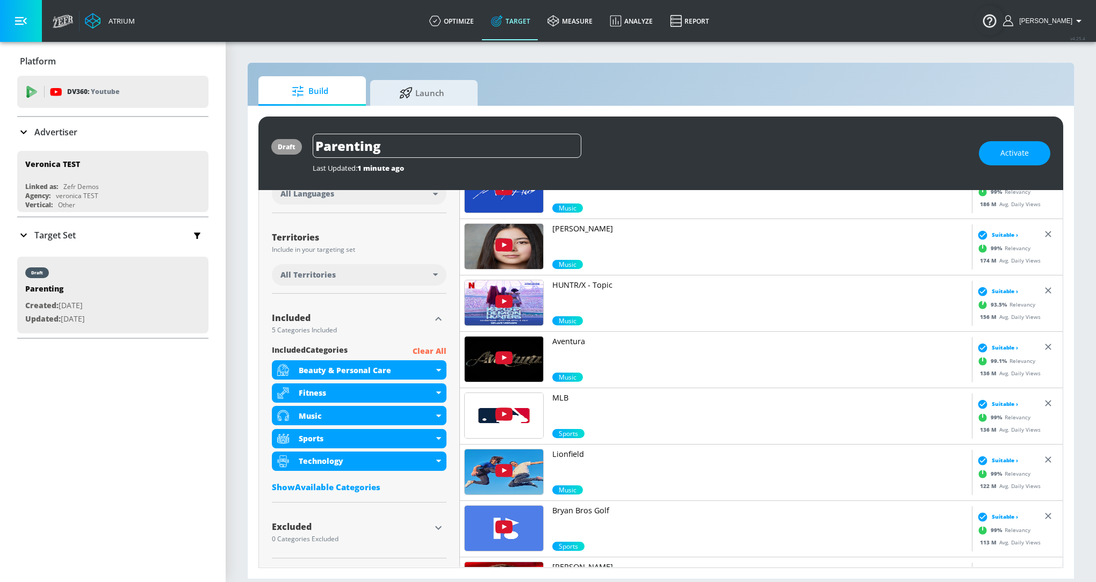
scroll to position [241, 0]
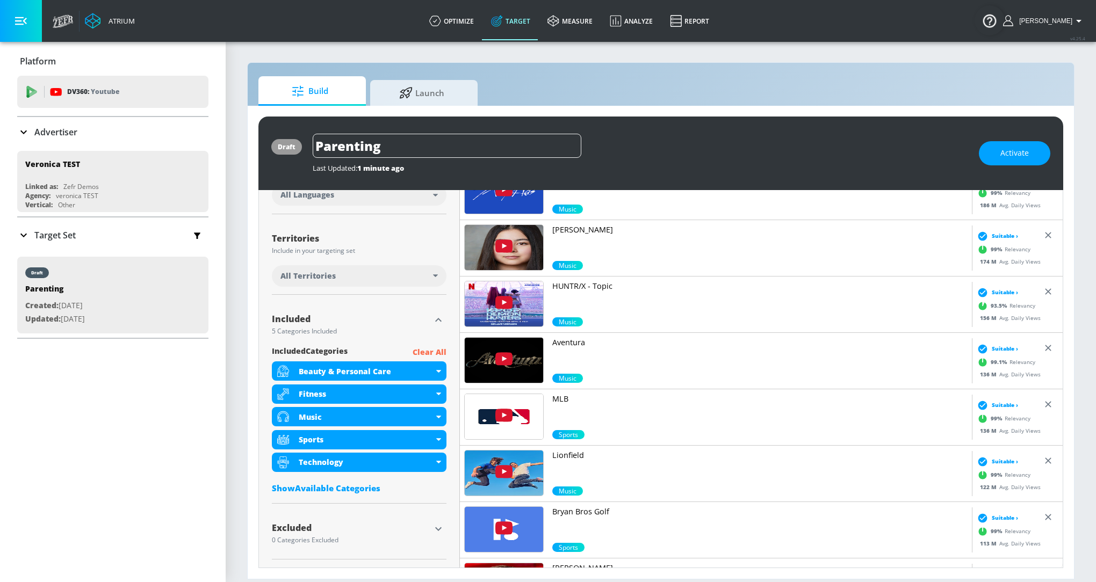
click at [86, 233] on div "Target Set" at bounding box center [112, 235] width 191 height 23
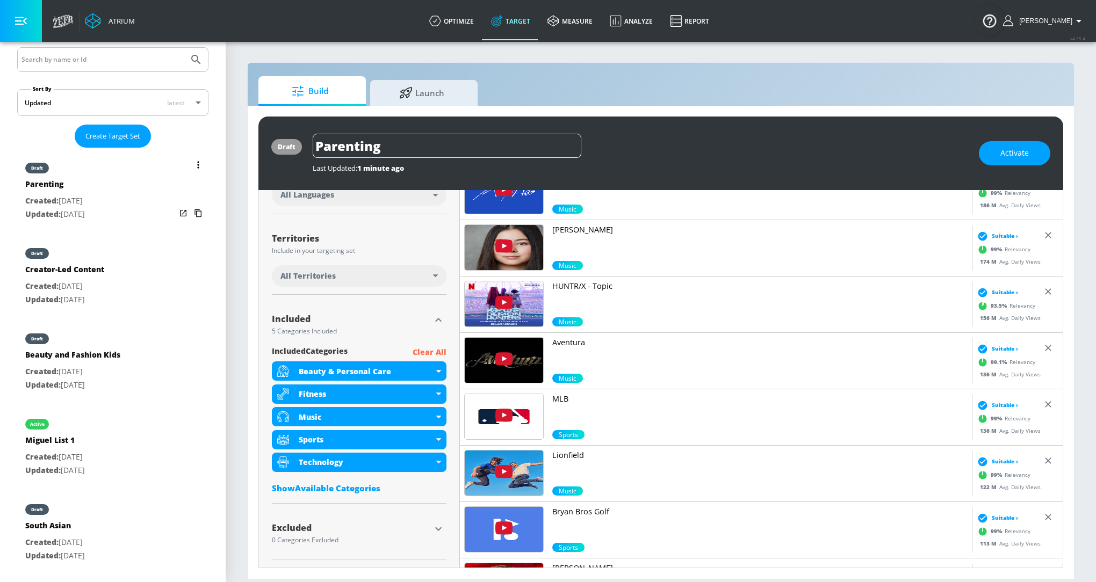
scroll to position [208, 0]
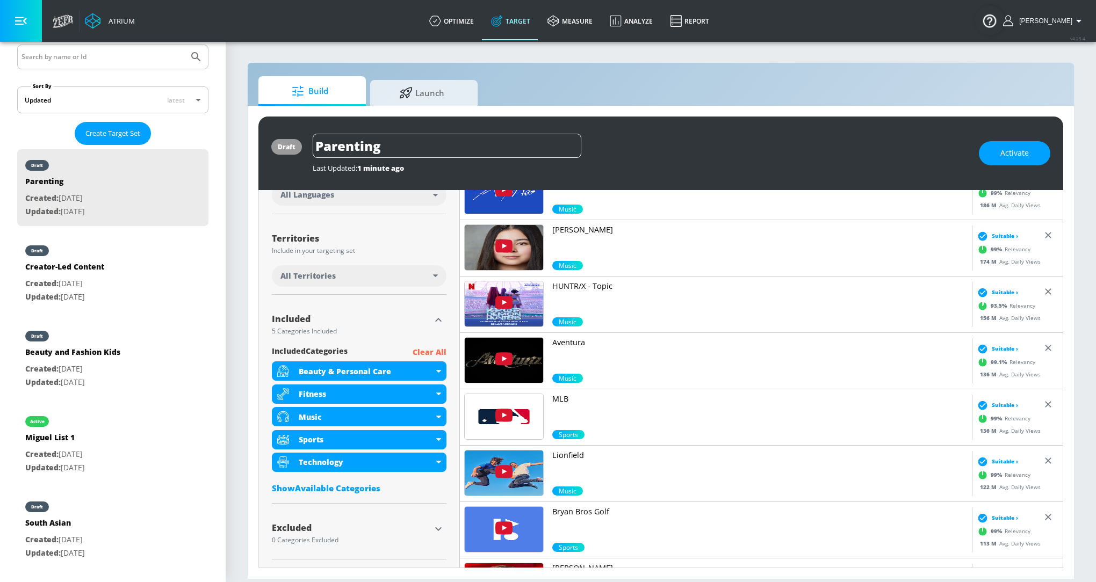
click at [367, 493] on div "included Categories Clear All Beauty & Personal Care Fitness Music Sports Techn…" at bounding box center [359, 422] width 175 height 153
click at [442, 355] on p "Clear All" at bounding box center [430, 352] width 34 height 13
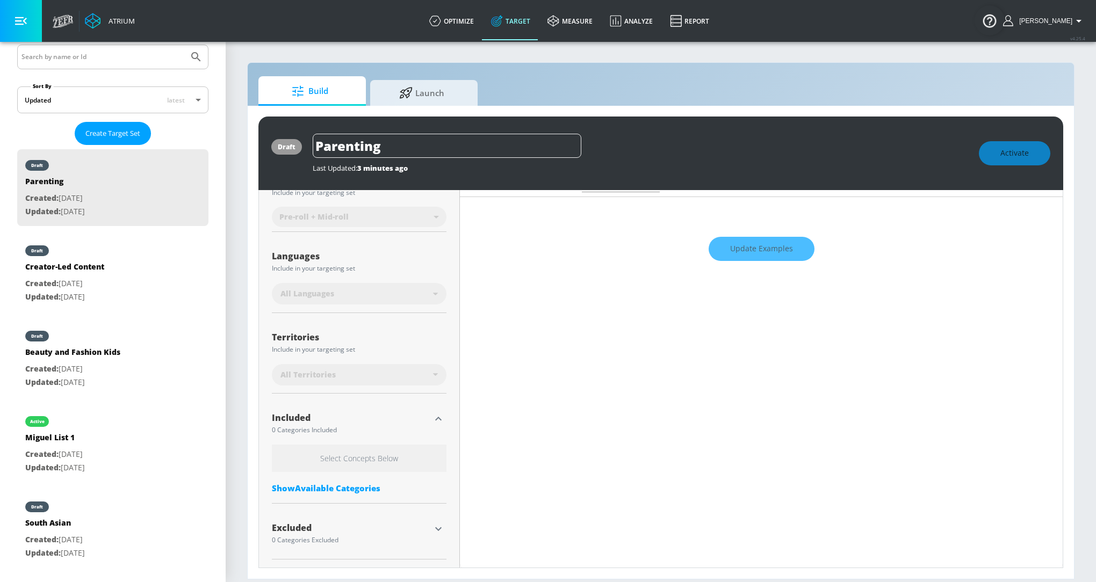
click at [324, 440] on div "Included 0 Categories Included Select Concepts Below Show Available Categories" at bounding box center [359, 453] width 175 height 102
click at [328, 486] on div "Show Available Categories" at bounding box center [359, 488] width 175 height 11
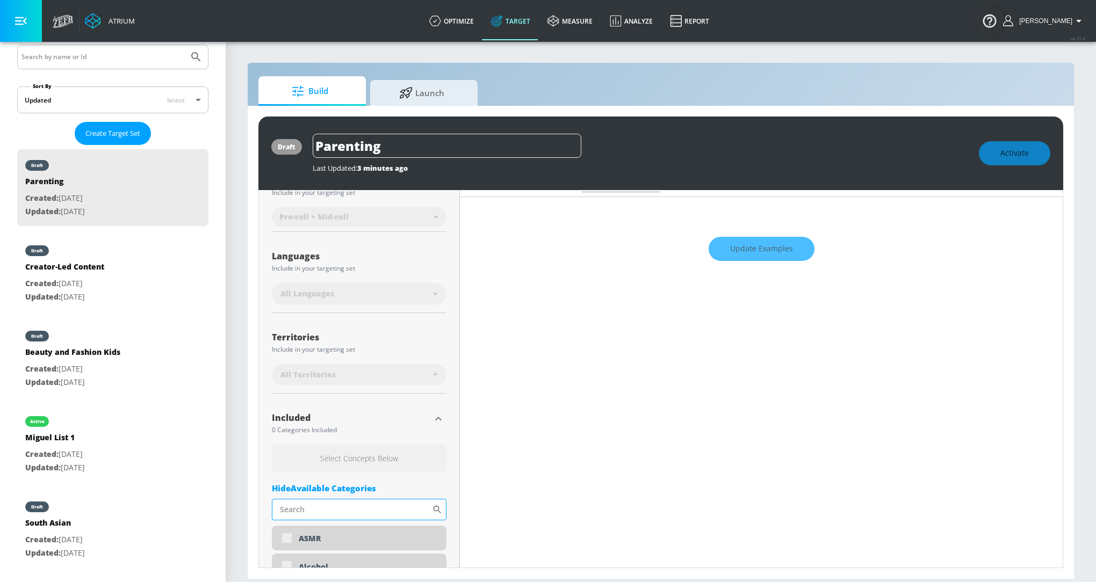
click at [329, 505] on input "Sort By" at bounding box center [352, 509] width 160 height 21
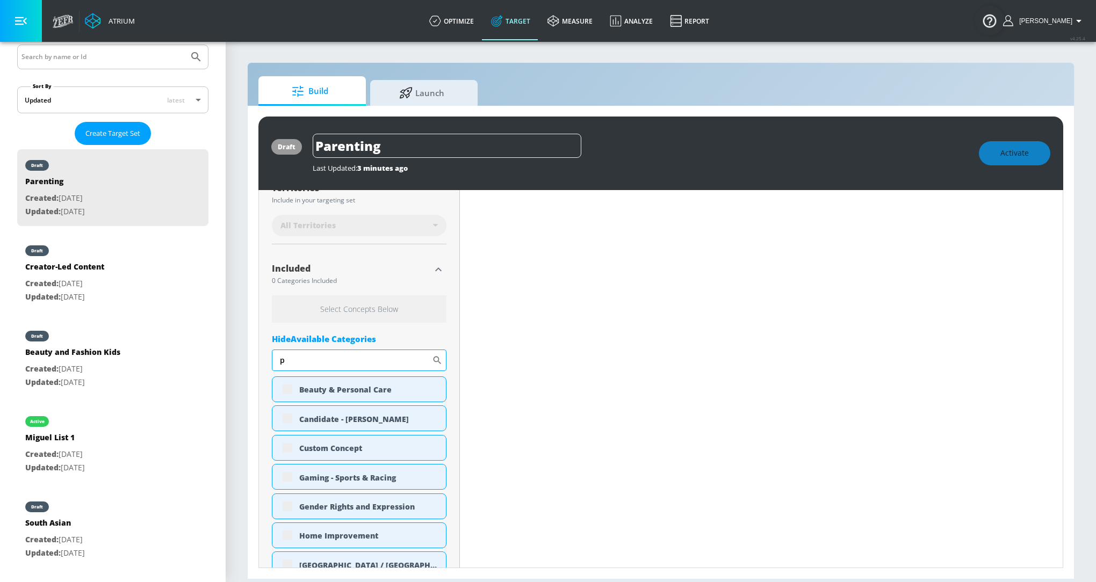
scroll to position [301, 0]
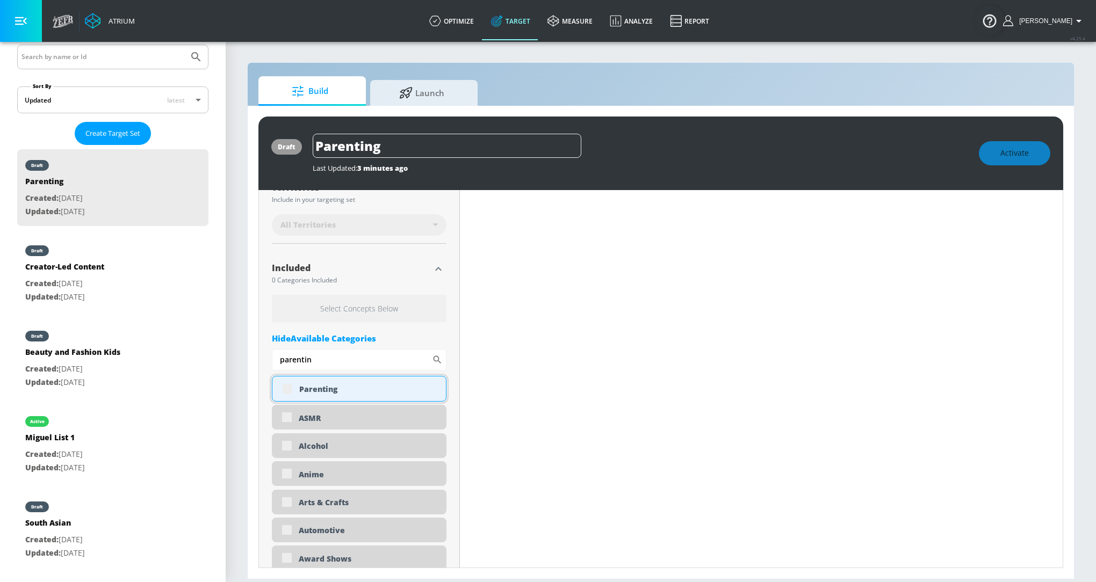
type input "parentin"
click at [288, 385] on div "Parenting" at bounding box center [359, 389] width 175 height 26
click at [328, 387] on div "Parenting" at bounding box center [368, 389] width 139 height 10
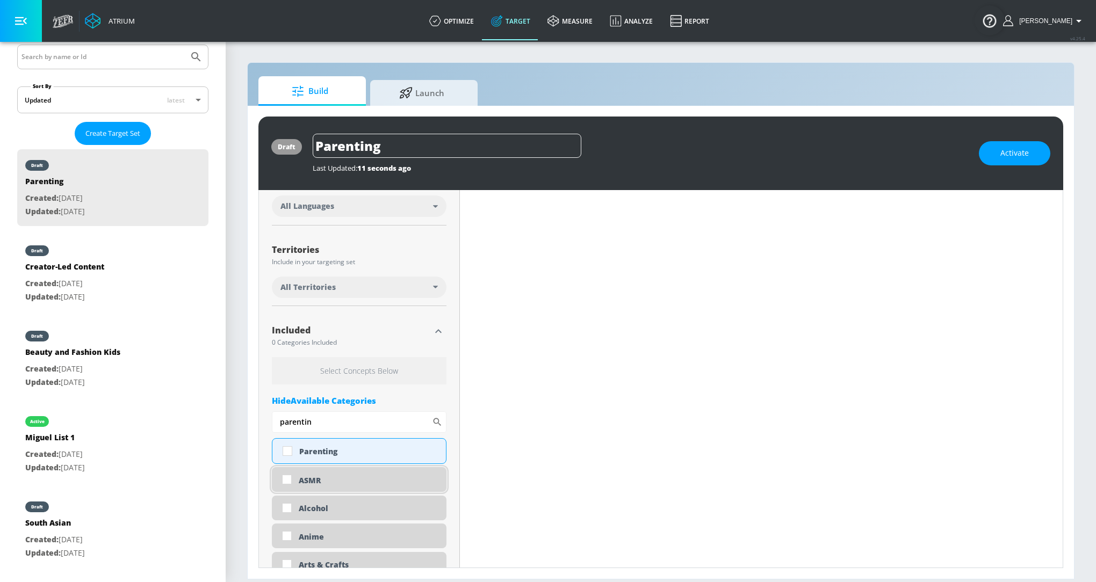
scroll to position [231, 0]
click at [381, 455] on div "Parenting" at bounding box center [368, 450] width 139 height 10
checkbox input "true"
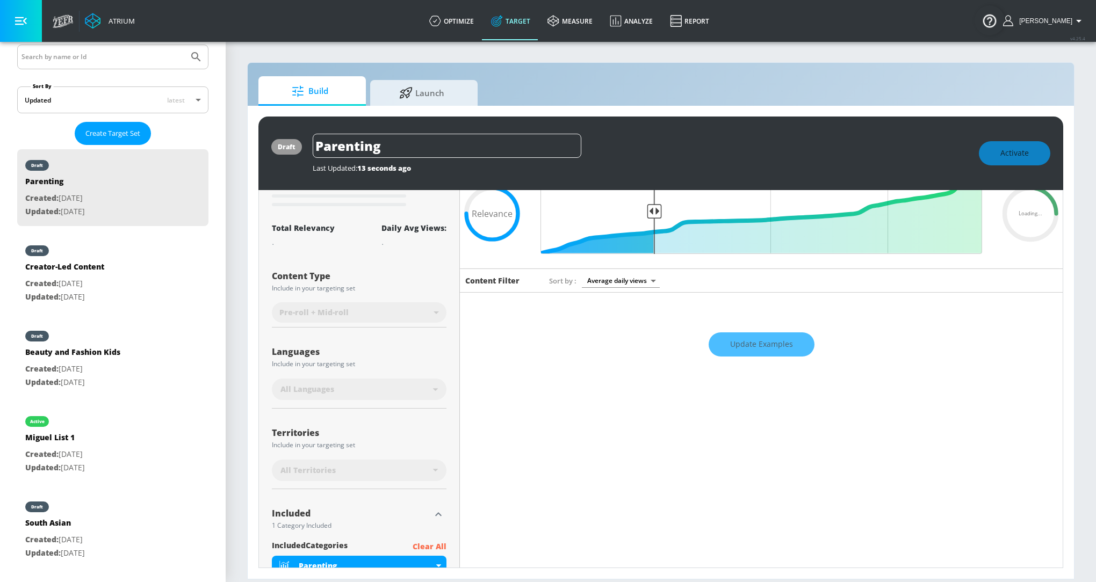
scroll to position [43, 0]
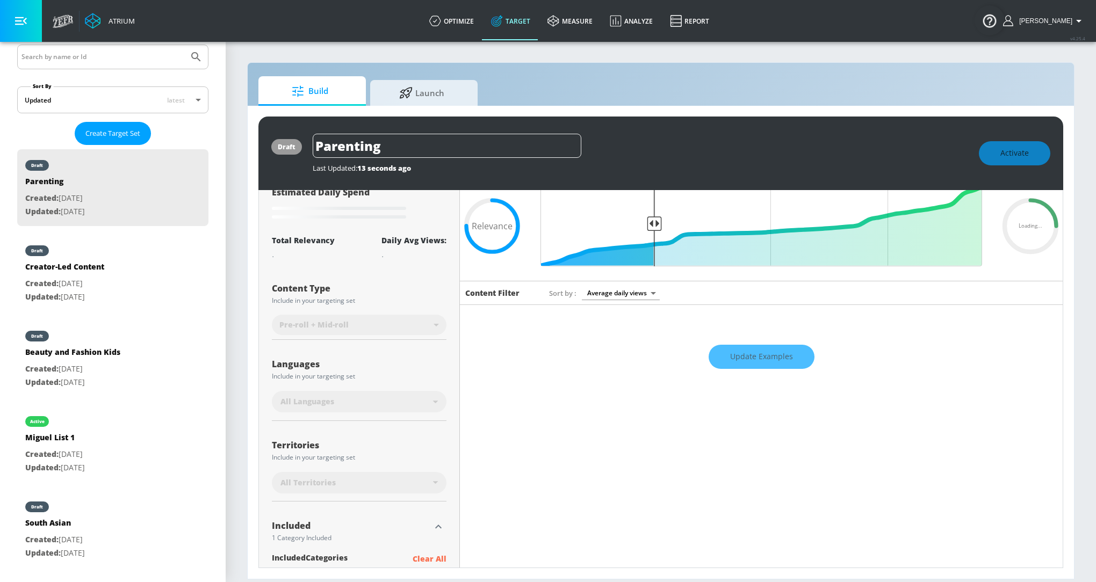
click at [777, 364] on div "Update Examples" at bounding box center [761, 357] width 603 height 38
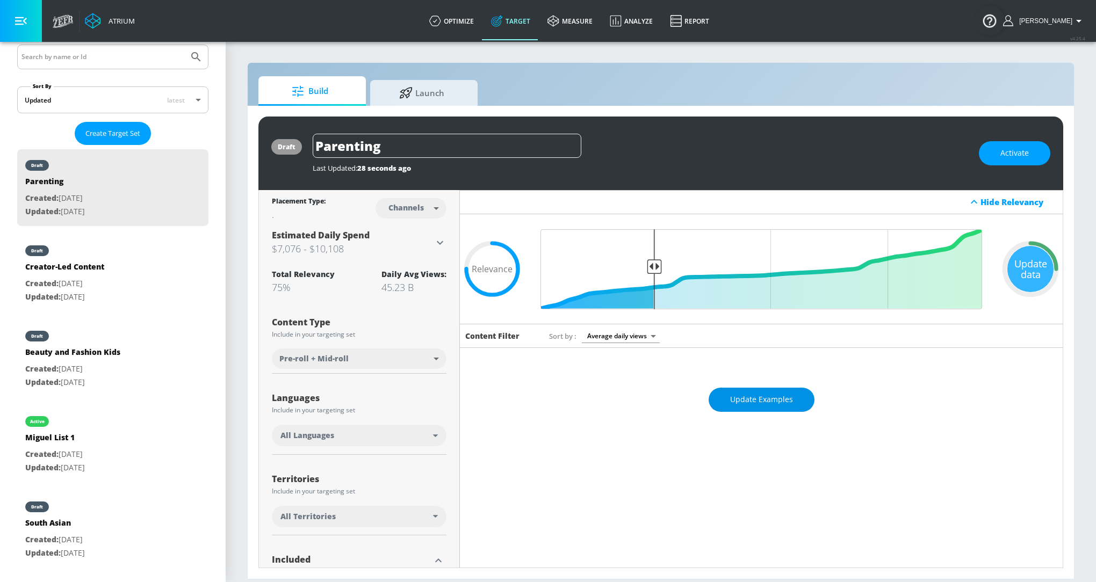
click at [772, 400] on span "Update Examples" at bounding box center [761, 399] width 63 height 13
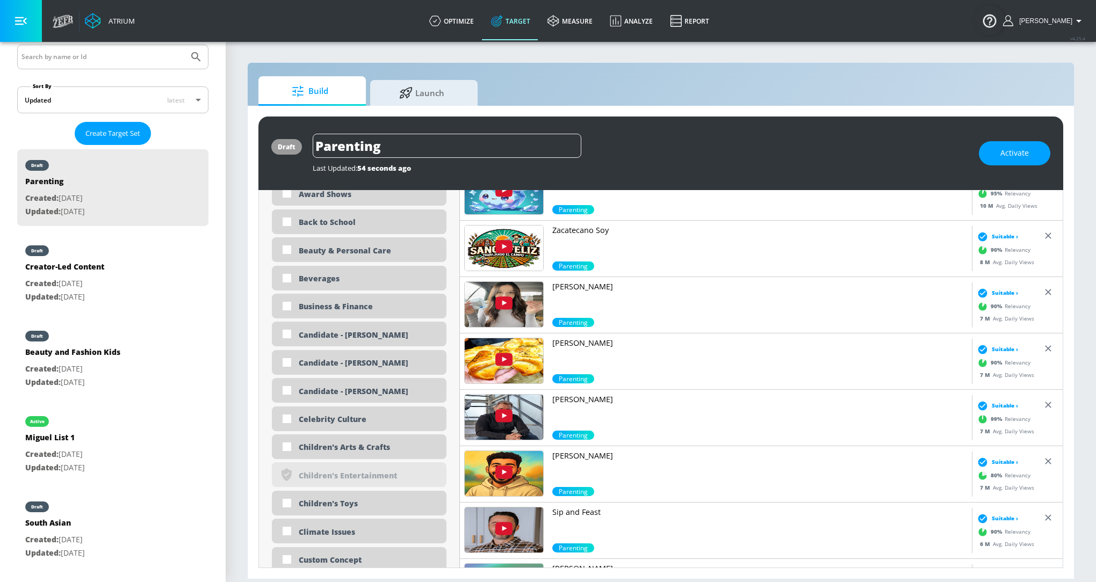
scroll to position [645, 0]
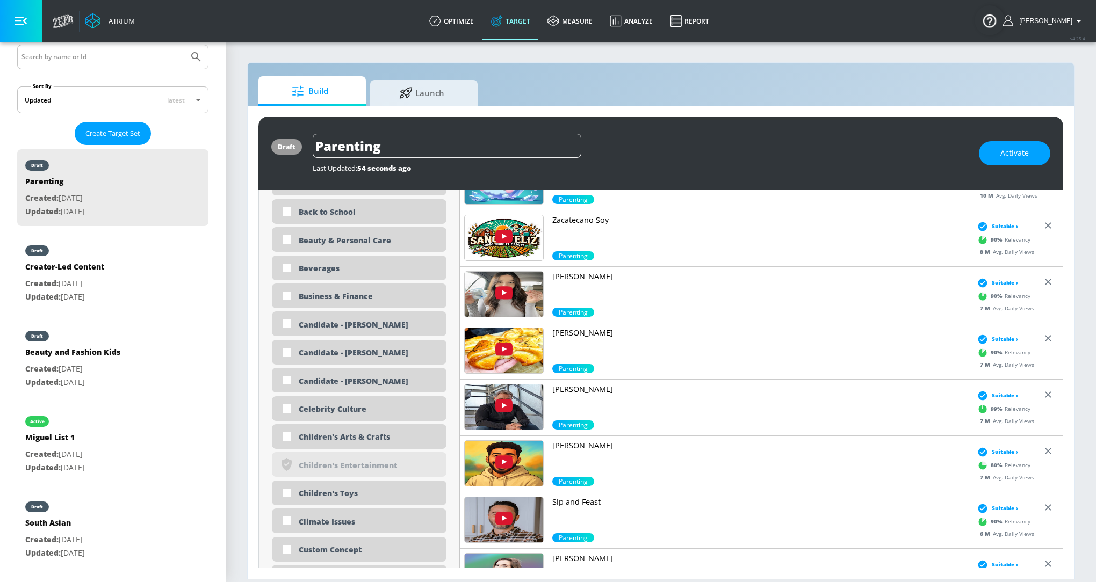
click at [560, 448] on p "fadi" at bounding box center [759, 446] width 415 height 11
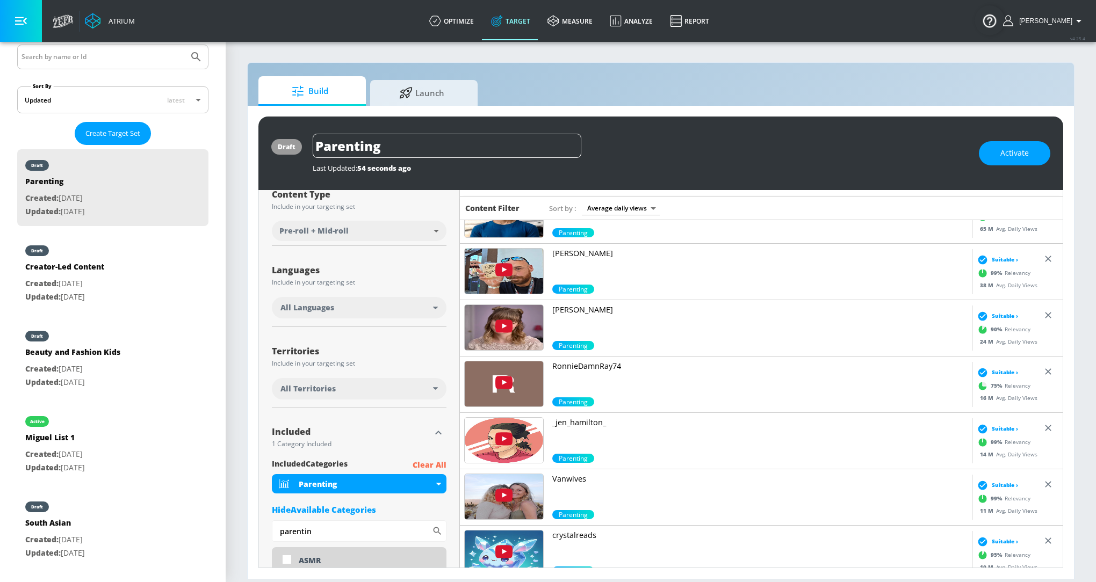
scroll to position [0, 0]
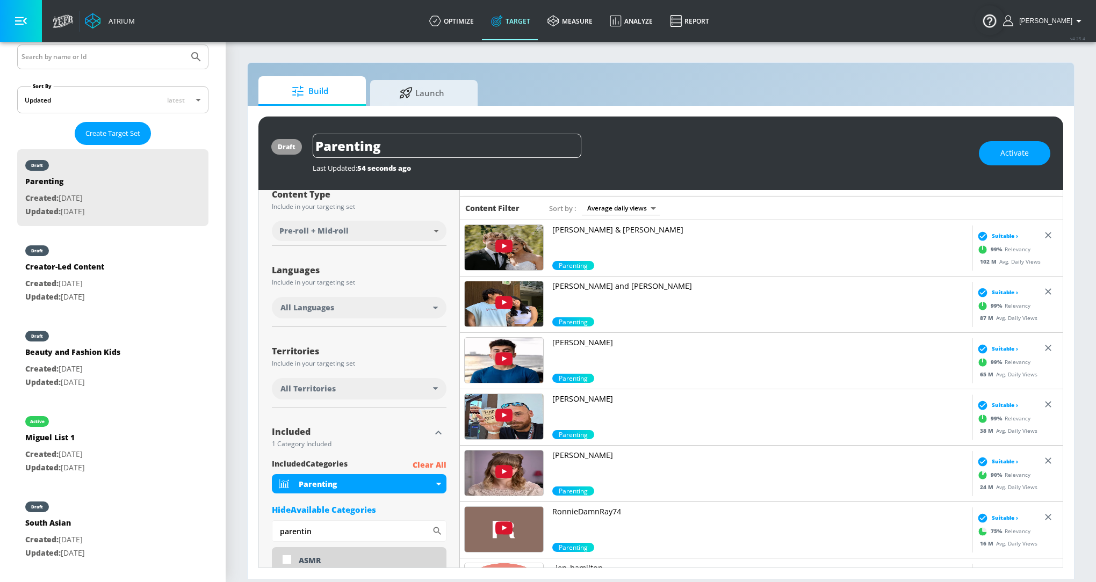
click at [581, 344] on p "[PERSON_NAME]" at bounding box center [759, 342] width 415 height 11
click at [584, 399] on p "Clinton Svatos" at bounding box center [759, 399] width 415 height 11
click at [585, 342] on p "Gohar Khan" at bounding box center [759, 342] width 415 height 11
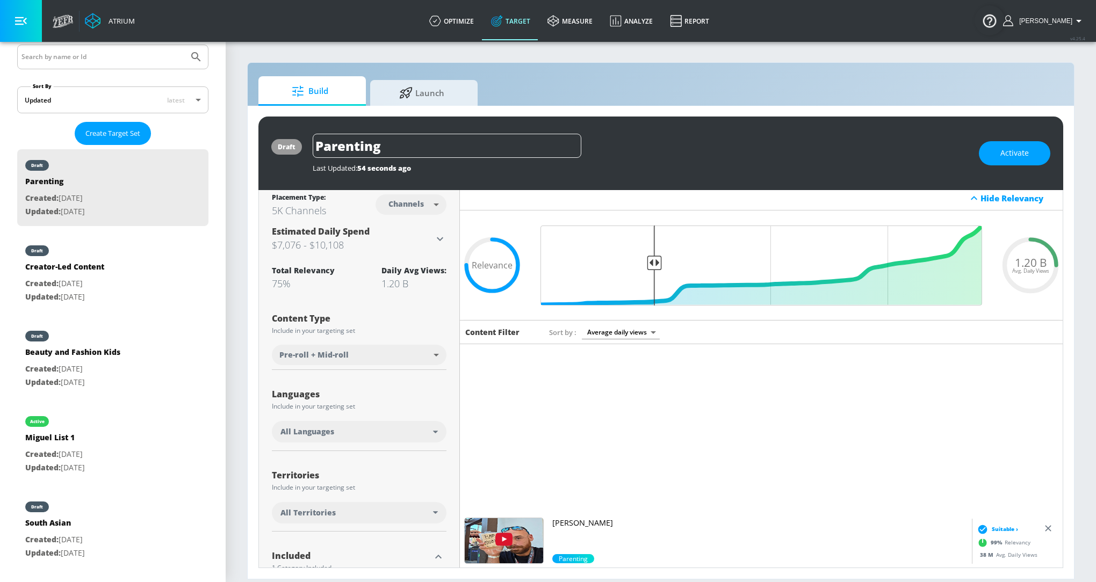
scroll to position [561, 0]
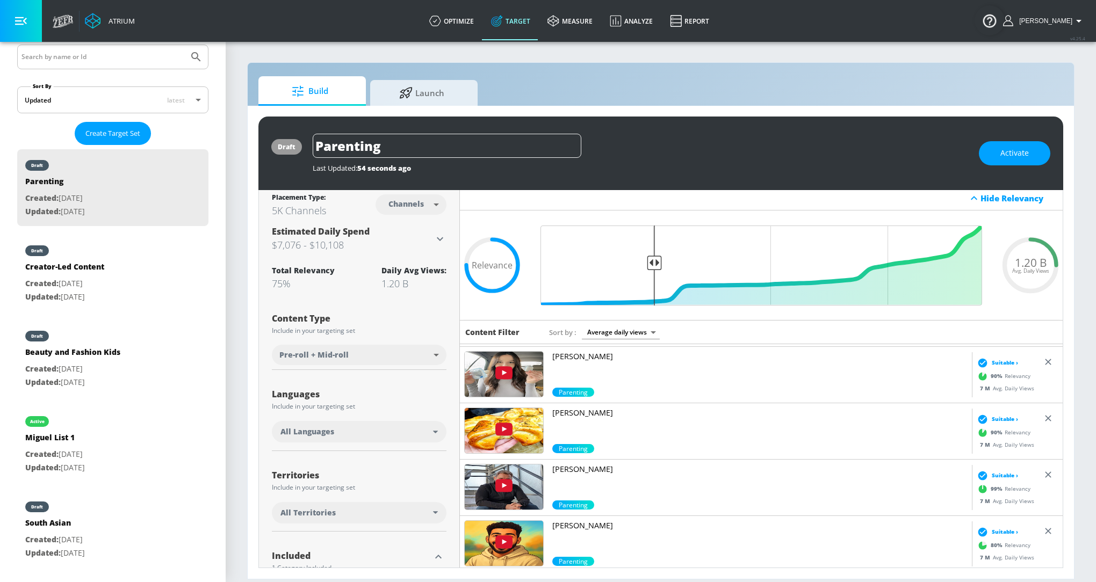
click at [580, 413] on p "Oum Walid" at bounding box center [759, 413] width 415 height 11
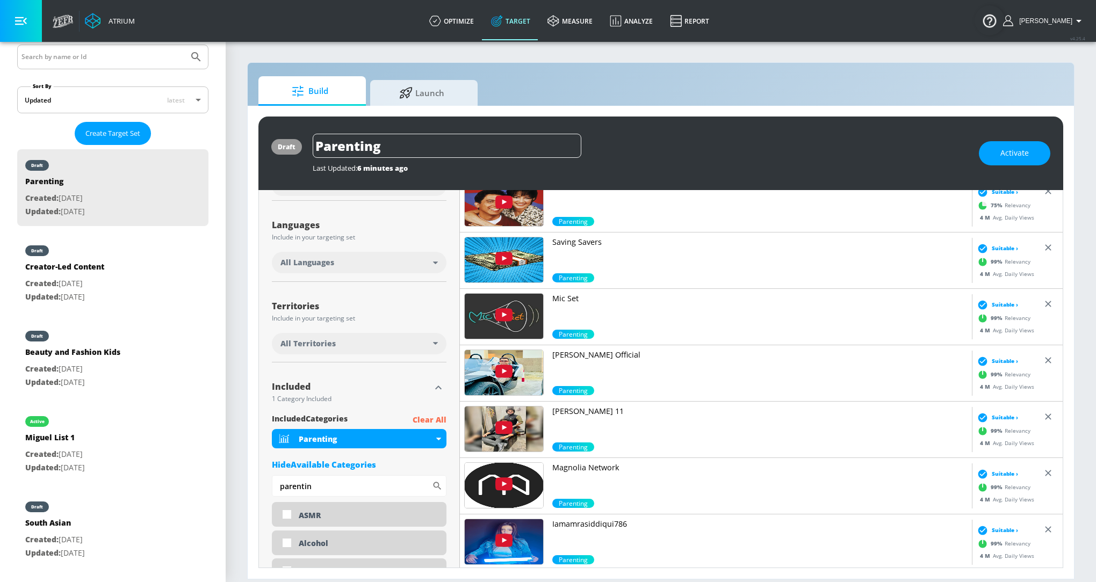
scroll to position [300, 0]
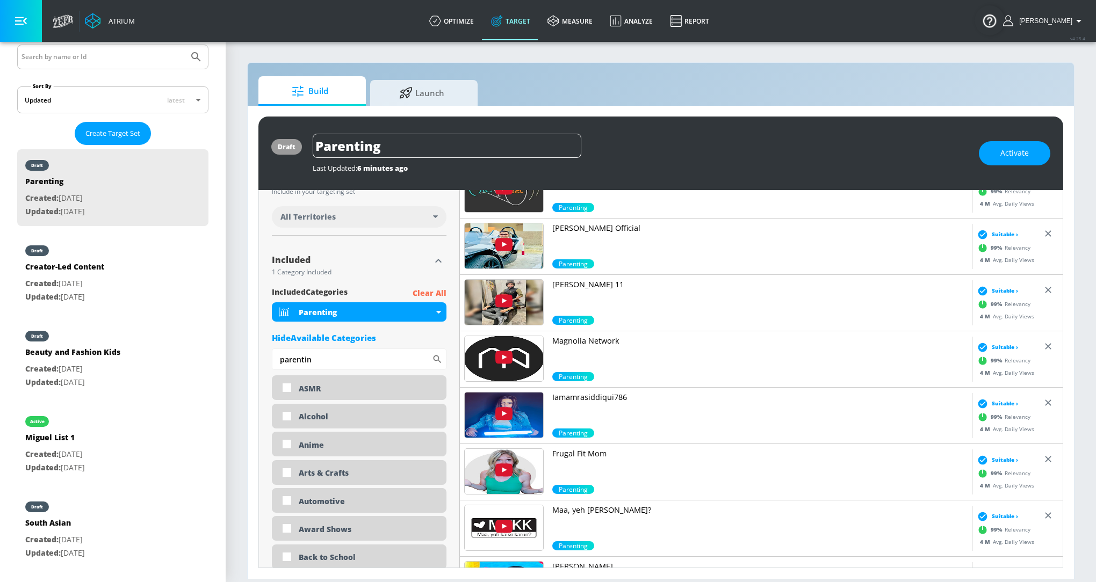
click at [590, 341] on p "Magnolia Network" at bounding box center [759, 341] width 415 height 11
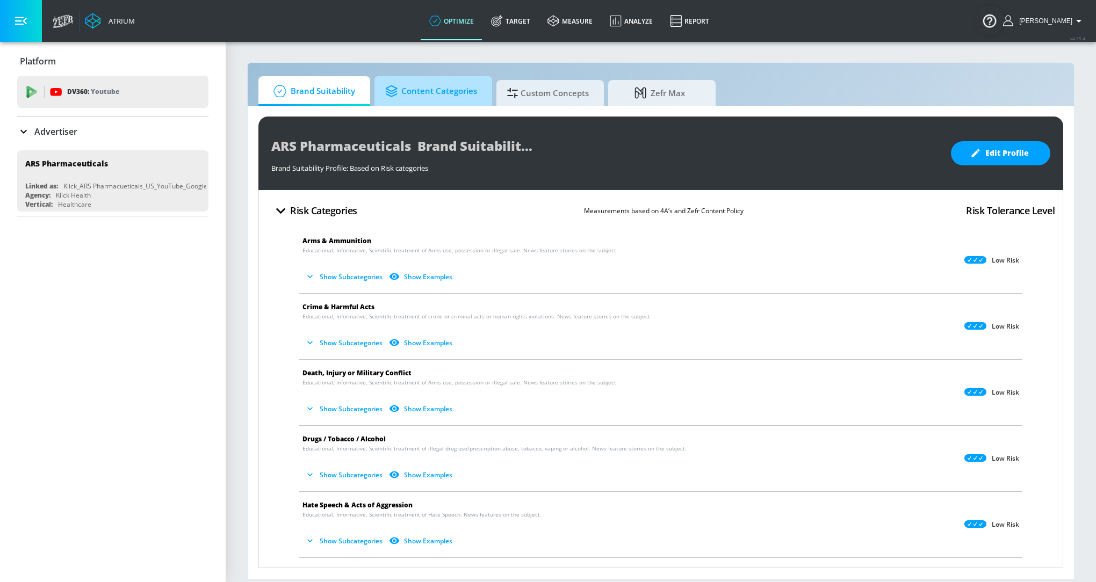
click at [417, 95] on span "Content Categories" at bounding box center [431, 91] width 92 height 26
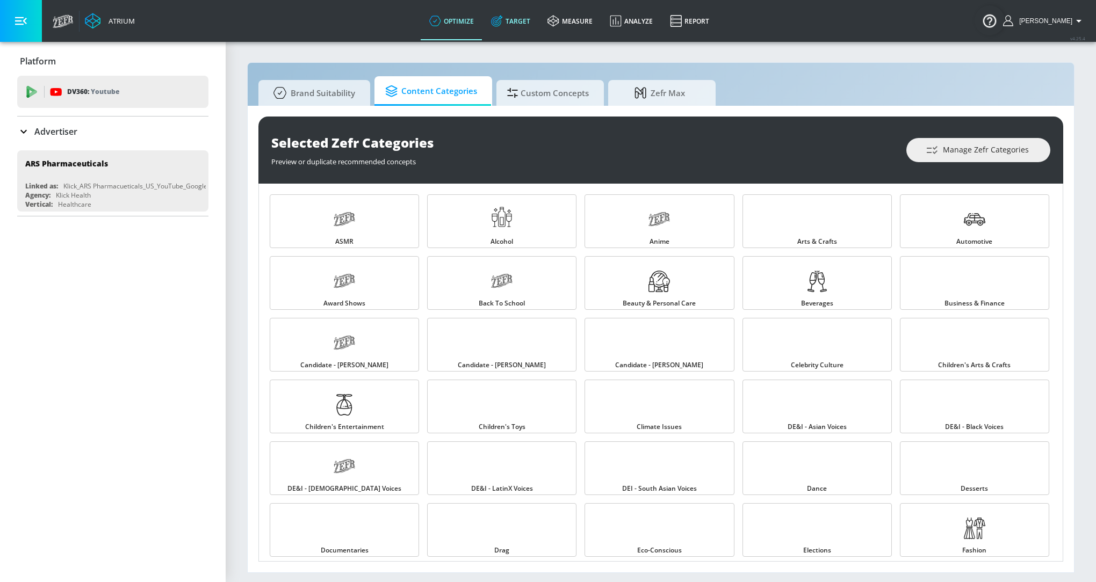
click at [537, 25] on link "Target" at bounding box center [510, 21] width 56 height 39
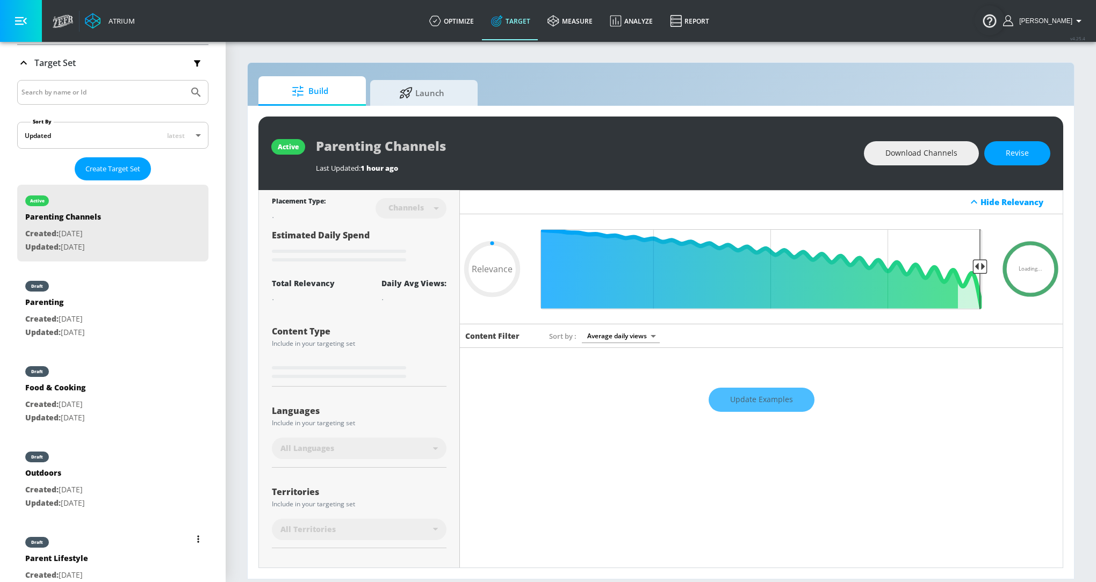
scroll to position [288, 0]
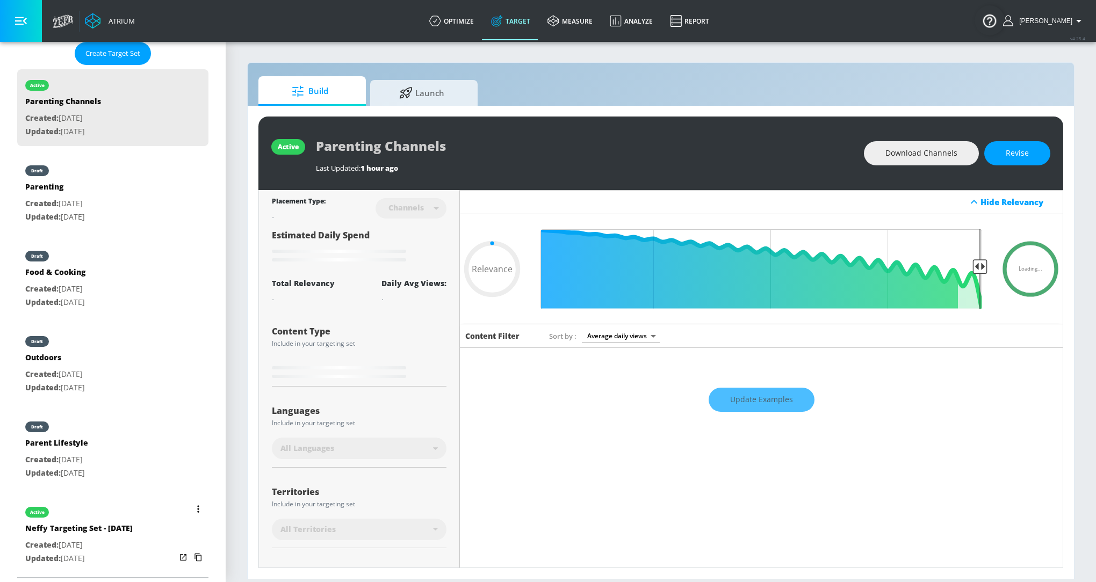
type input "0.7"
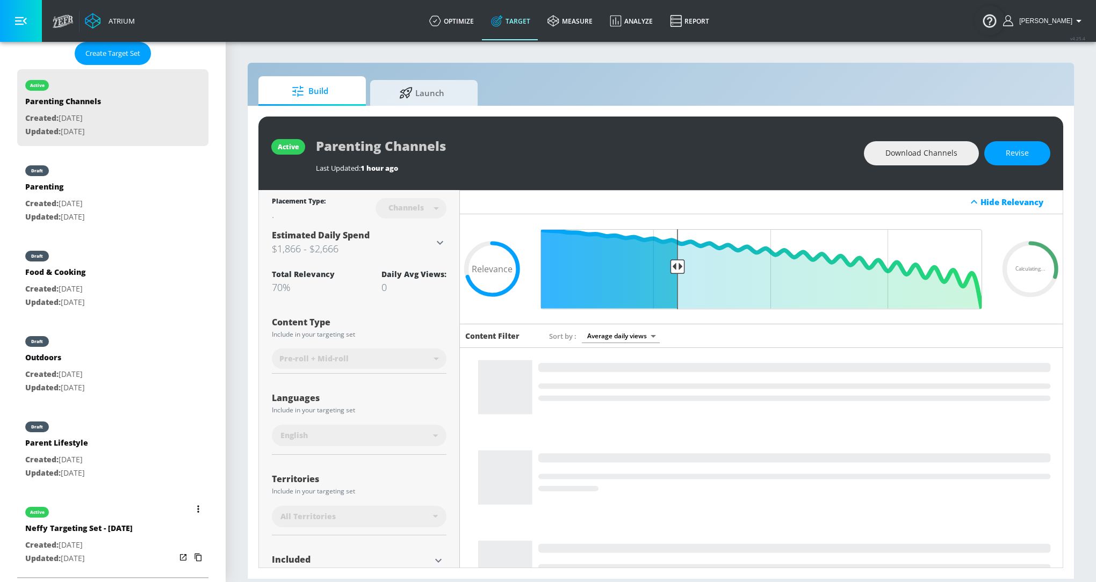
click at [82, 539] on p "Created: [DATE]" at bounding box center [78, 545] width 107 height 13
type input "Neffy Targeting Set - [DATE]"
type input "videos"
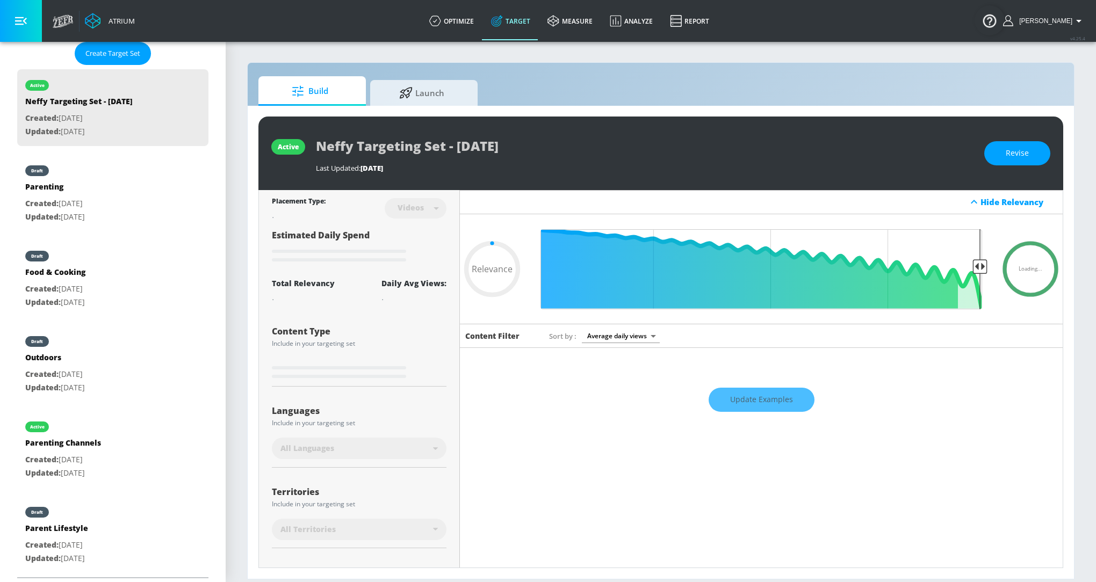
type input "0.65"
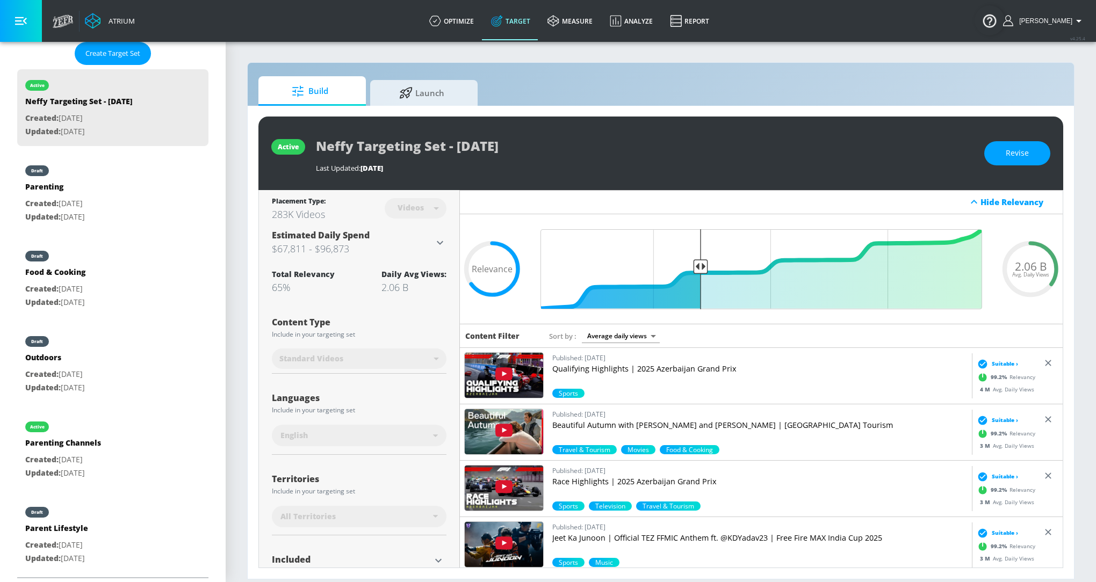
scroll to position [88, 0]
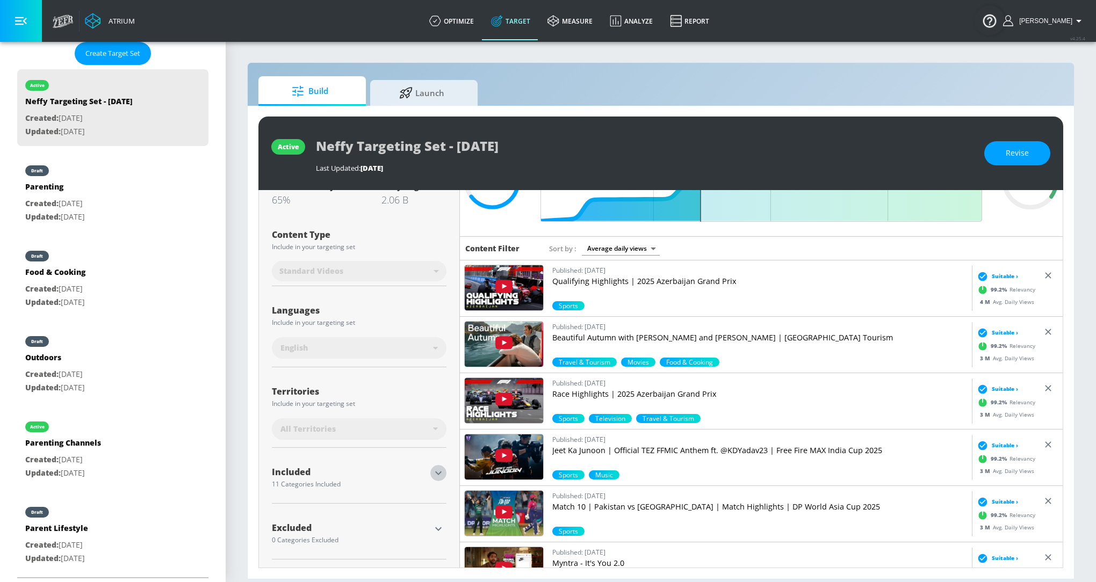
click at [435, 469] on icon "button" at bounding box center [438, 473] width 13 height 13
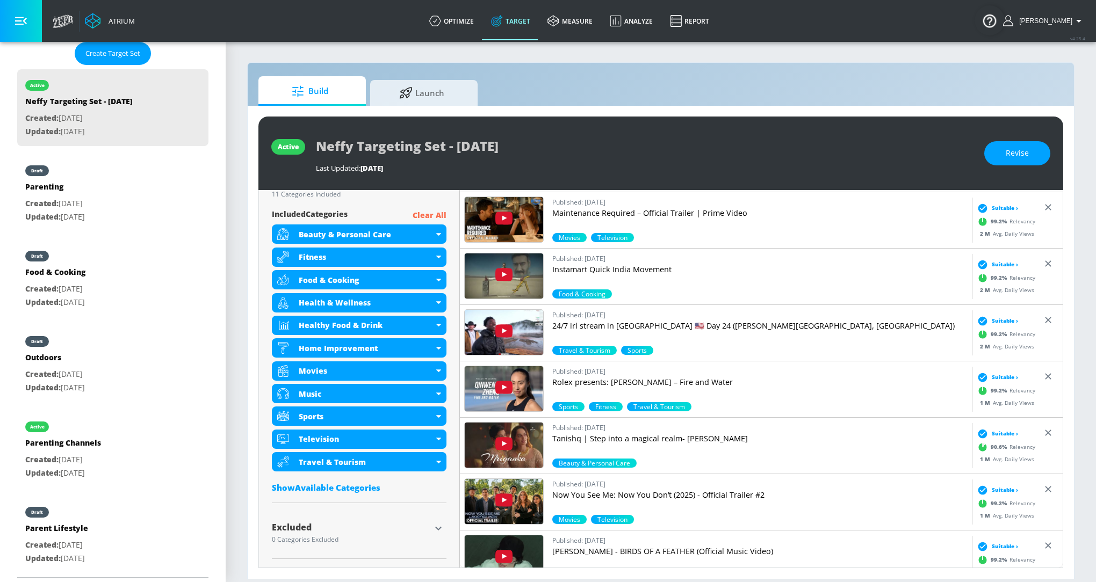
scroll to position [695, 0]
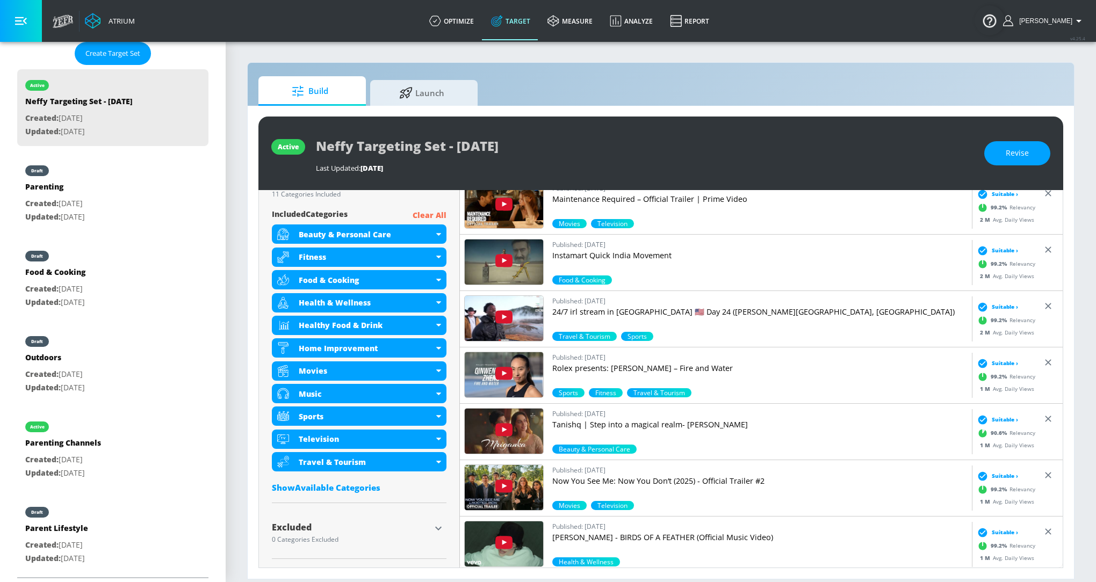
drag, startPoint x: 834, startPoint y: 481, endPoint x: 70, endPoint y: 4, distance: 900.8
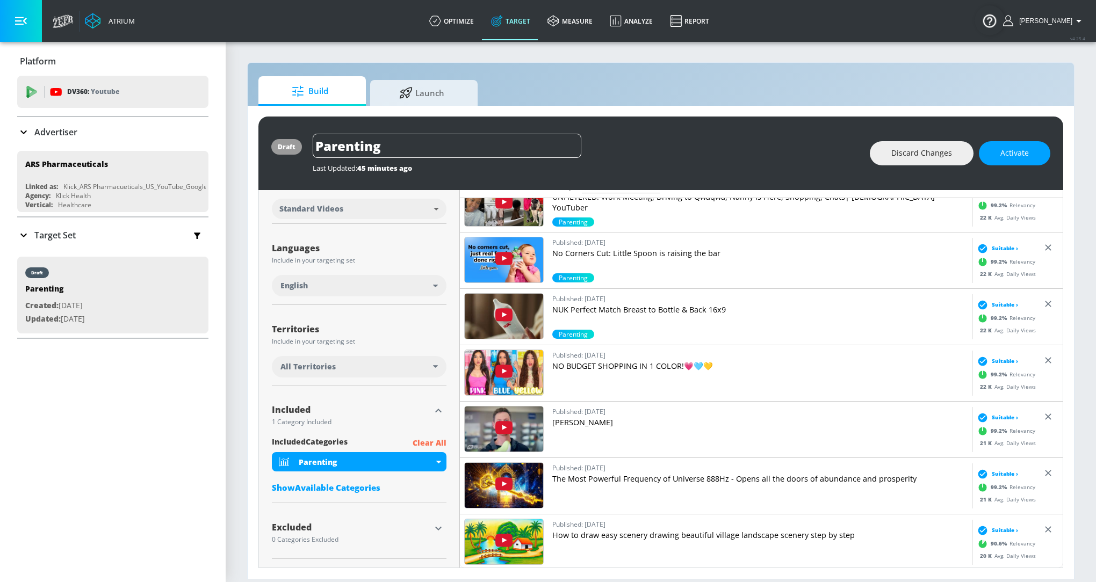
scroll to position [2674, 0]
click at [594, 308] on p "NUK Perfect Match Breast to Bottle & Back 16x9" at bounding box center [759, 309] width 415 height 11
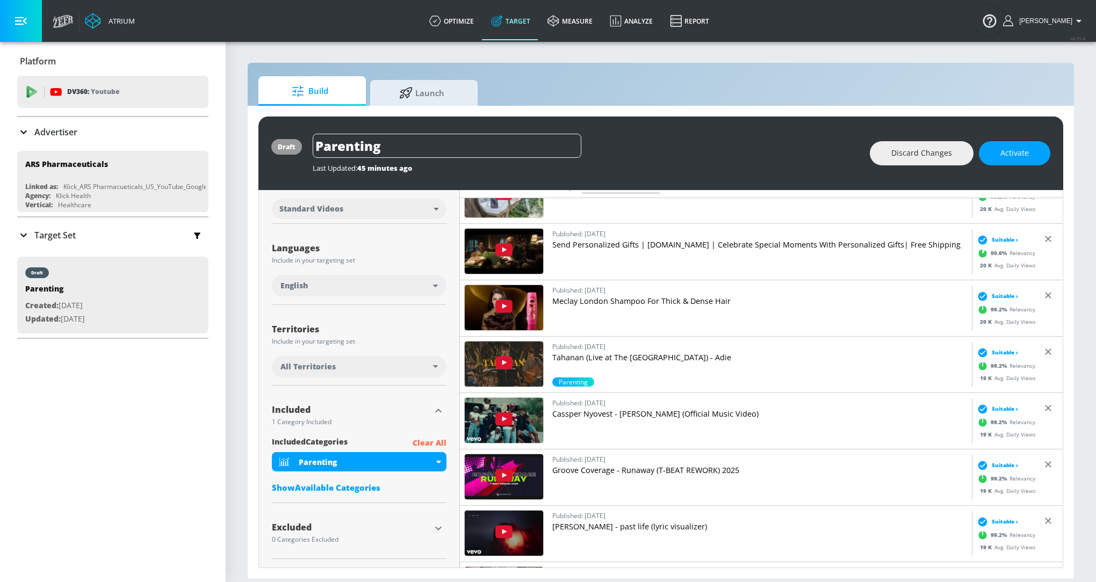
scroll to position [3193, 0]
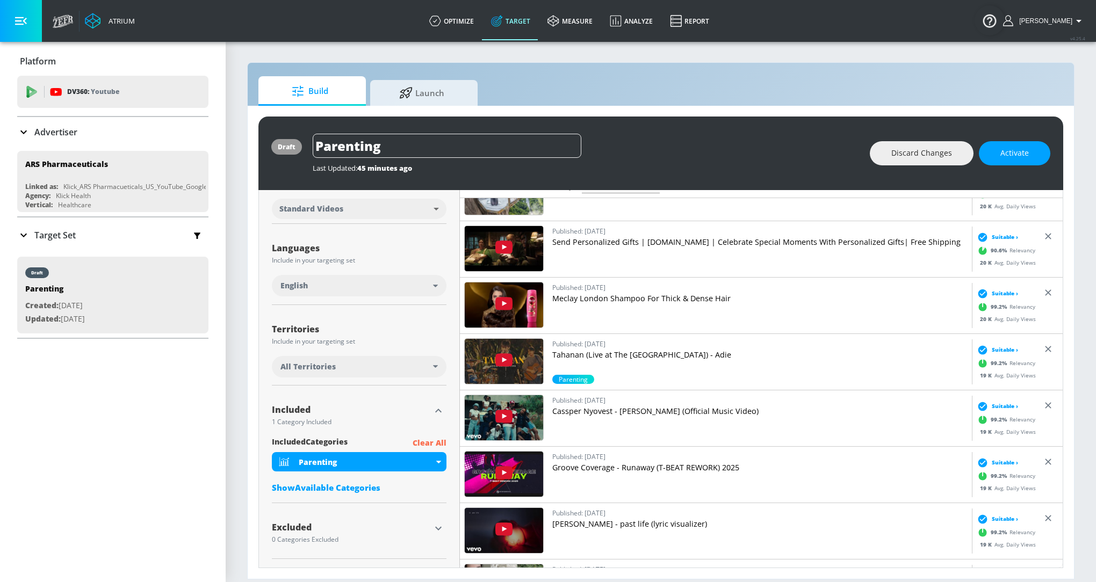
click at [73, 229] on p "Target Set" at bounding box center [54, 235] width 41 height 12
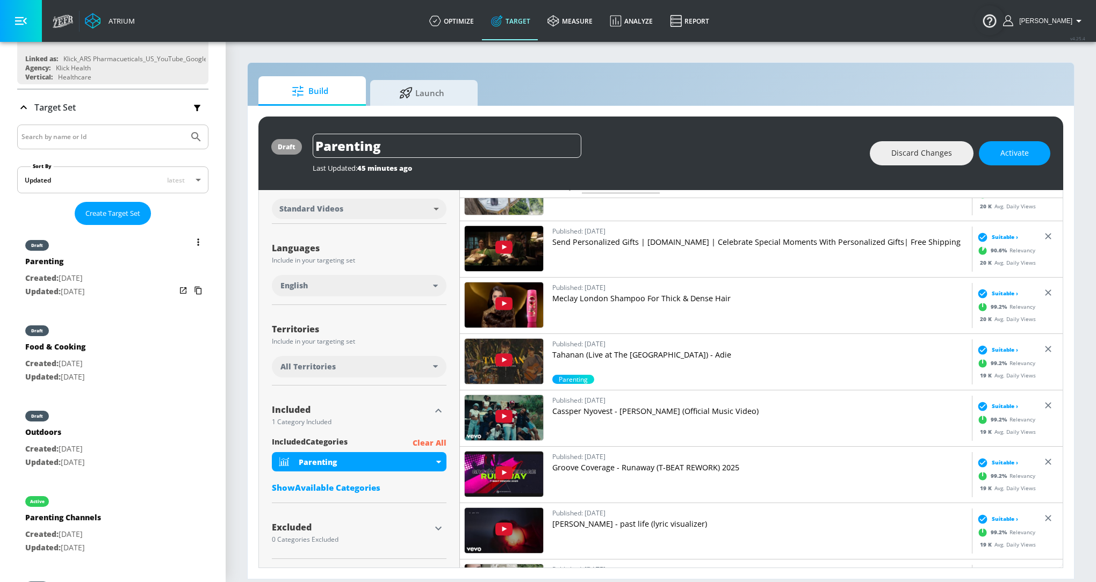
scroll to position [288, 0]
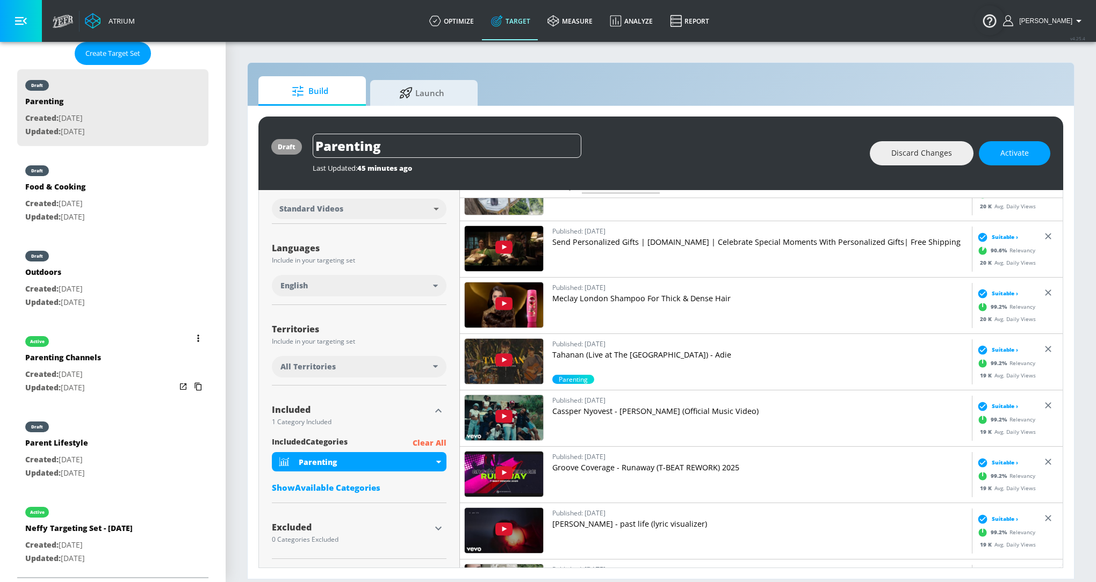
click at [89, 355] on div "Parenting Channels" at bounding box center [63, 360] width 76 height 16
type input "Parenting Channels"
type input "channels"
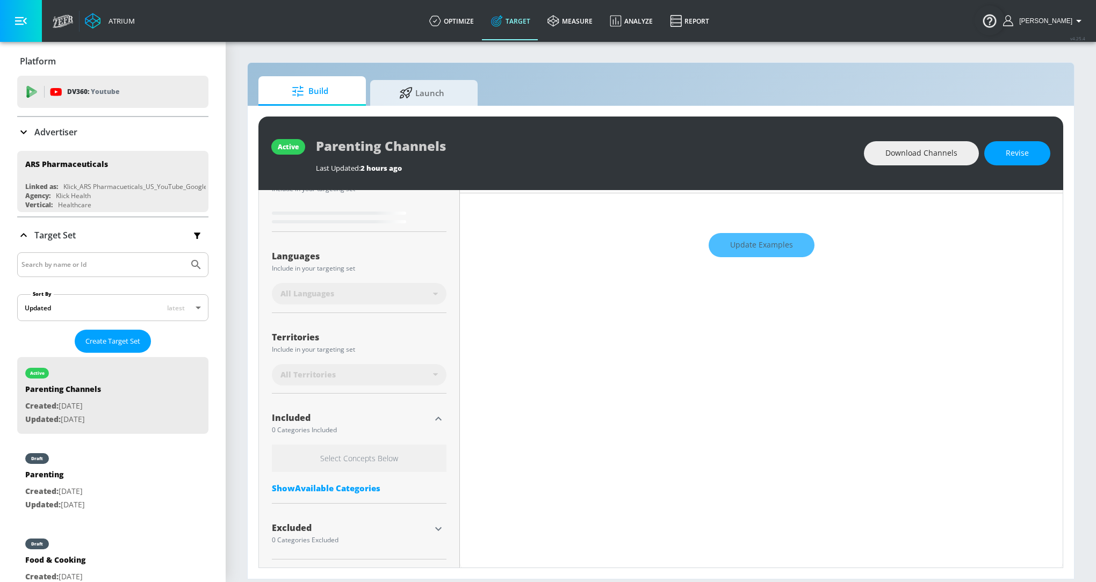
type input "0.7"
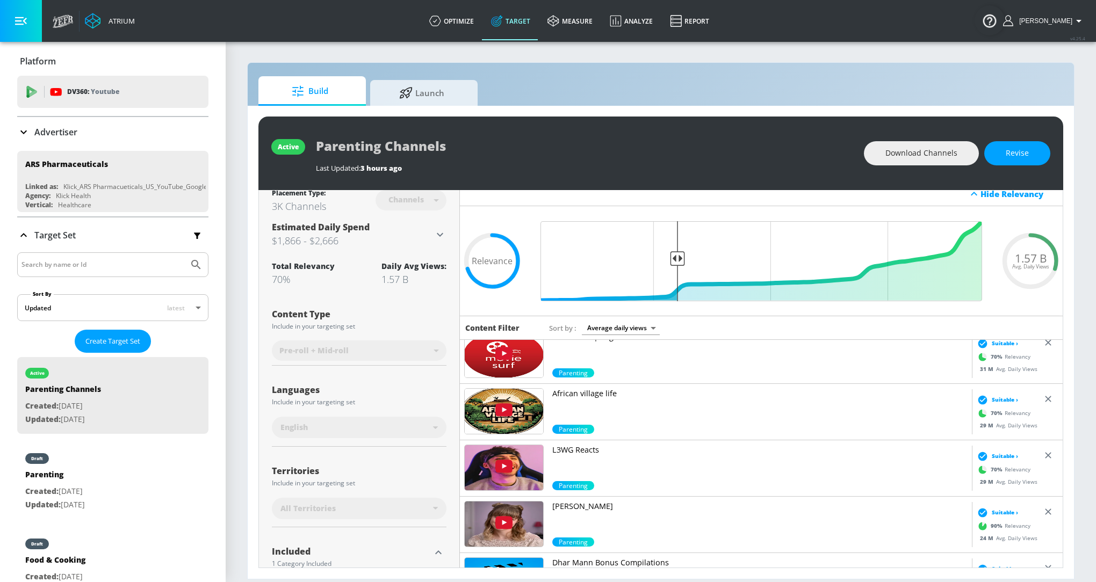
scroll to position [842, 0]
